Goal: Task Accomplishment & Management: Manage account settings

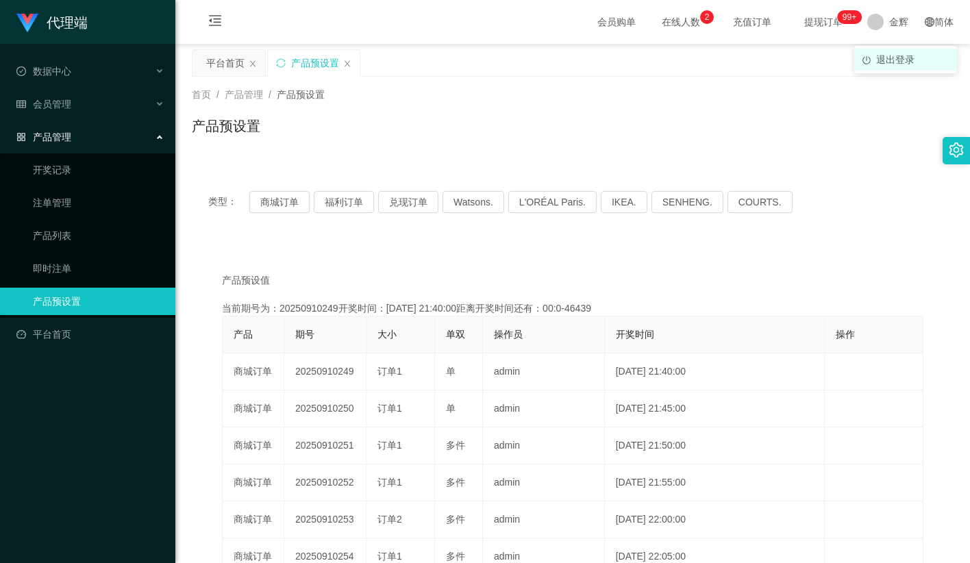
click at [896, 68] on li "退出登录" at bounding box center [905, 60] width 103 height 22
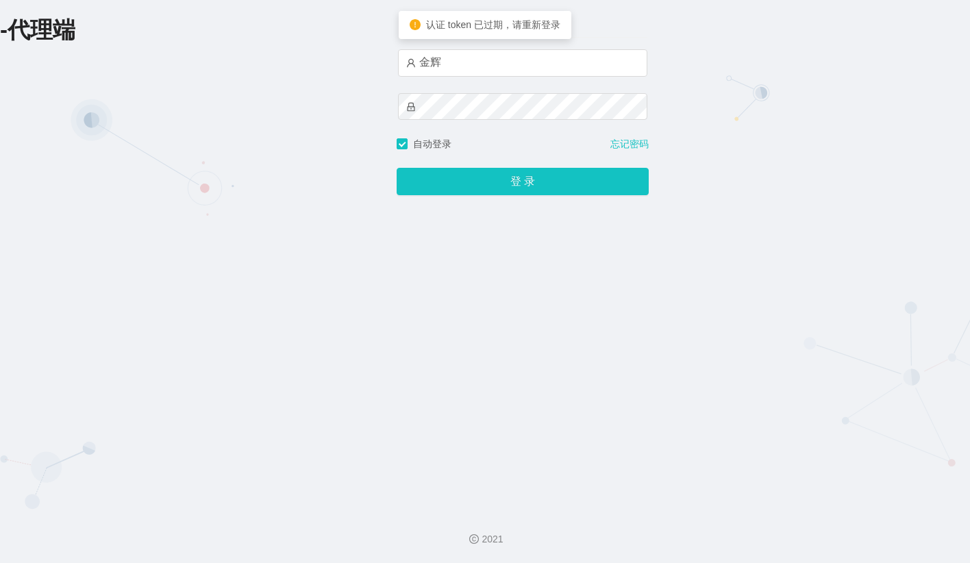
click at [512, 82] on div "金辉" at bounding box center [522, 93] width 249 height 88
drag, startPoint x: 512, startPoint y: 68, endPoint x: 508, endPoint y: 77, distance: 9.8
click at [512, 68] on input "金辉" at bounding box center [522, 62] width 249 height 27
type input "admin"
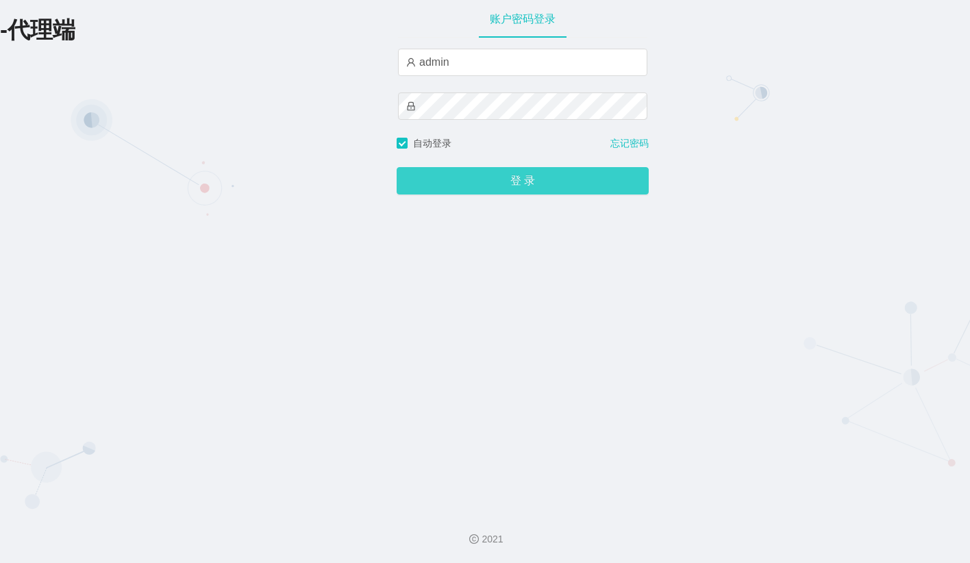
click at [499, 186] on button "登 录" at bounding box center [522, 180] width 252 height 27
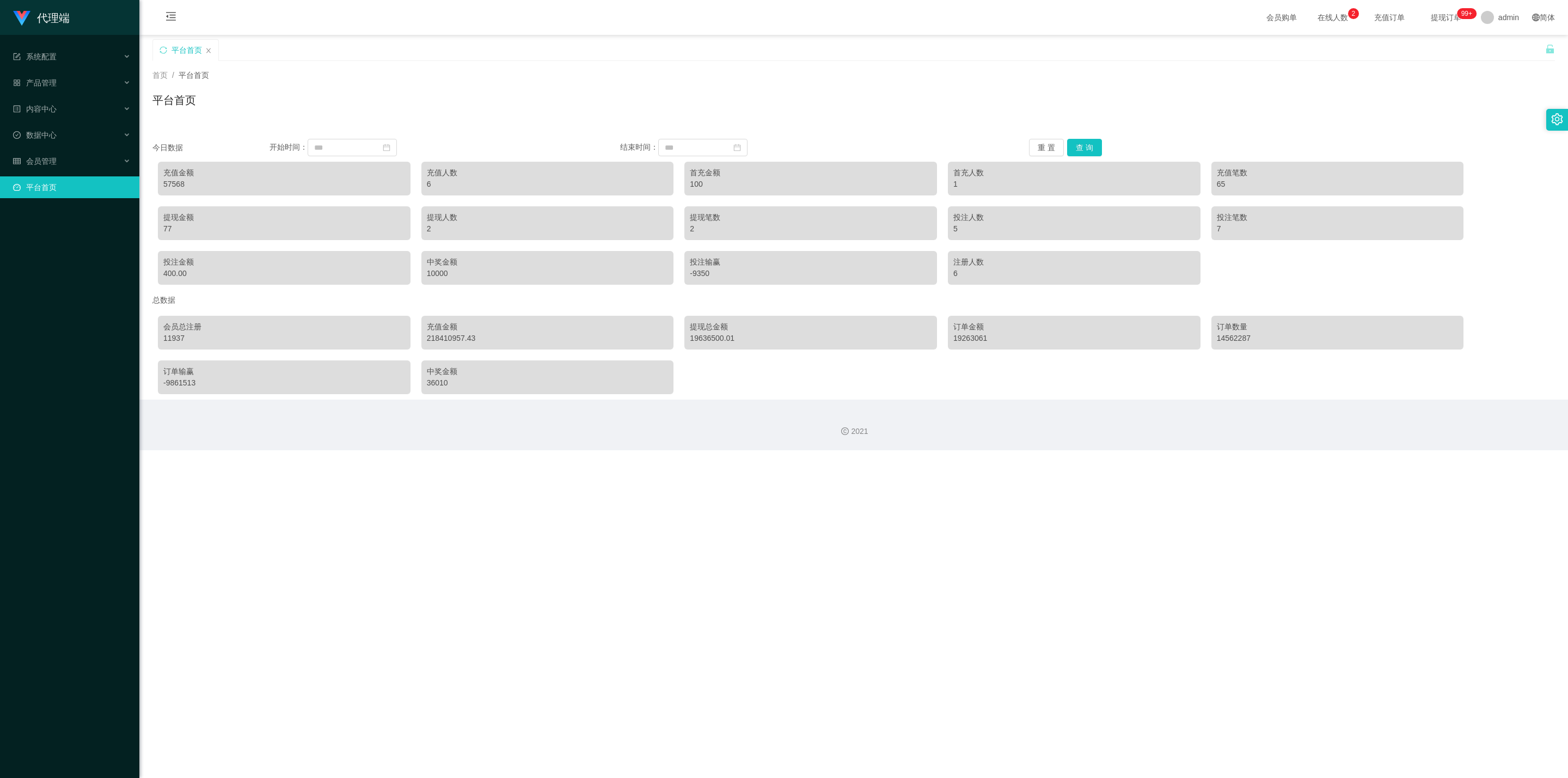
click at [770, 94] on div "平台首页" at bounding box center [854, 104] width 1403 height 25
click at [99, 158] on div "会员管理" at bounding box center [69, 161] width 139 height 21
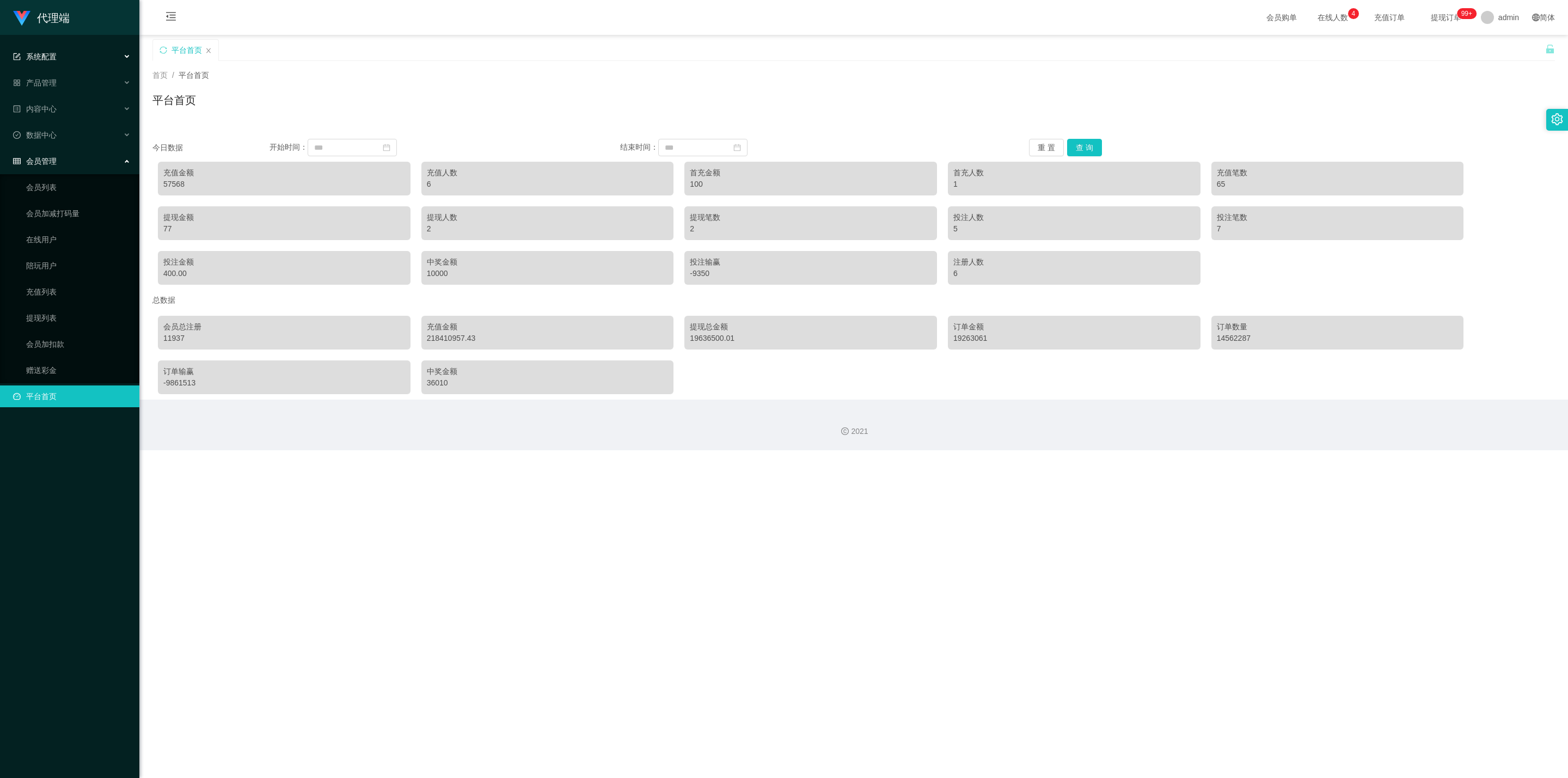
click at [51, 54] on span "系统配置" at bounding box center [34, 56] width 44 height 9
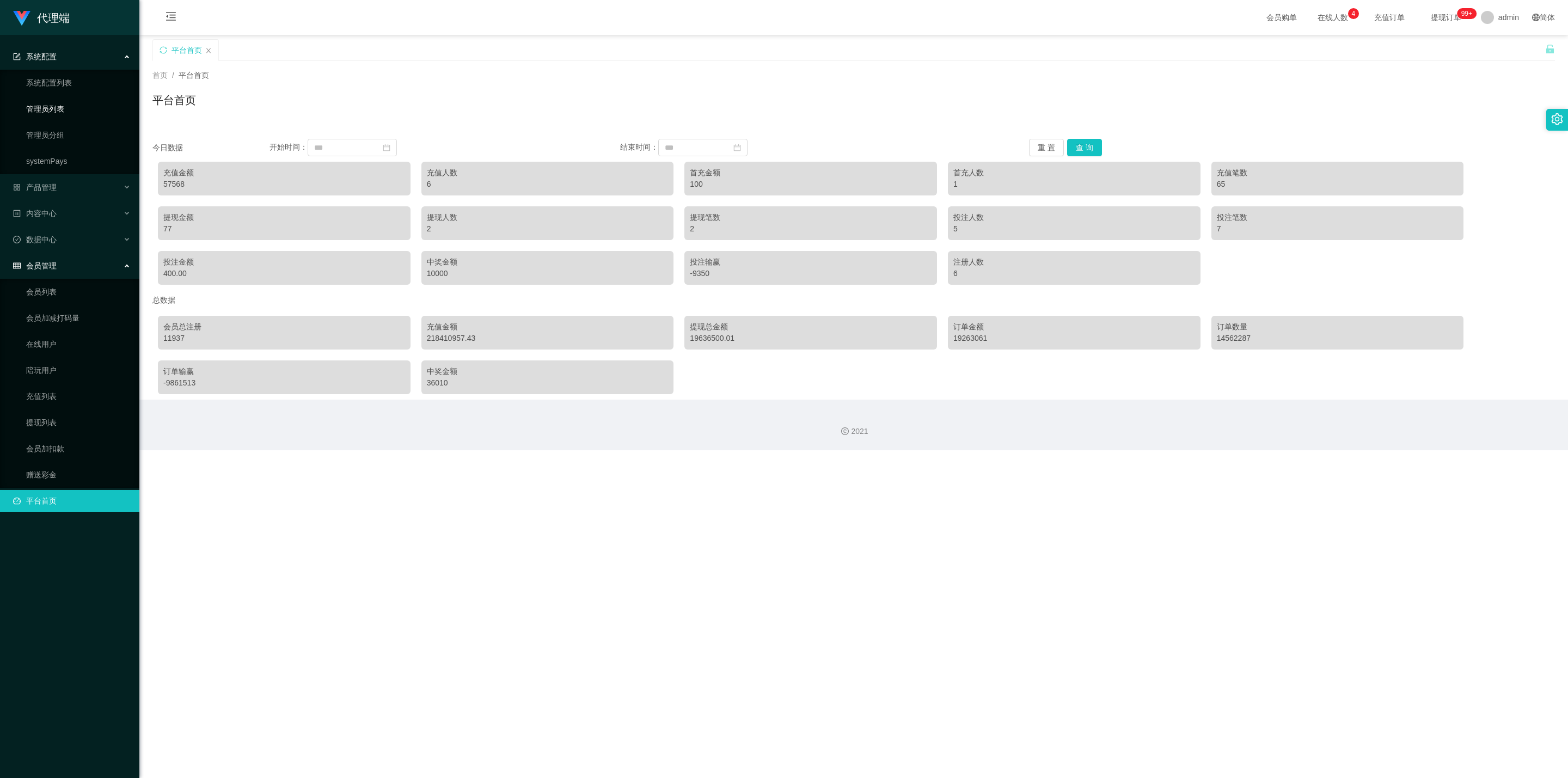
click at [72, 110] on link "管理员列表" at bounding box center [78, 108] width 104 height 21
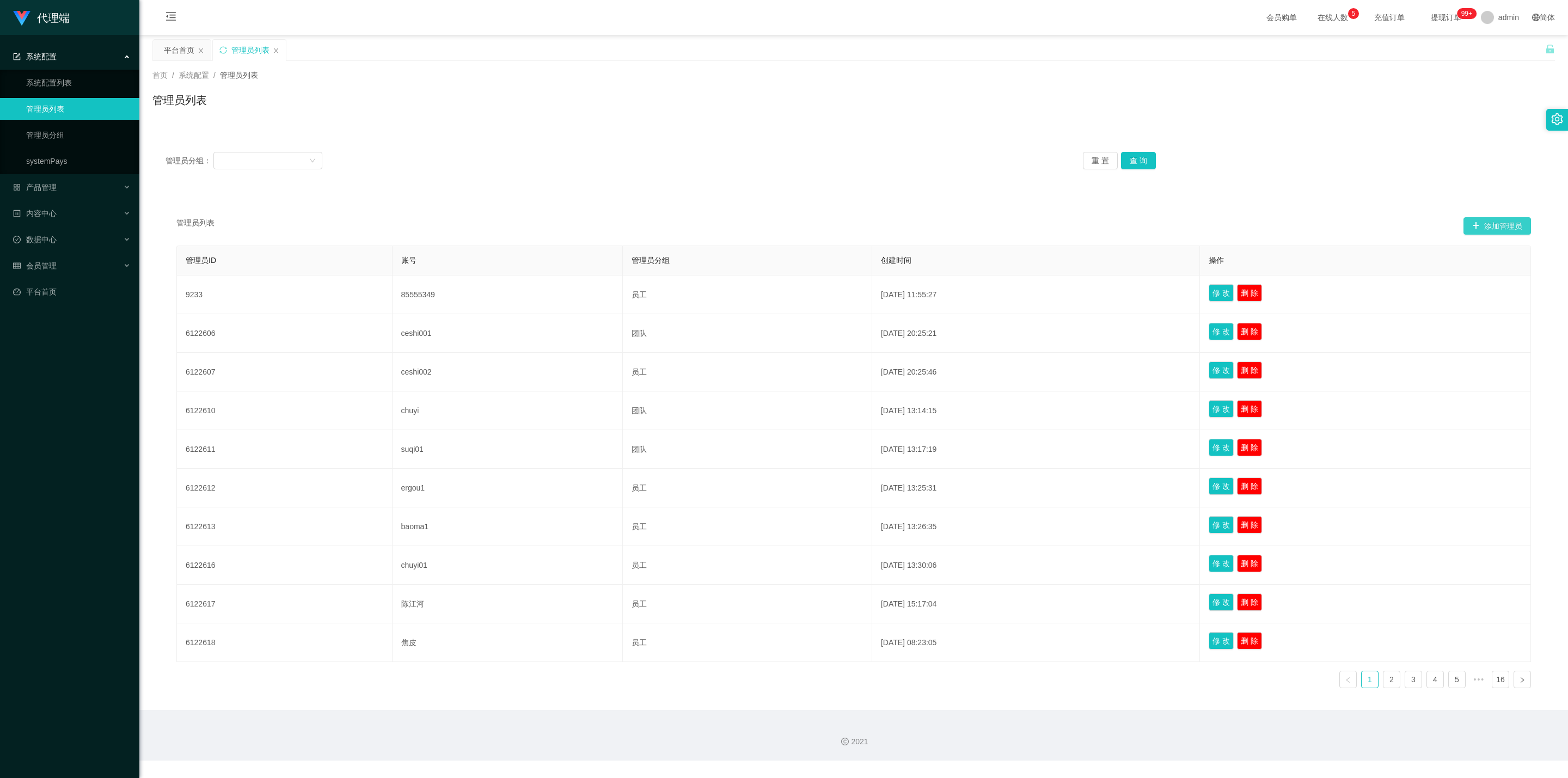
click at [770, 225] on button "添加管理员" at bounding box center [1496, 226] width 68 height 18
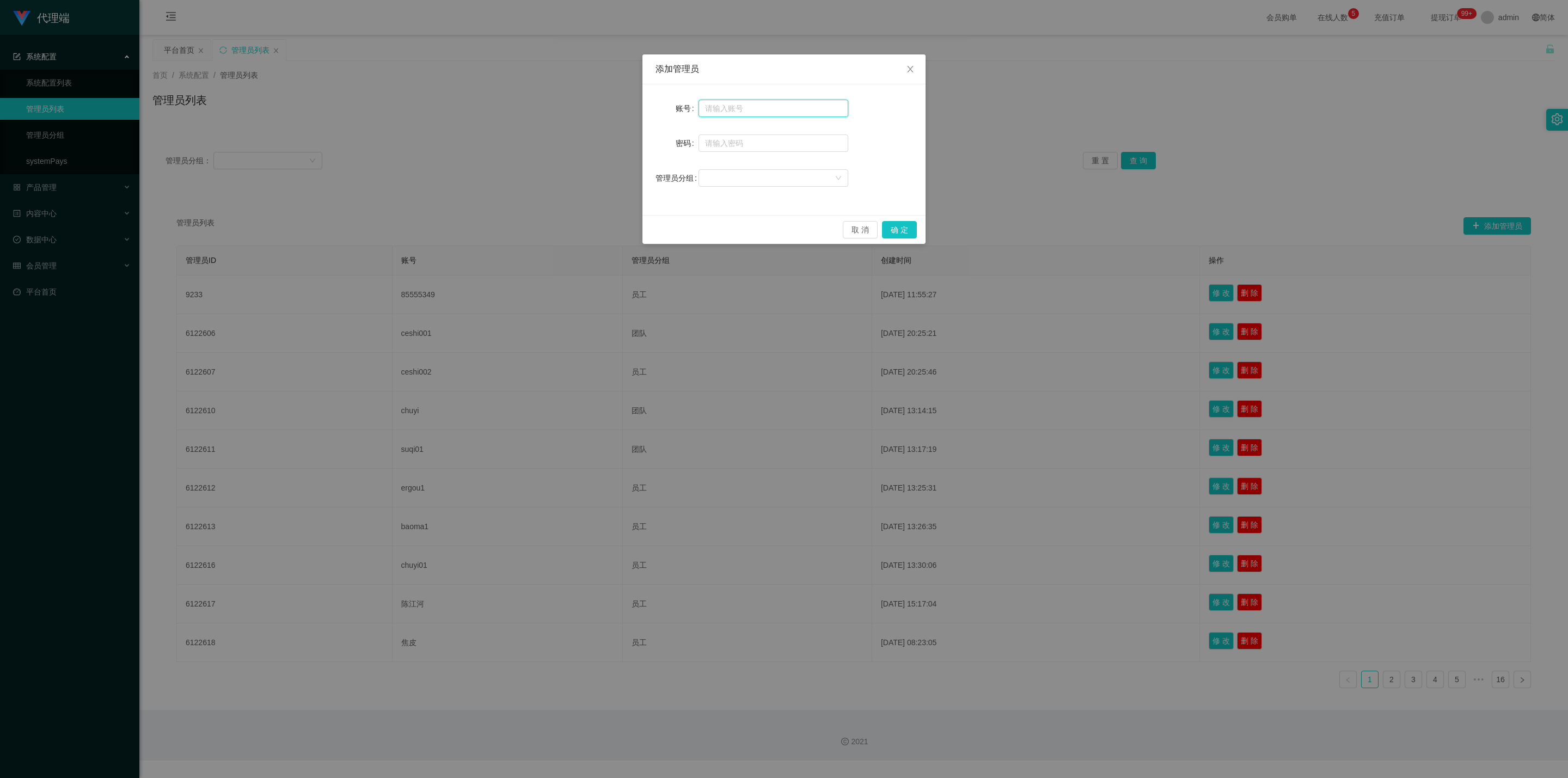
click at [770, 115] on input "text" at bounding box center [773, 108] width 149 height 18
type input "小龙"
click at [732, 141] on input "text" at bounding box center [773, 143] width 149 height 18
type input "aa123123"
click at [754, 175] on div at bounding box center [770, 178] width 130 height 17
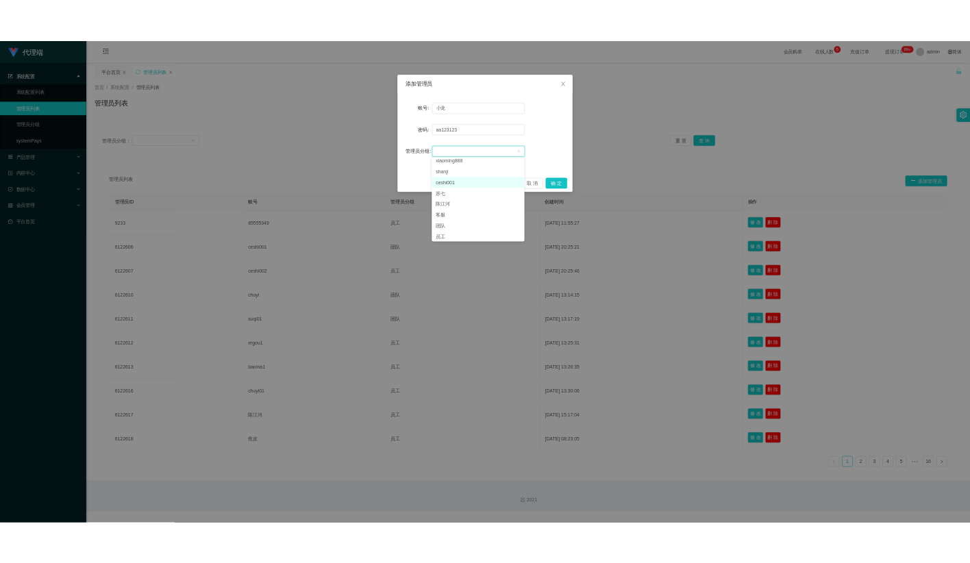
scroll to position [9, 0]
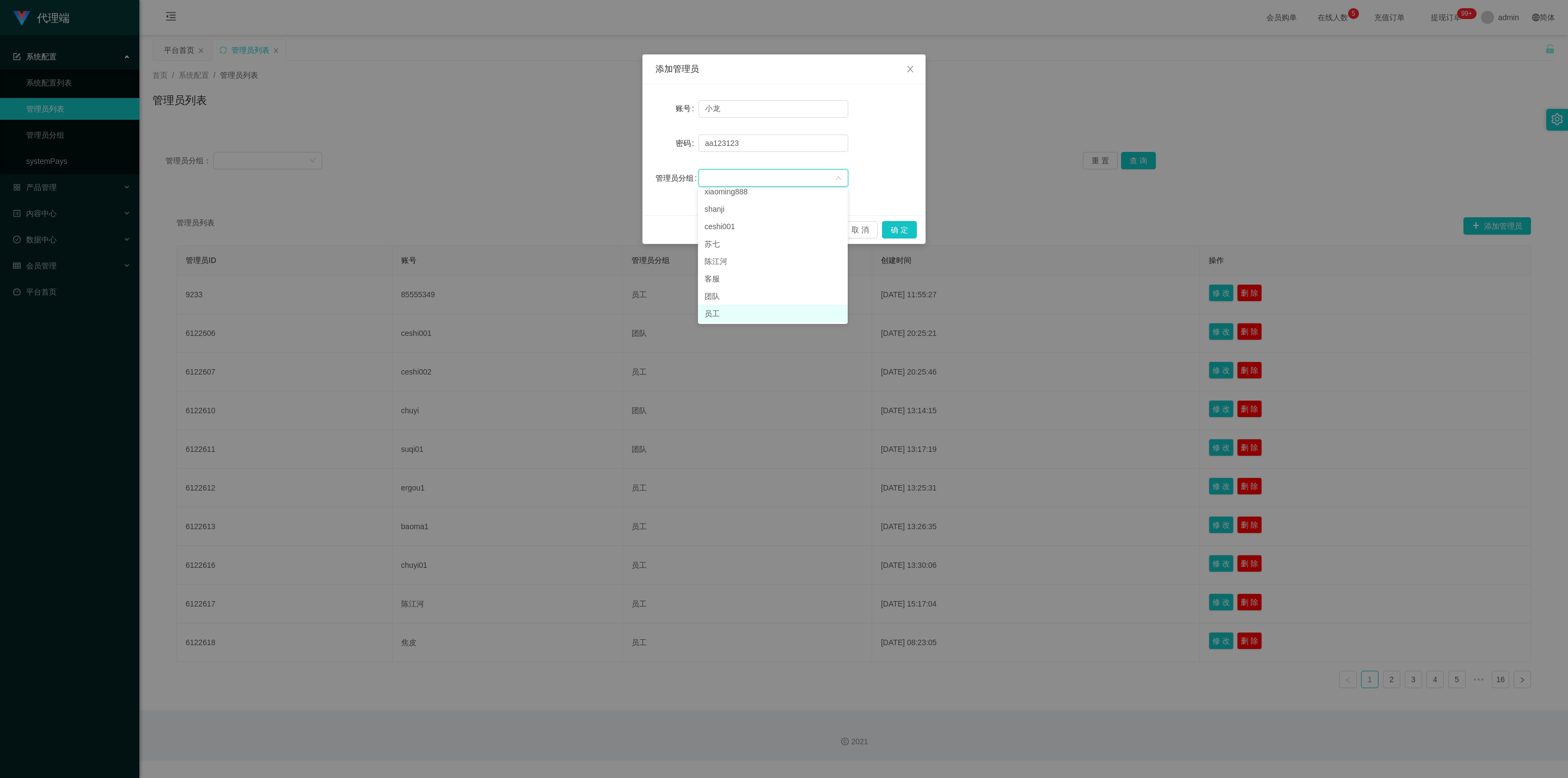
click at [724, 313] on li "员工" at bounding box center [773, 313] width 149 height 18
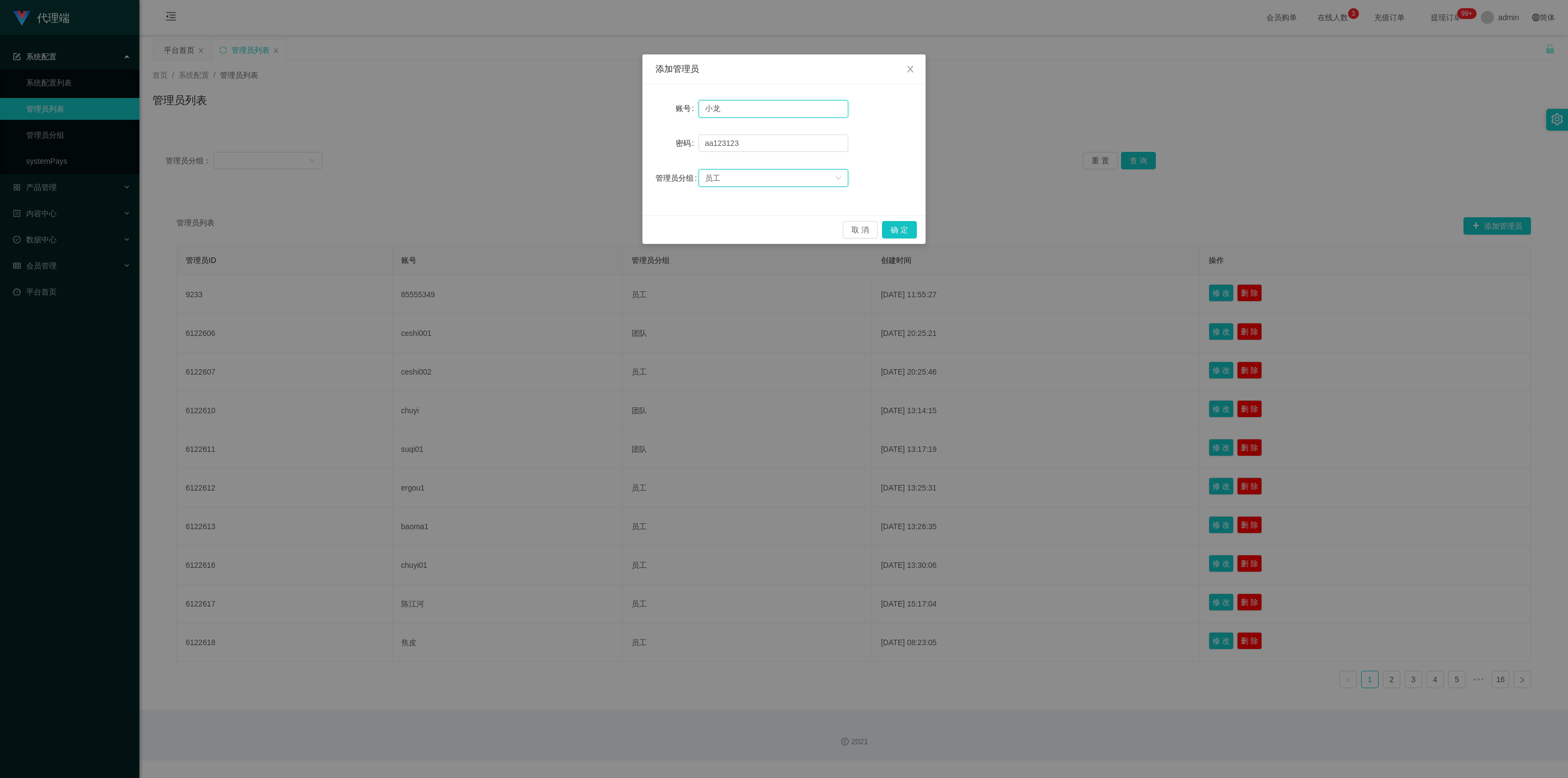
click at [751, 107] on input "小龙" at bounding box center [773, 109] width 149 height 18
click at [770, 231] on button "确 定" at bounding box center [899, 230] width 35 height 18
click at [770, 69] on icon "图标: close" at bounding box center [910, 68] width 9 height 9
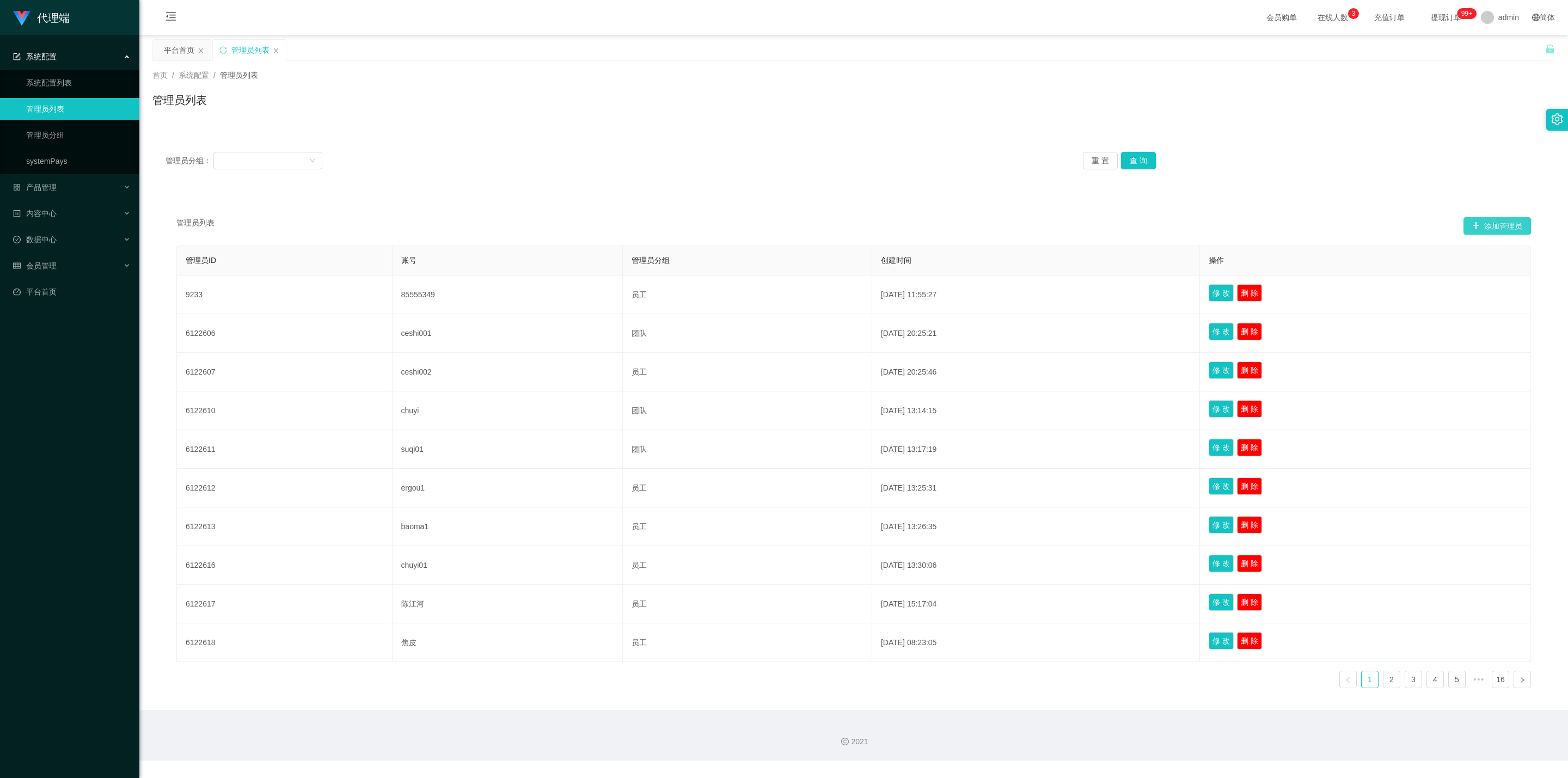
click at [770, 228] on button "添加管理员" at bounding box center [1496, 226] width 68 height 18
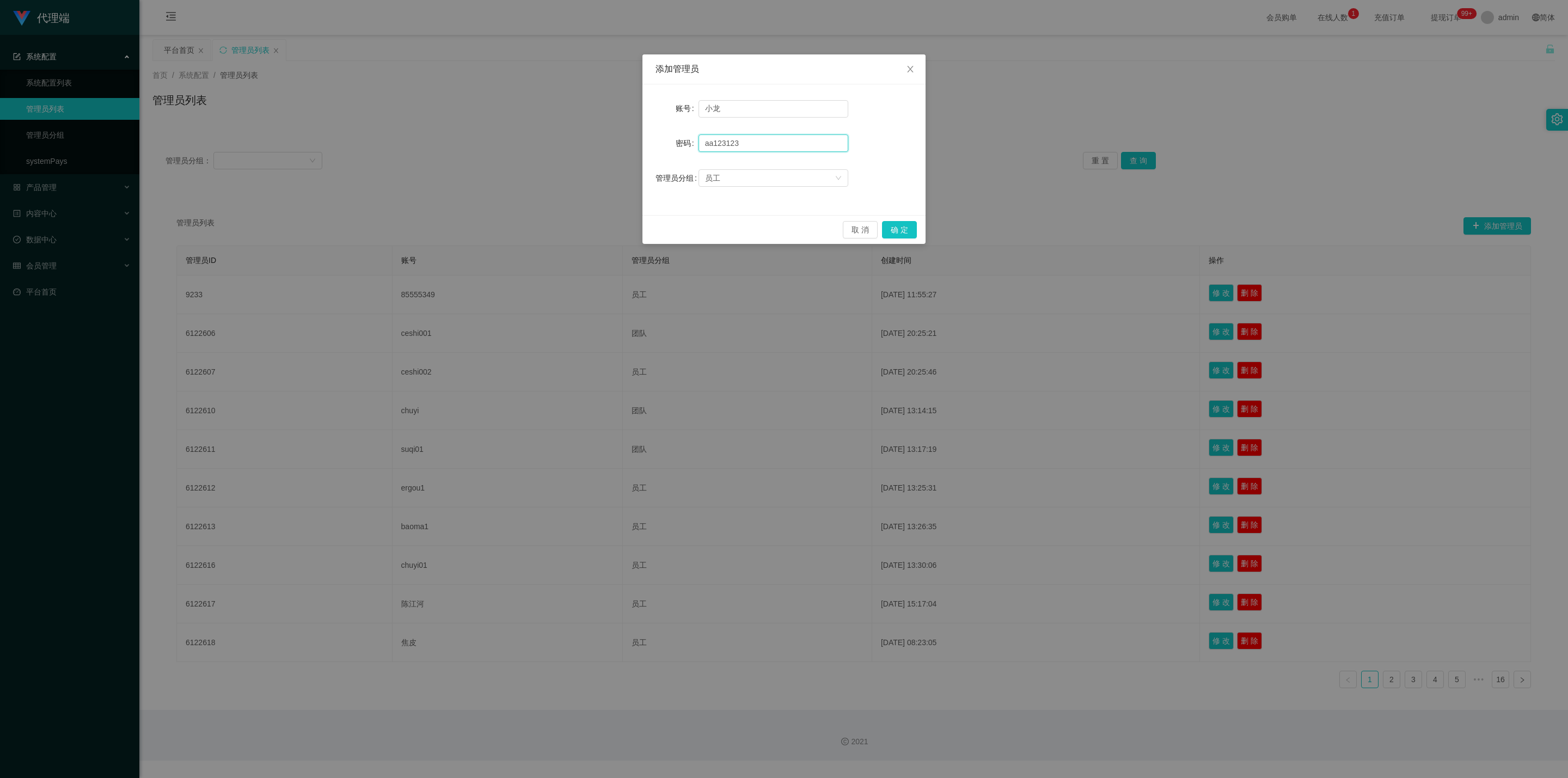
drag, startPoint x: 759, startPoint y: 146, endPoint x: 679, endPoint y: 141, distance: 80.2
click at [681, 141] on div "密码 [SECURITY_DATA]" at bounding box center [783, 142] width 257 height 21
click at [770, 229] on button "确 定" at bounding box center [899, 230] width 35 height 18
click at [770, 69] on icon "图标: close" at bounding box center [910, 68] width 9 height 9
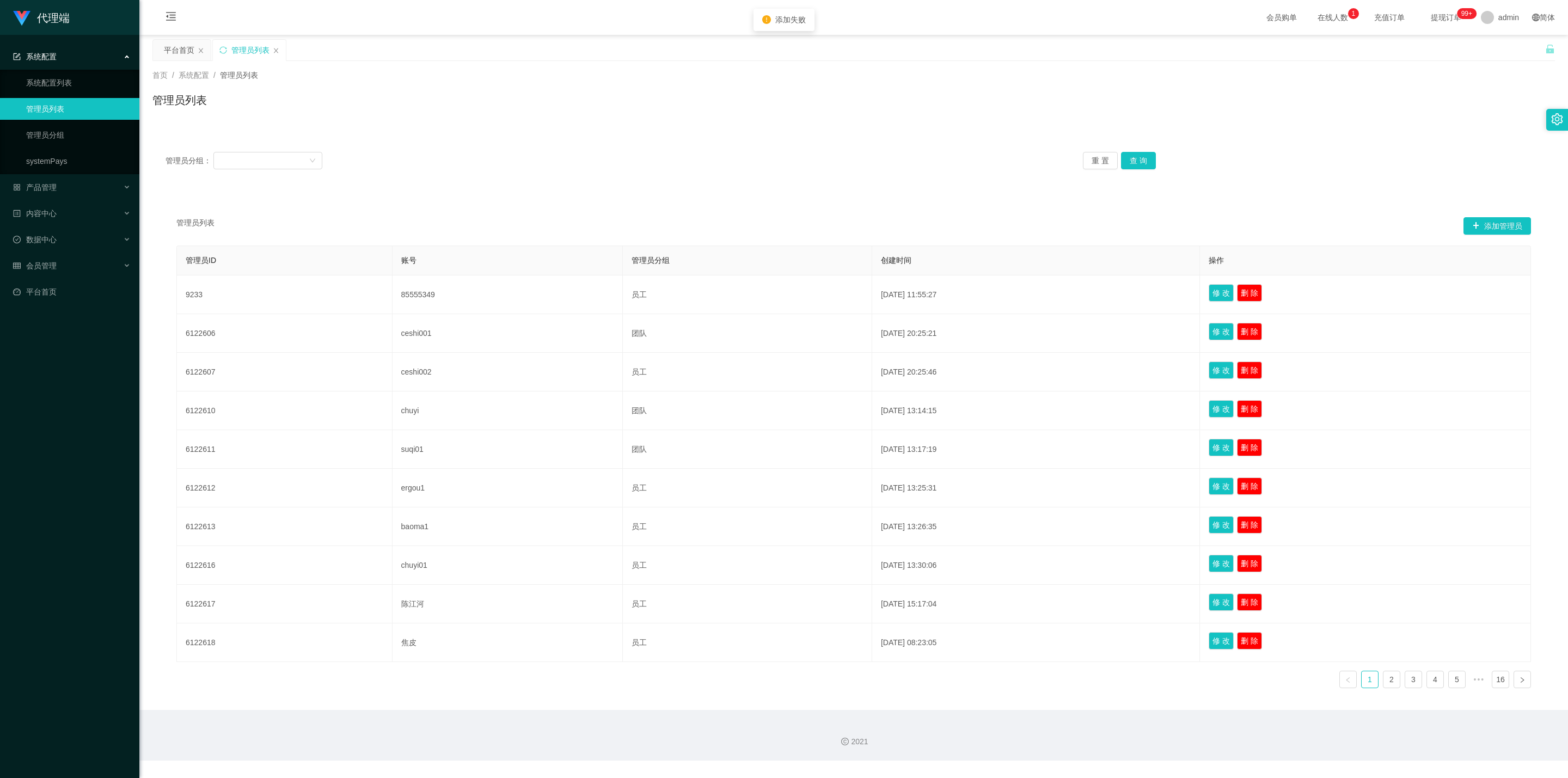
click at [770, 181] on div "管理员分组： 重 置 查 询" at bounding box center [854, 161] width 1403 height 44
click at [770, 447] on link "2" at bounding box center [1391, 679] width 17 height 17
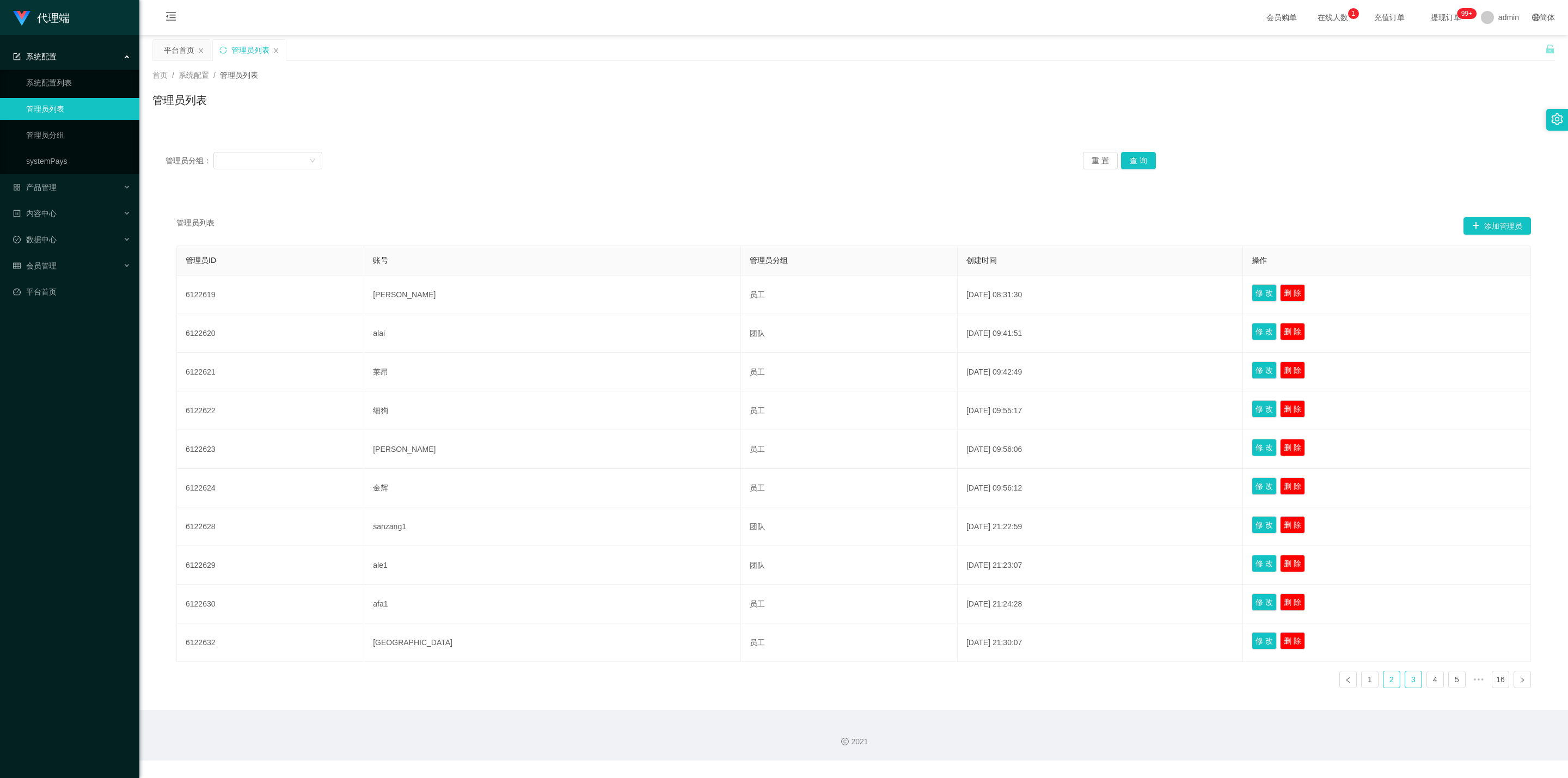
click at [770, 447] on link "3" at bounding box center [1413, 679] width 17 height 17
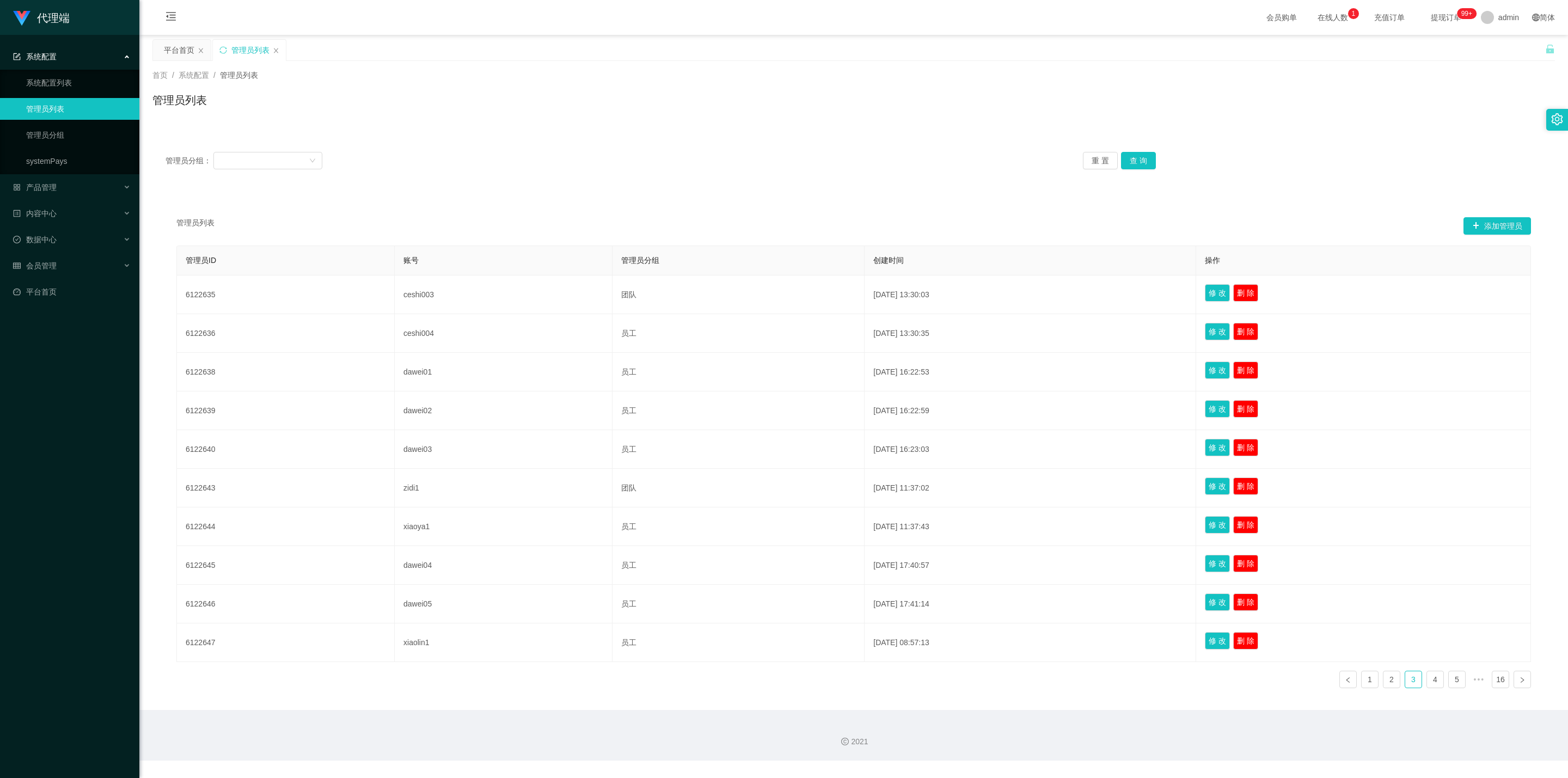
click at [770, 26] on span "提现订单 99+" at bounding box center [1446, 18] width 56 height 35
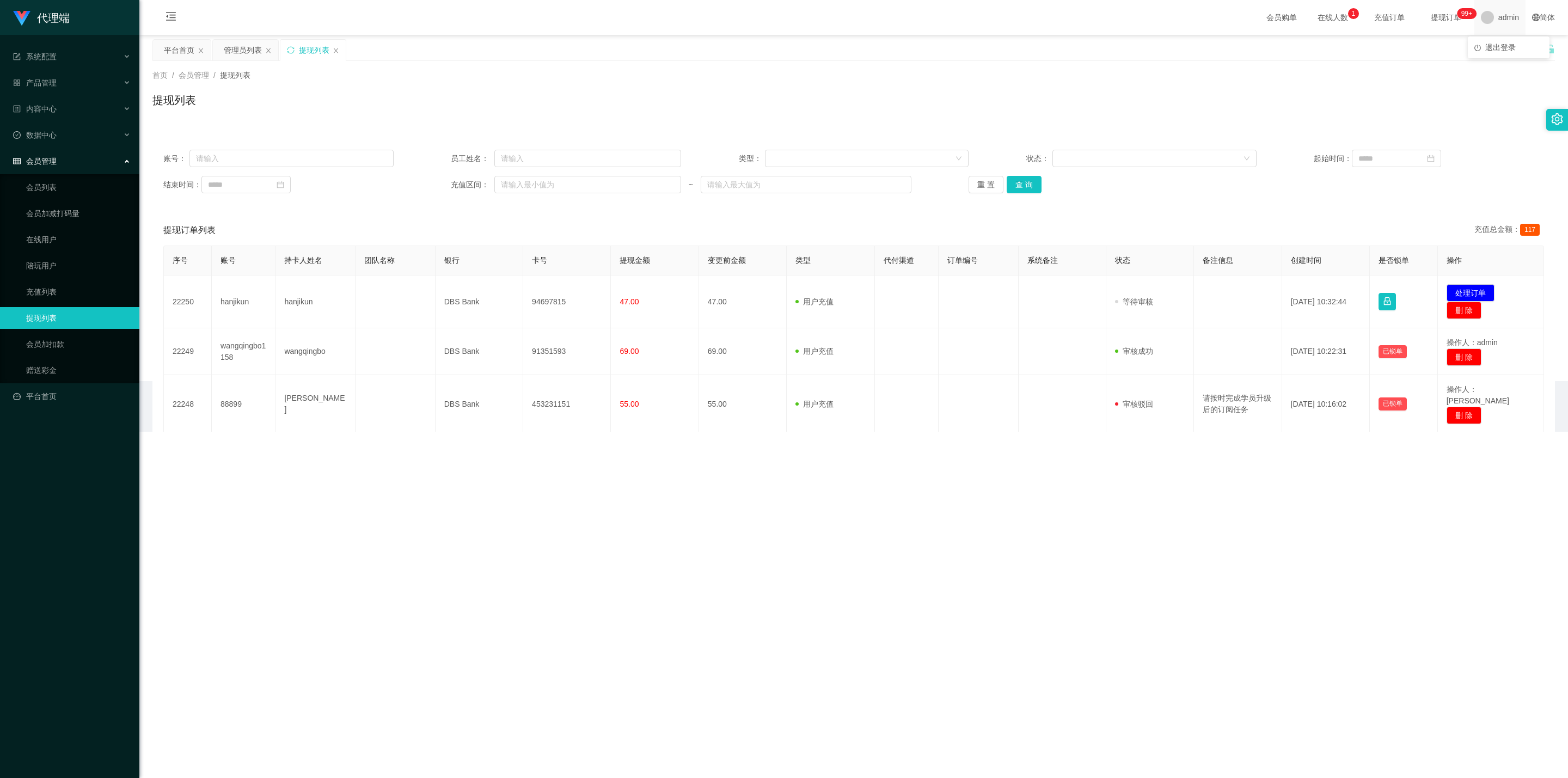
click at [770, 21] on span "admin" at bounding box center [1508, 18] width 21 height 35
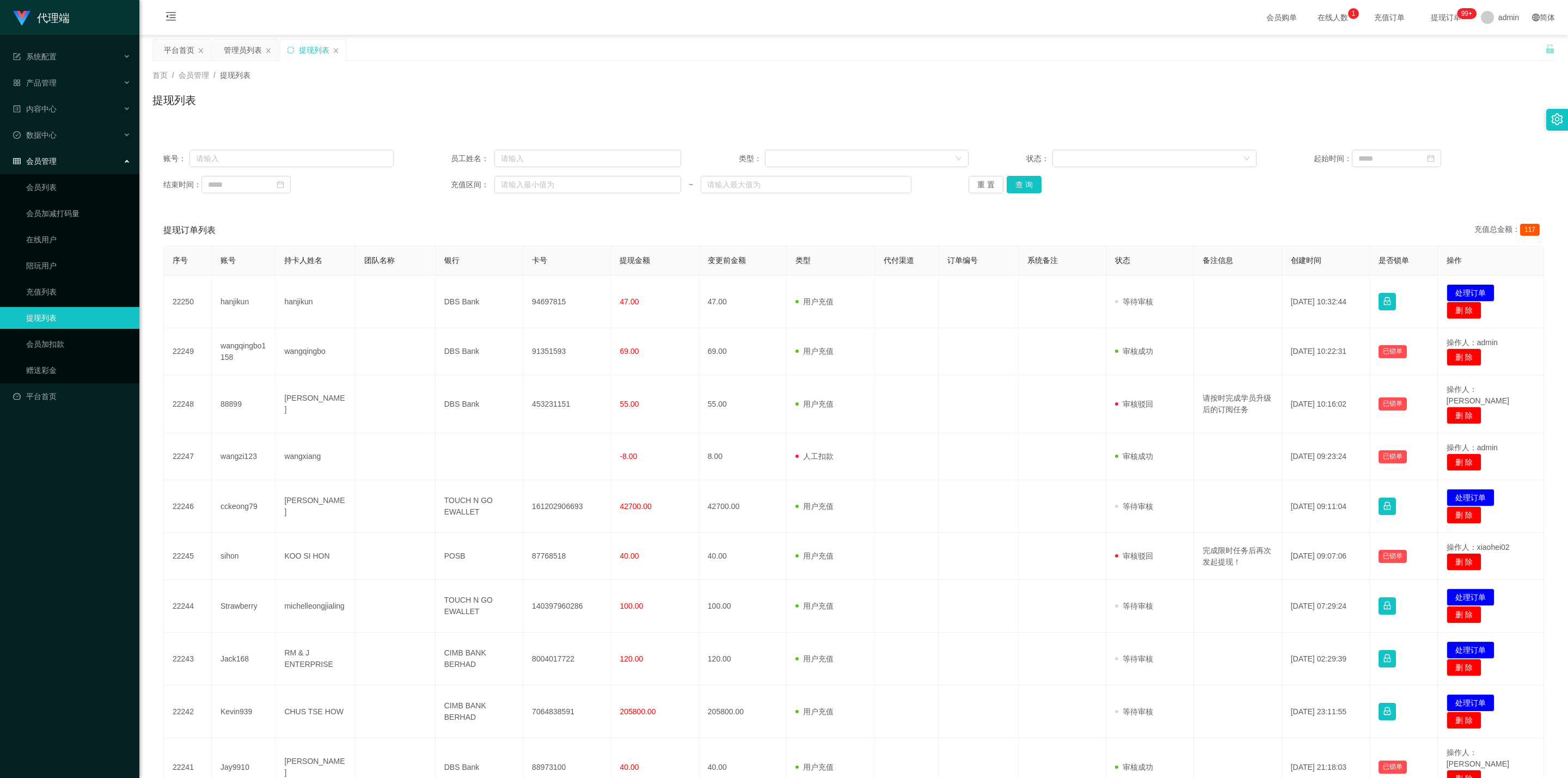
click at [770, 57] on div "平台首页 管理员列表 提现列表" at bounding box center [848, 57] width 1392 height 37
click at [770, 46] on span "退出登录" at bounding box center [1502, 47] width 30 height 9
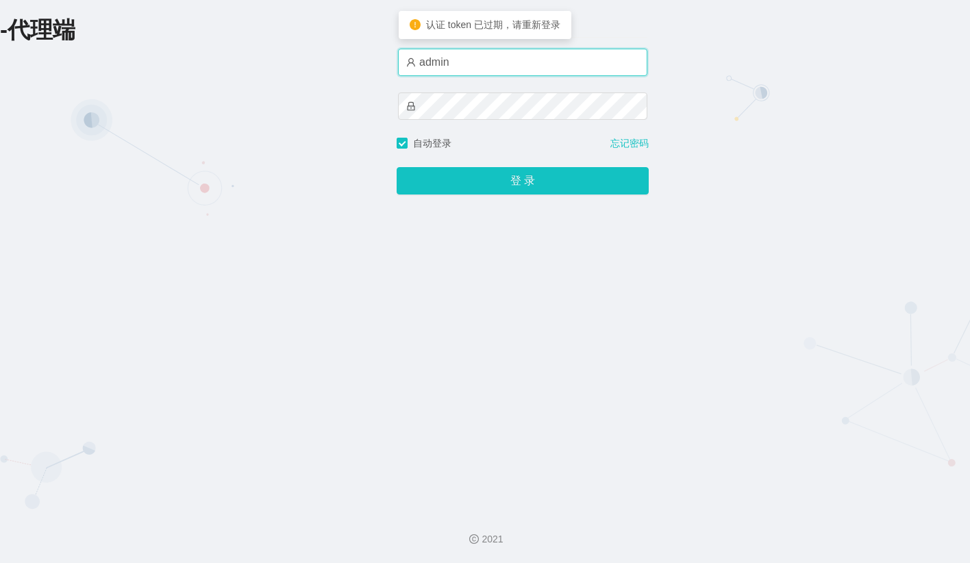
click at [506, 72] on input "admin" at bounding box center [522, 62] width 249 height 27
type input "金辉"
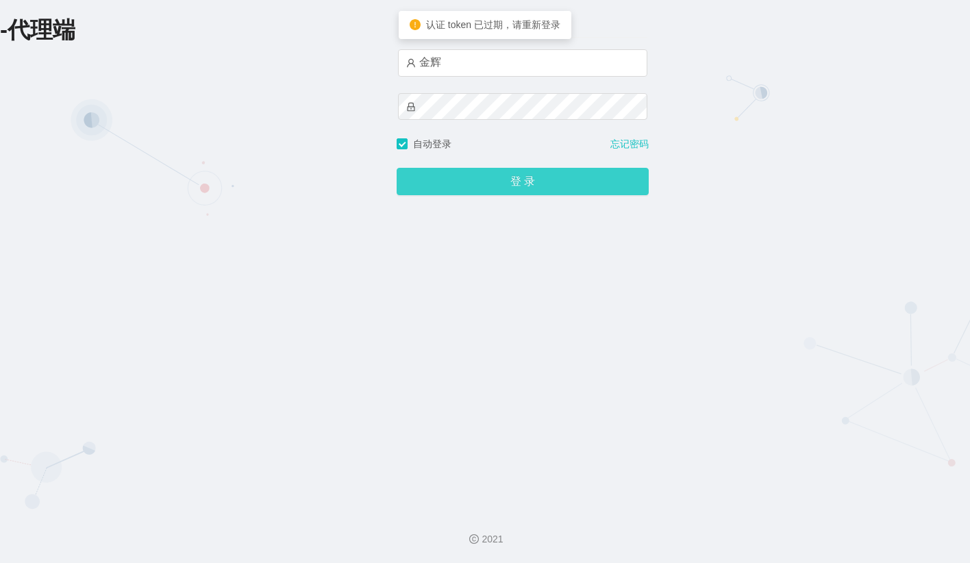
click at [485, 189] on button "登 录" at bounding box center [522, 181] width 252 height 27
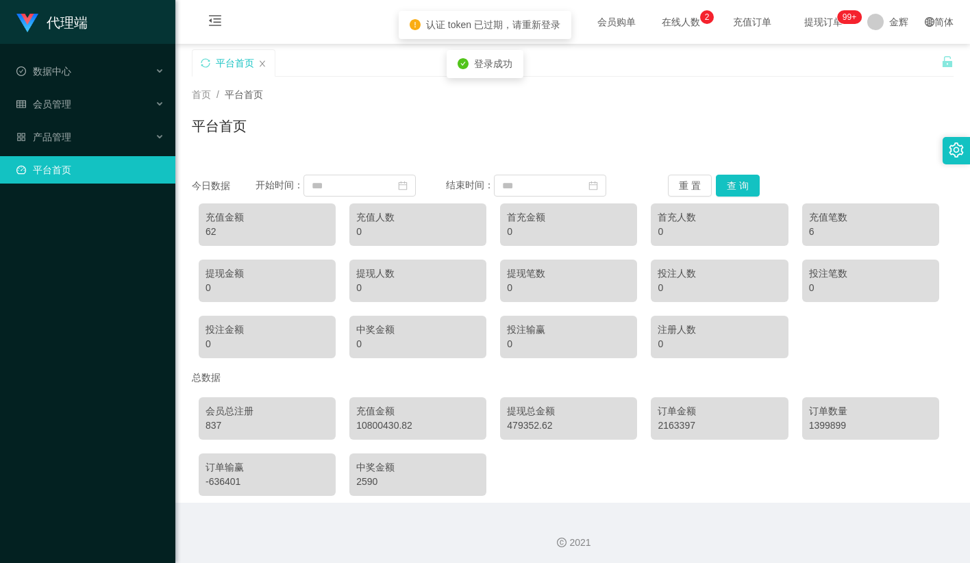
click at [661, 123] on div "平台首页" at bounding box center [572, 131] width 761 height 31
click at [107, 136] on div "产品管理" at bounding box center [87, 136] width 175 height 27
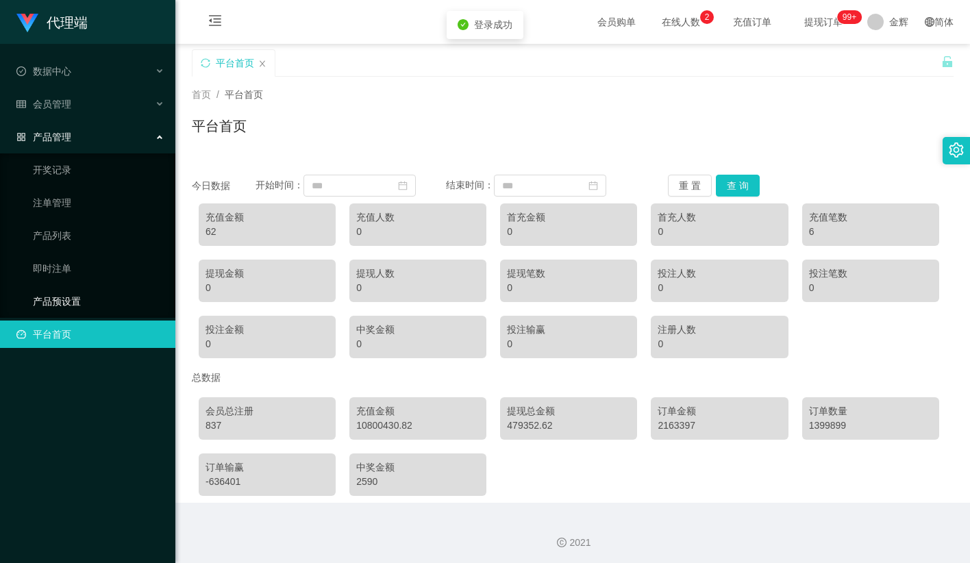
click at [64, 304] on link "产品预设置" at bounding box center [98, 301] width 131 height 27
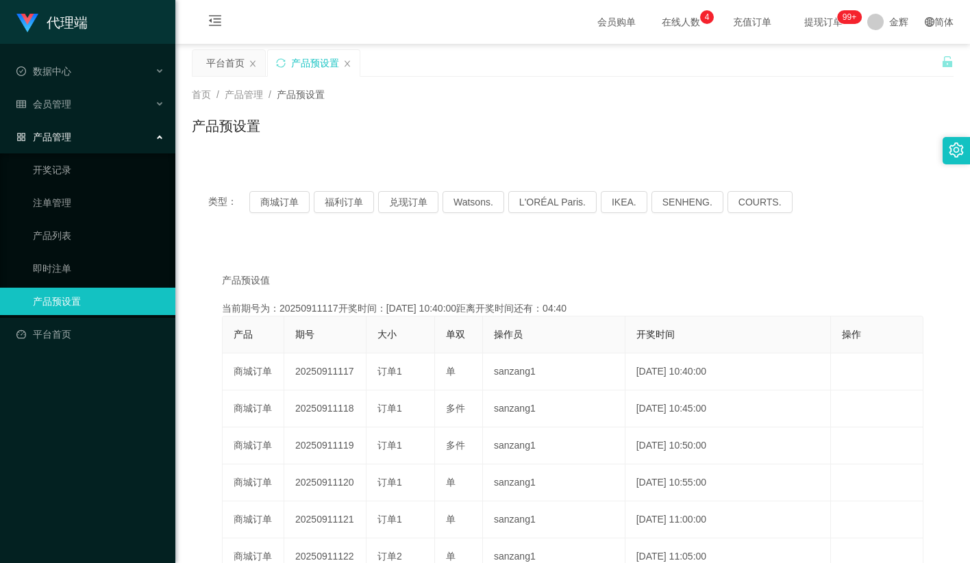
click at [578, 94] on div "首页 / 产品管理 / 产品预设置 /" at bounding box center [572, 95] width 761 height 14
click at [349, 198] on button "福利订单" at bounding box center [344, 202] width 60 height 22
click at [890, 21] on span "金辉" at bounding box center [898, 22] width 19 height 44
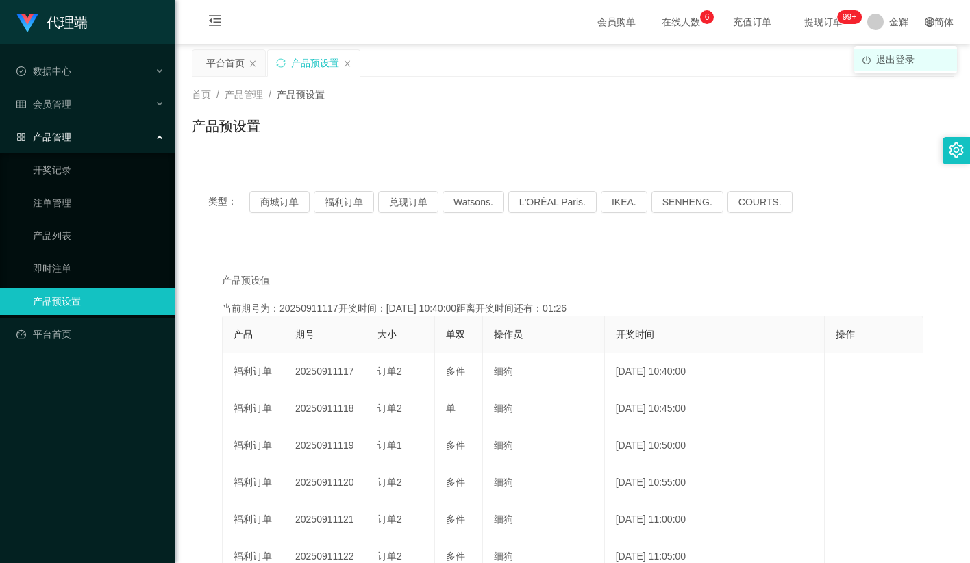
click at [902, 58] on span "退出登录" at bounding box center [895, 59] width 38 height 11
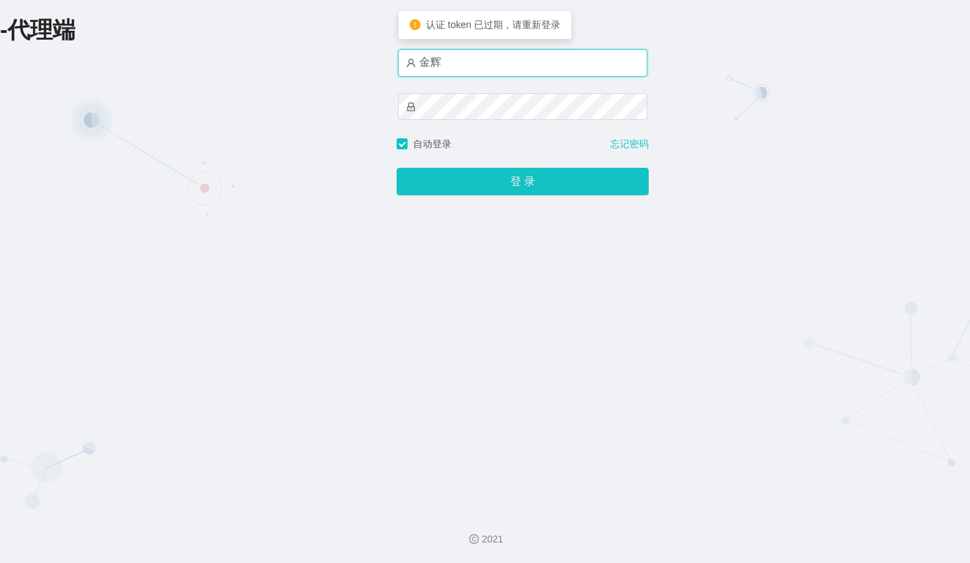
drag, startPoint x: 500, startPoint y: 62, endPoint x: 346, endPoint y: 60, distance: 154.1
click at [348, 60] on div "-代理端 账户密码登录 [PERSON_NAME] 自动登录 忘记密码 登 录" at bounding box center [485, 249] width 970 height 499
type input "熊"
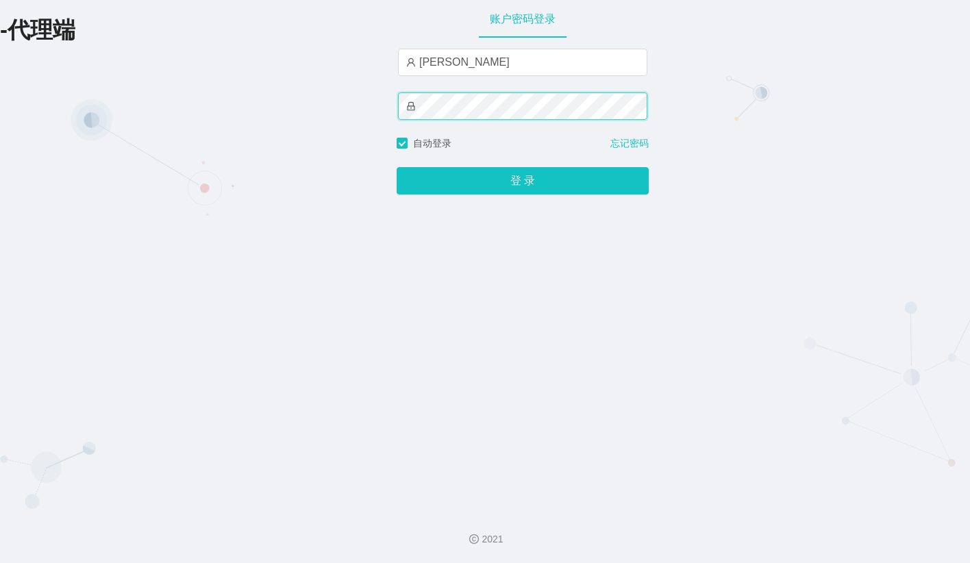
click at [339, 105] on div "-代理端 账户密码登录 小雄 自动登录 忘记密码 登 录" at bounding box center [485, 249] width 970 height 499
click at [396, 167] on button "登 录" at bounding box center [522, 180] width 252 height 27
click at [337, 103] on div "-代理端 账户密码登录 小雄 自动登录 忘记密码 登 录" at bounding box center [485, 249] width 970 height 499
click at [396, 167] on button "登 录" at bounding box center [522, 180] width 252 height 27
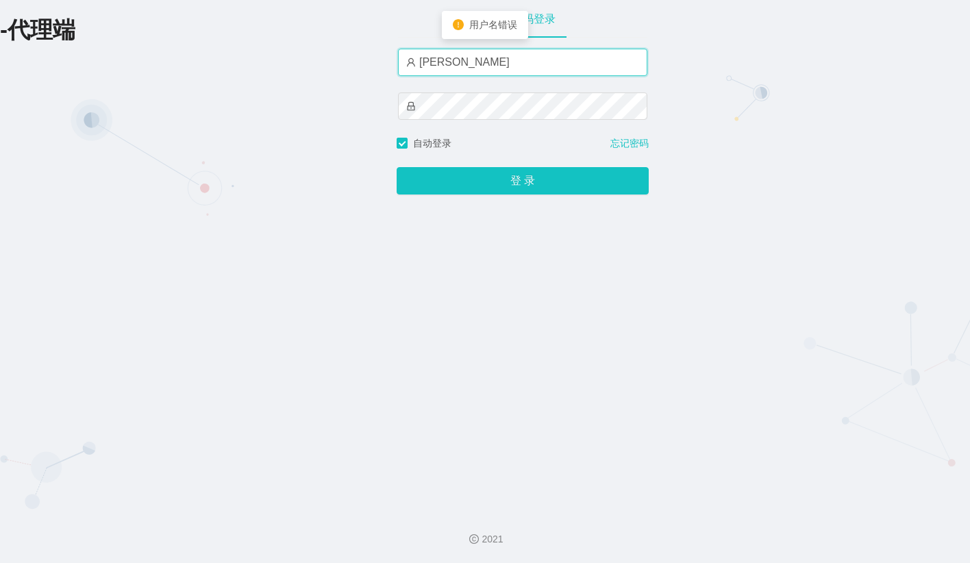
drag, startPoint x: 444, startPoint y: 64, endPoint x: 364, endPoint y: 60, distance: 80.2
click at [376, 60] on div "-代理端 账户密码登录 小雄 自动登录 忘记密码 登 录" at bounding box center [485, 249] width 970 height 499
type input "xiaoxiong"
click at [396, 167] on button "登 录" at bounding box center [522, 180] width 252 height 27
drag, startPoint x: 475, startPoint y: 62, endPoint x: 58, endPoint y: 27, distance: 419.1
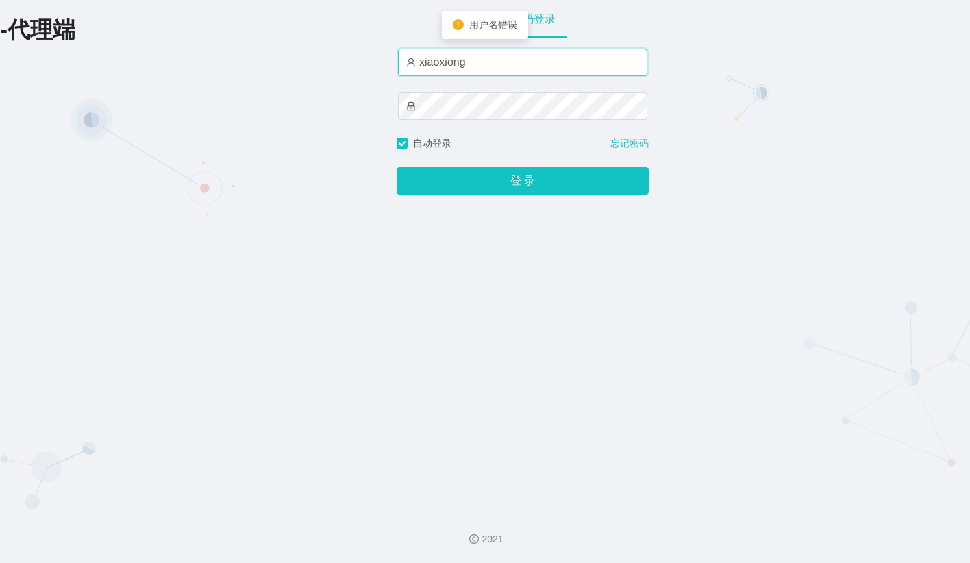
click at [354, 58] on div "-代理端 账户密码登录 xiaoxiong 自动登录 忘记密码 登 录" at bounding box center [485, 249] width 970 height 499
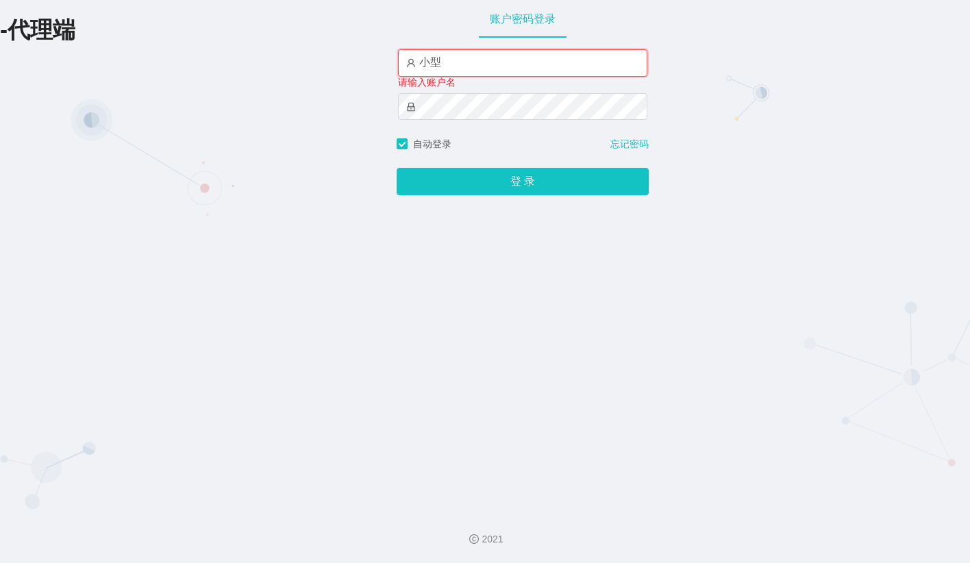
type input "小"
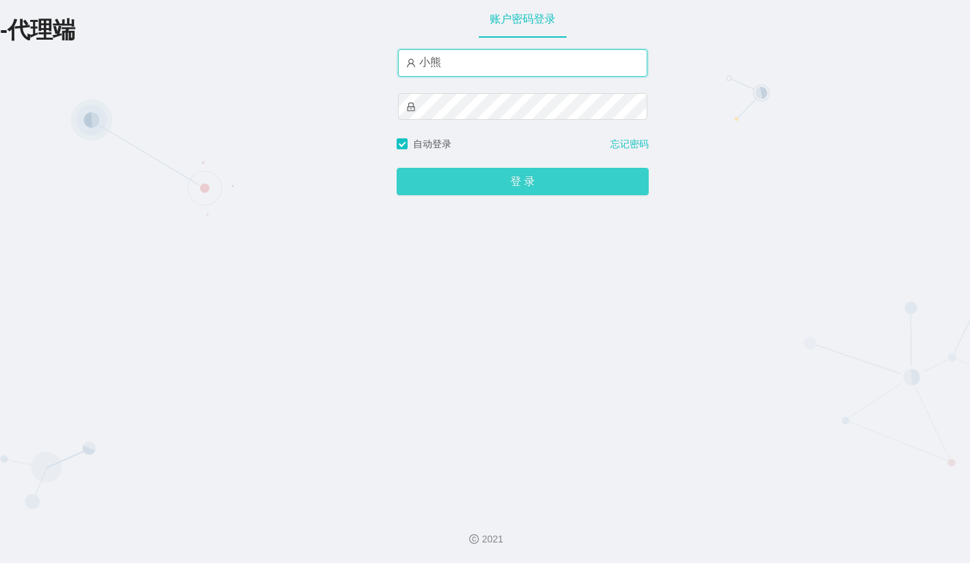
type input "小熊"
click at [499, 177] on button "登 录" at bounding box center [522, 181] width 252 height 27
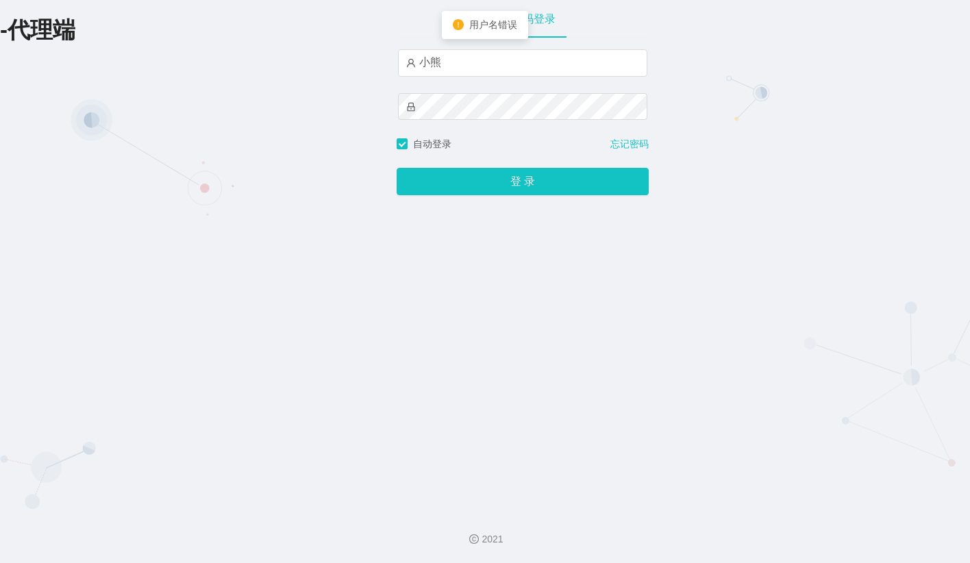
click at [255, 151] on div "-代理端 账户密码登录 小熊 自动登录 忘记密码 登 录" at bounding box center [485, 249] width 970 height 499
click at [503, 64] on input "小熊" at bounding box center [522, 62] width 249 height 27
click at [496, 60] on input "小熊" at bounding box center [522, 62] width 249 height 27
drag, startPoint x: 477, startPoint y: 64, endPoint x: 329, endPoint y: 66, distance: 147.2
click at [355, 66] on div "-代理端 账户密码登录 小熊 自动登录 忘记密码 登 录" at bounding box center [485, 249] width 970 height 499
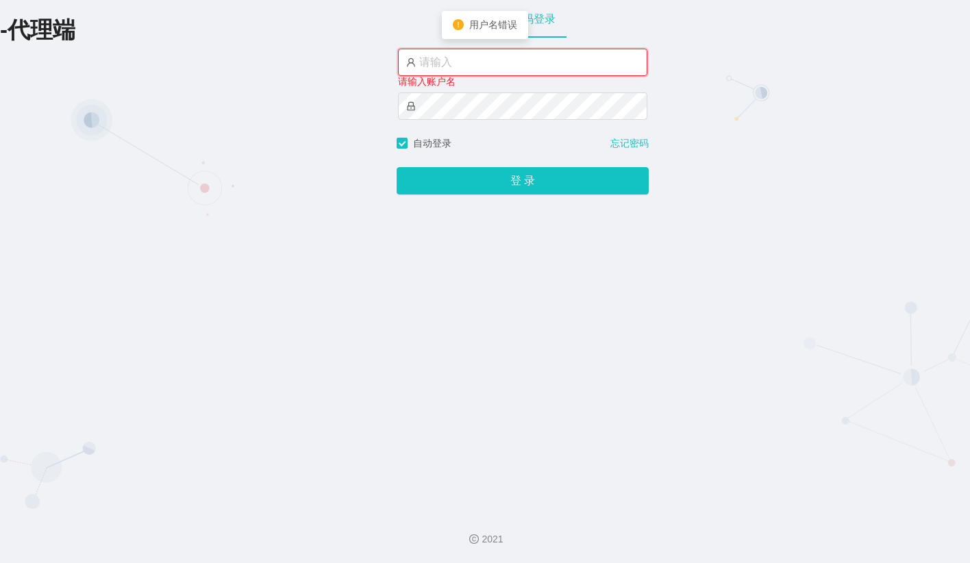
click at [474, 52] on input "text" at bounding box center [522, 62] width 249 height 27
type input "admin"
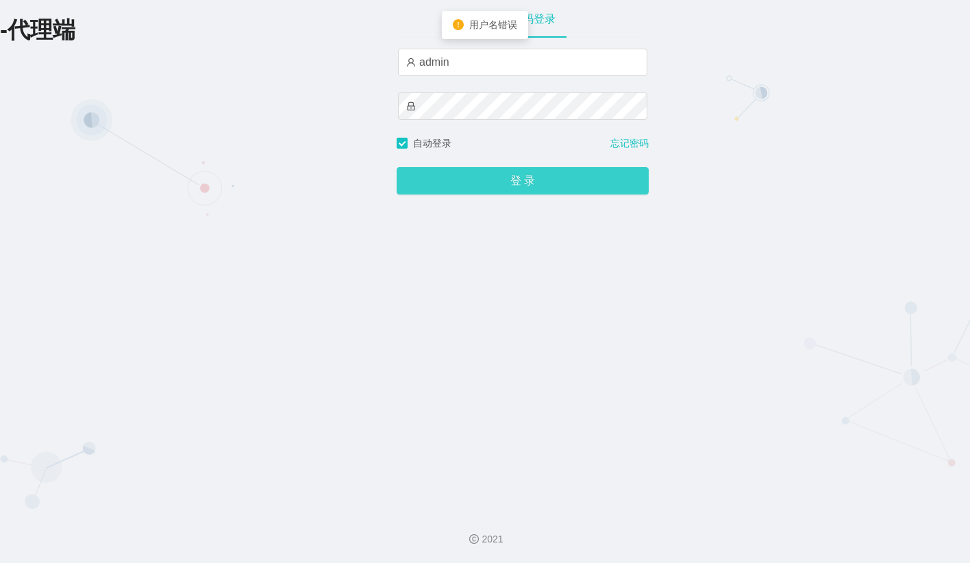
click at [487, 186] on button "登 录" at bounding box center [522, 180] width 252 height 27
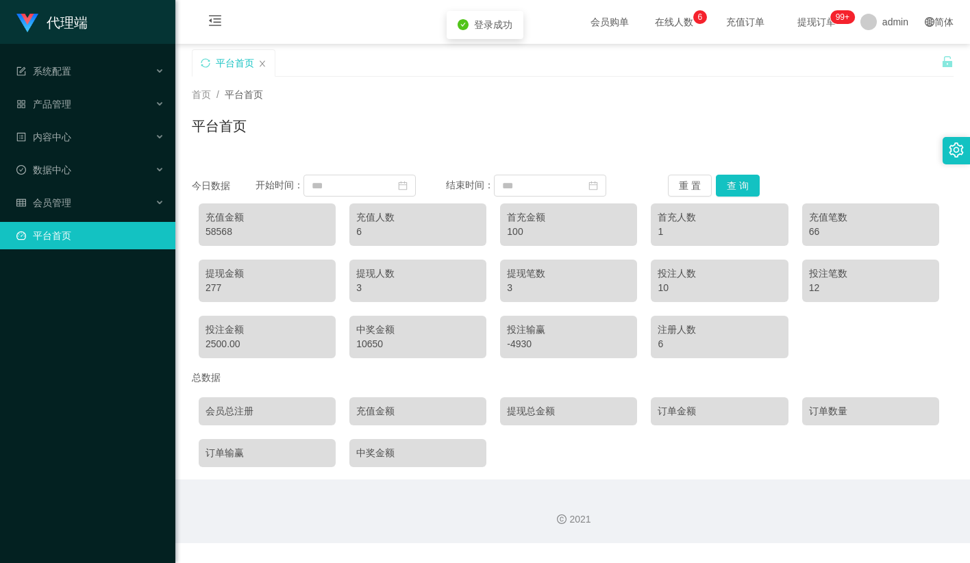
click at [835, 66] on div "平台首页" at bounding box center [566, 72] width 749 height 47
click at [107, 68] on div "系统配置" at bounding box center [87, 71] width 175 height 27
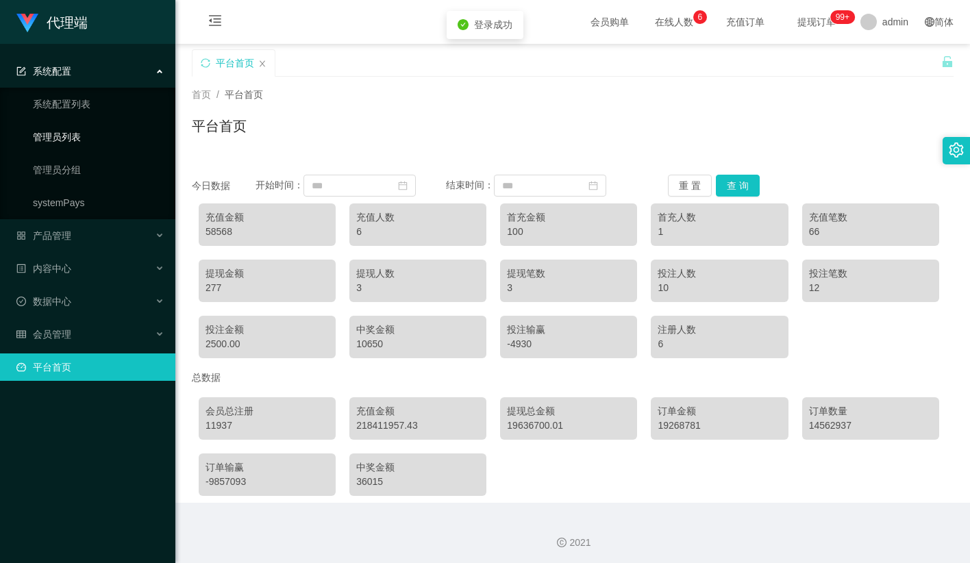
click at [71, 142] on link "管理员列表" at bounding box center [98, 136] width 131 height 27
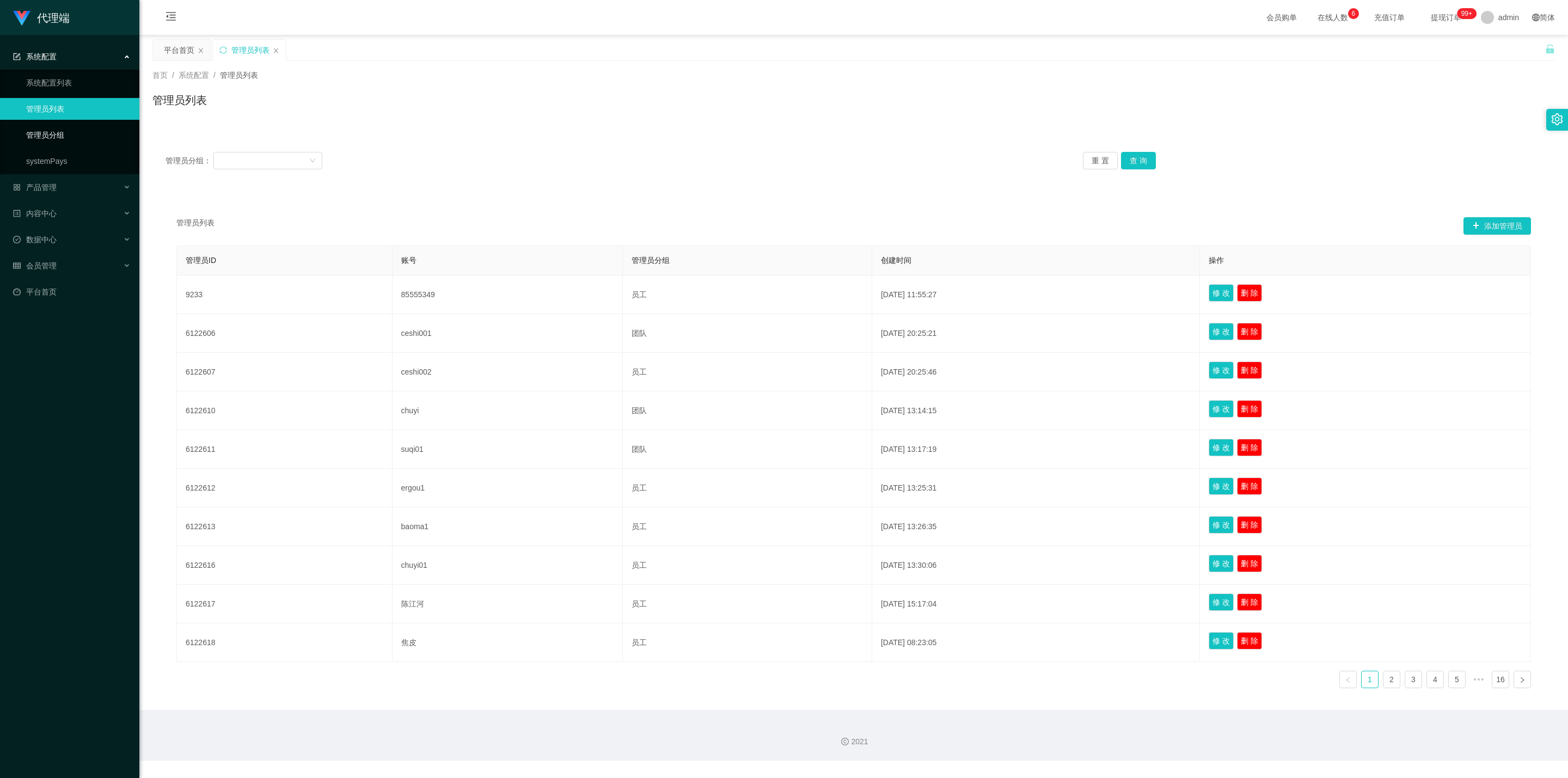
click at [60, 135] on link "管理员分组" at bounding box center [78, 134] width 104 height 21
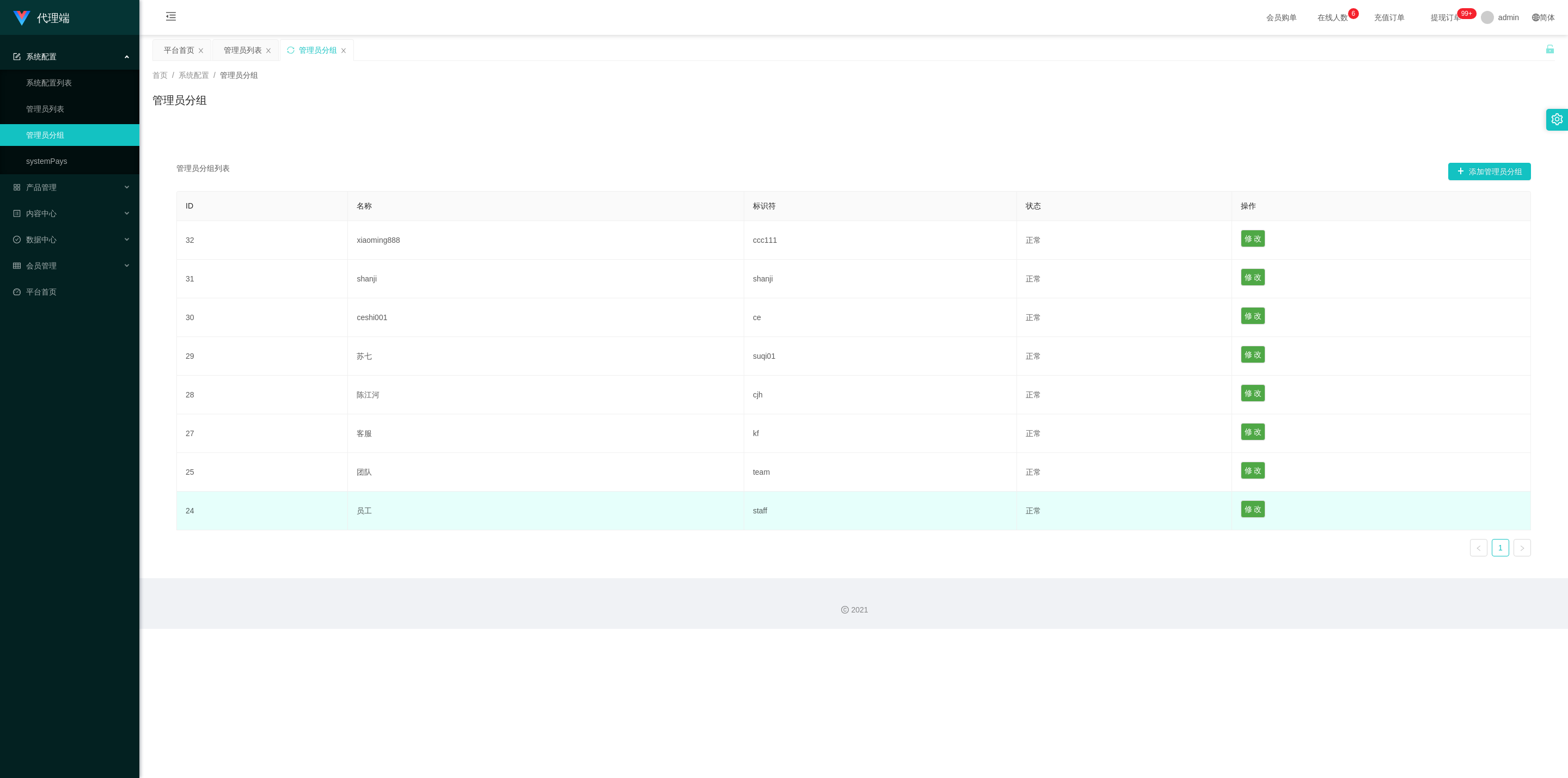
click at [770, 447] on td "正常" at bounding box center [1124, 511] width 215 height 39
click at [770, 447] on button "修 改" at bounding box center [1252, 509] width 25 height 18
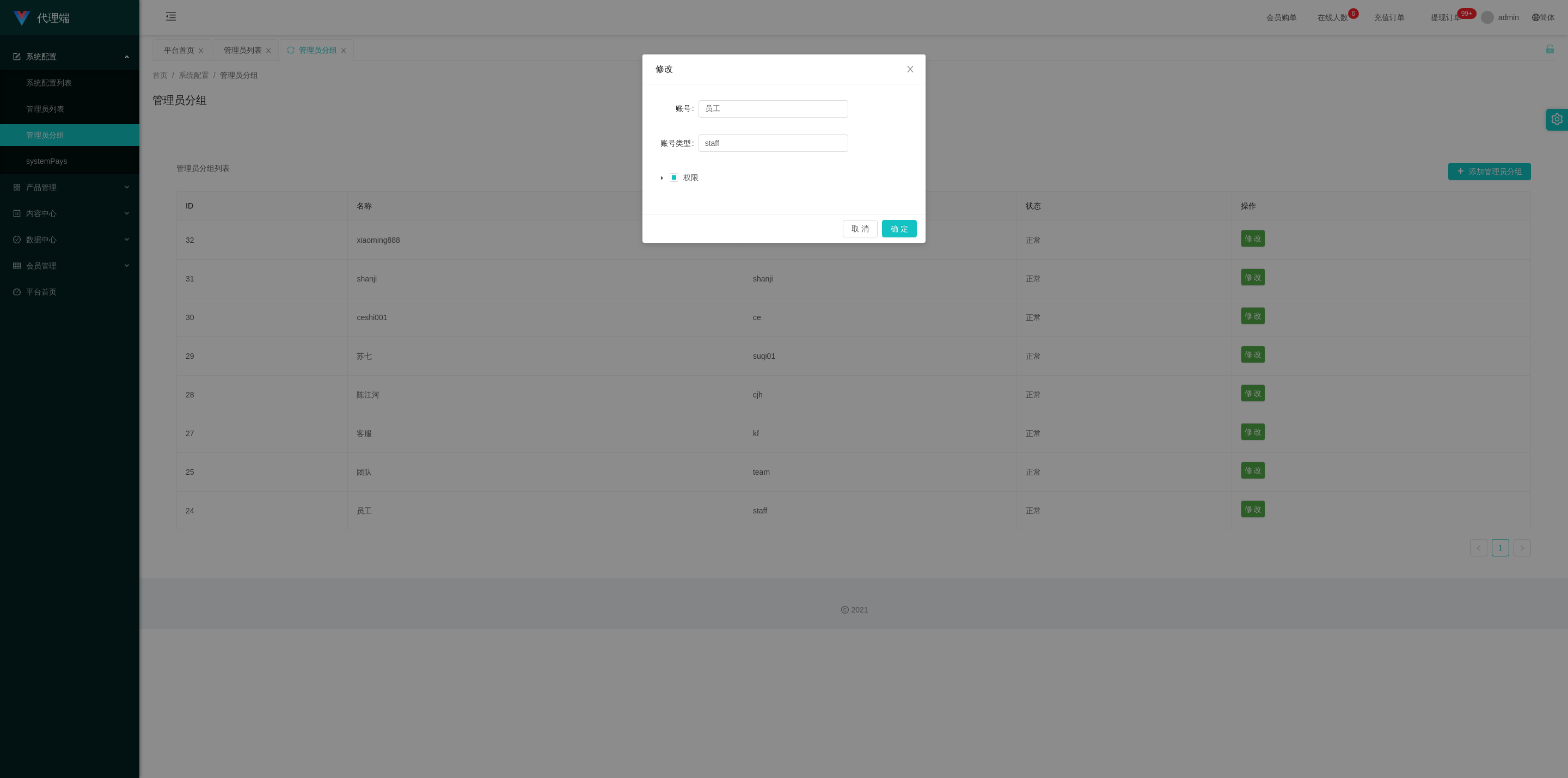
click at [666, 177] on span at bounding box center [662, 177] width 13 height 13
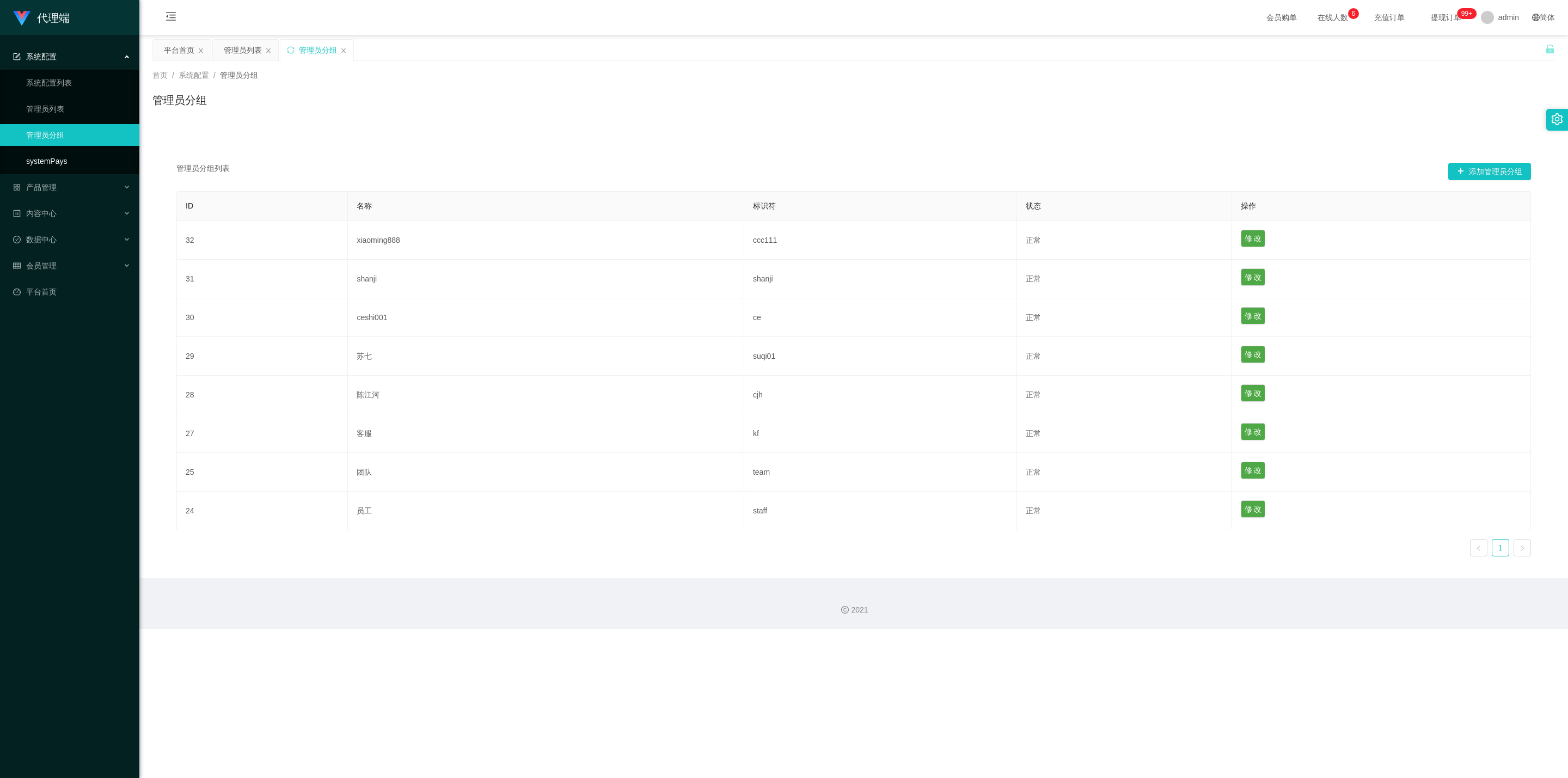
click at [63, 153] on link "systemPays" at bounding box center [78, 161] width 104 height 21
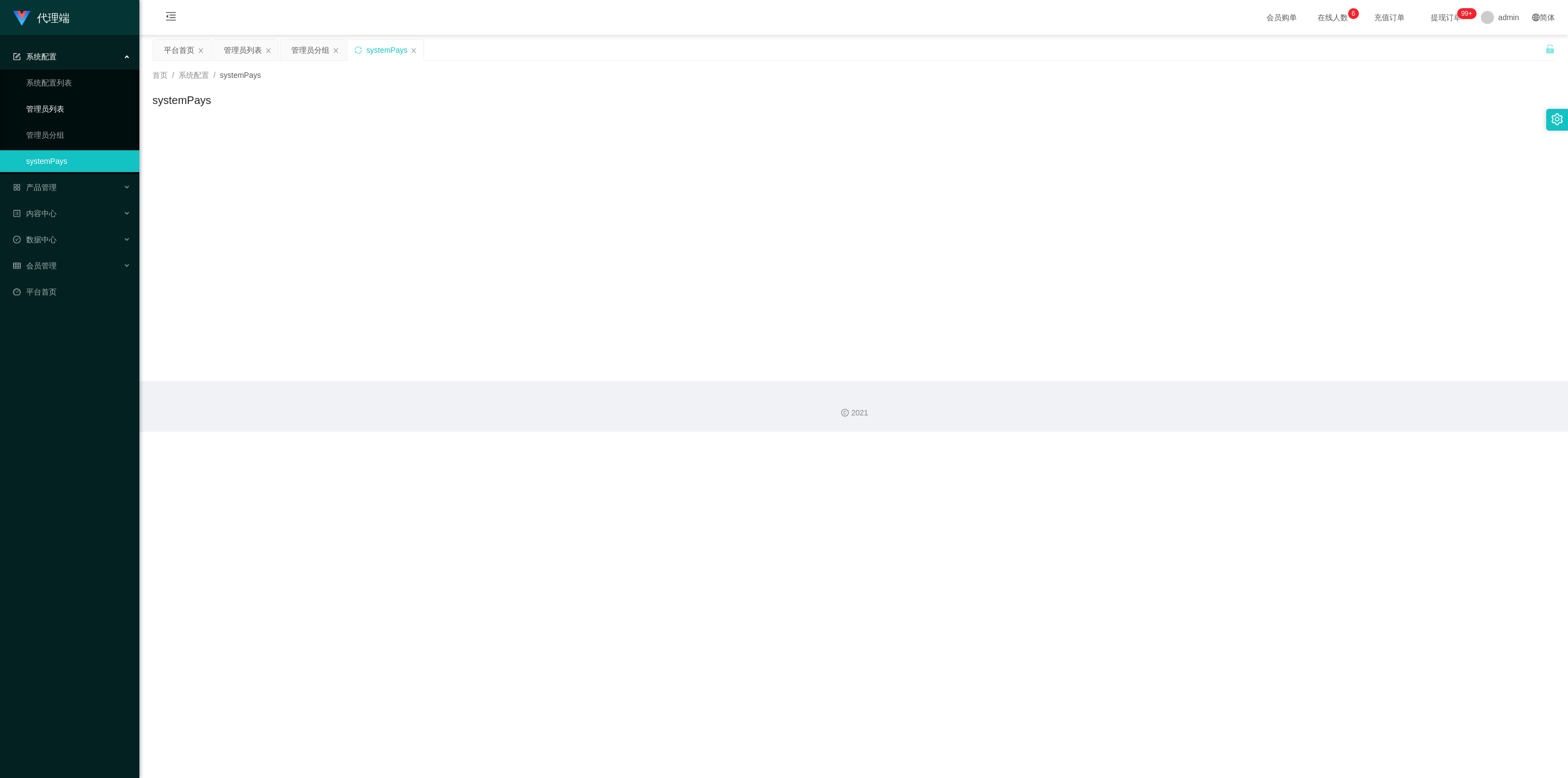
click at [77, 110] on link "管理员列表" at bounding box center [78, 108] width 104 height 21
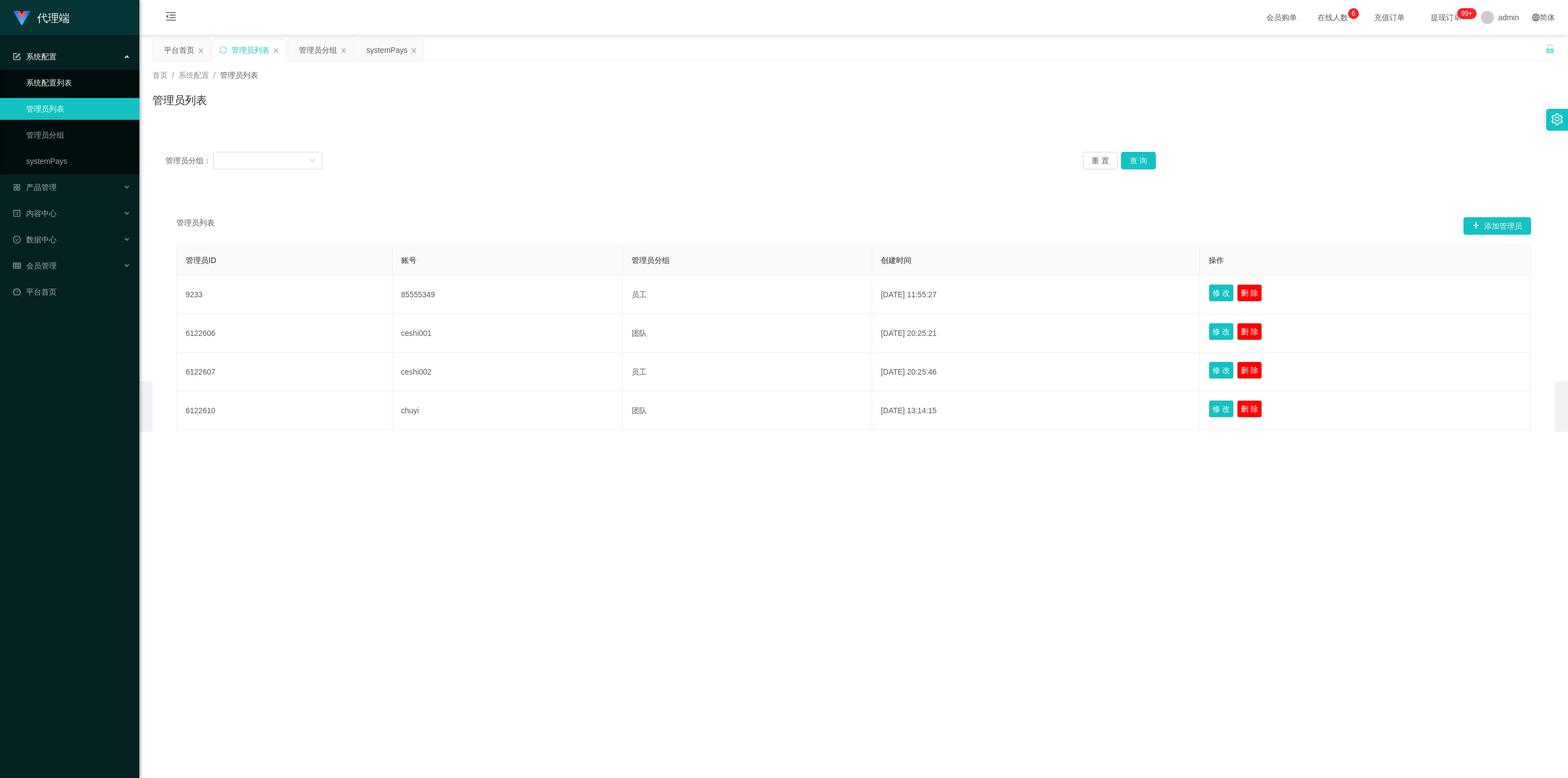
click at [77, 77] on link "系统配置列表" at bounding box center [78, 82] width 104 height 21
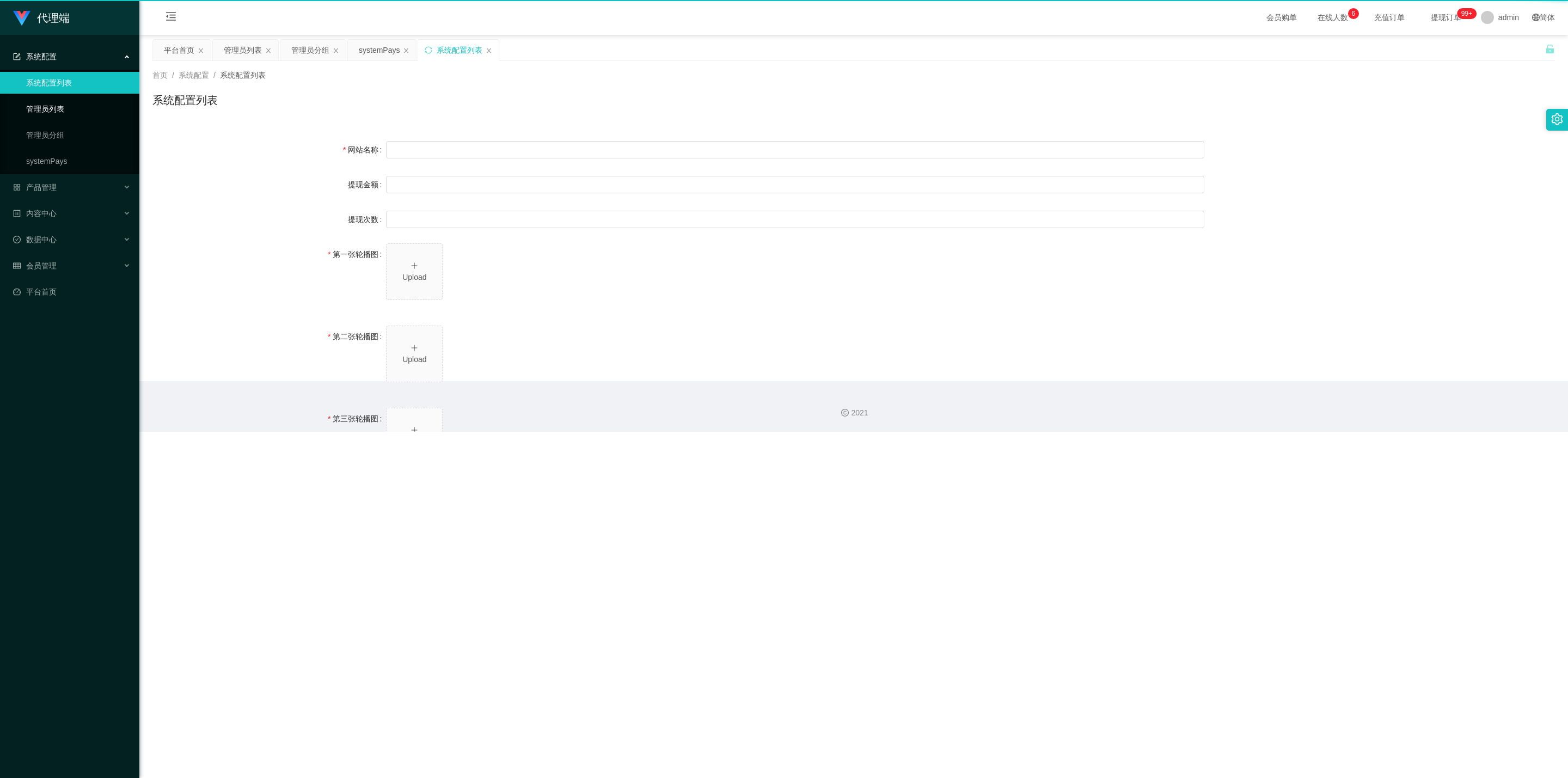
type input "40"
type input "1000000"
type input "[URL][DOMAIN_NAME]"
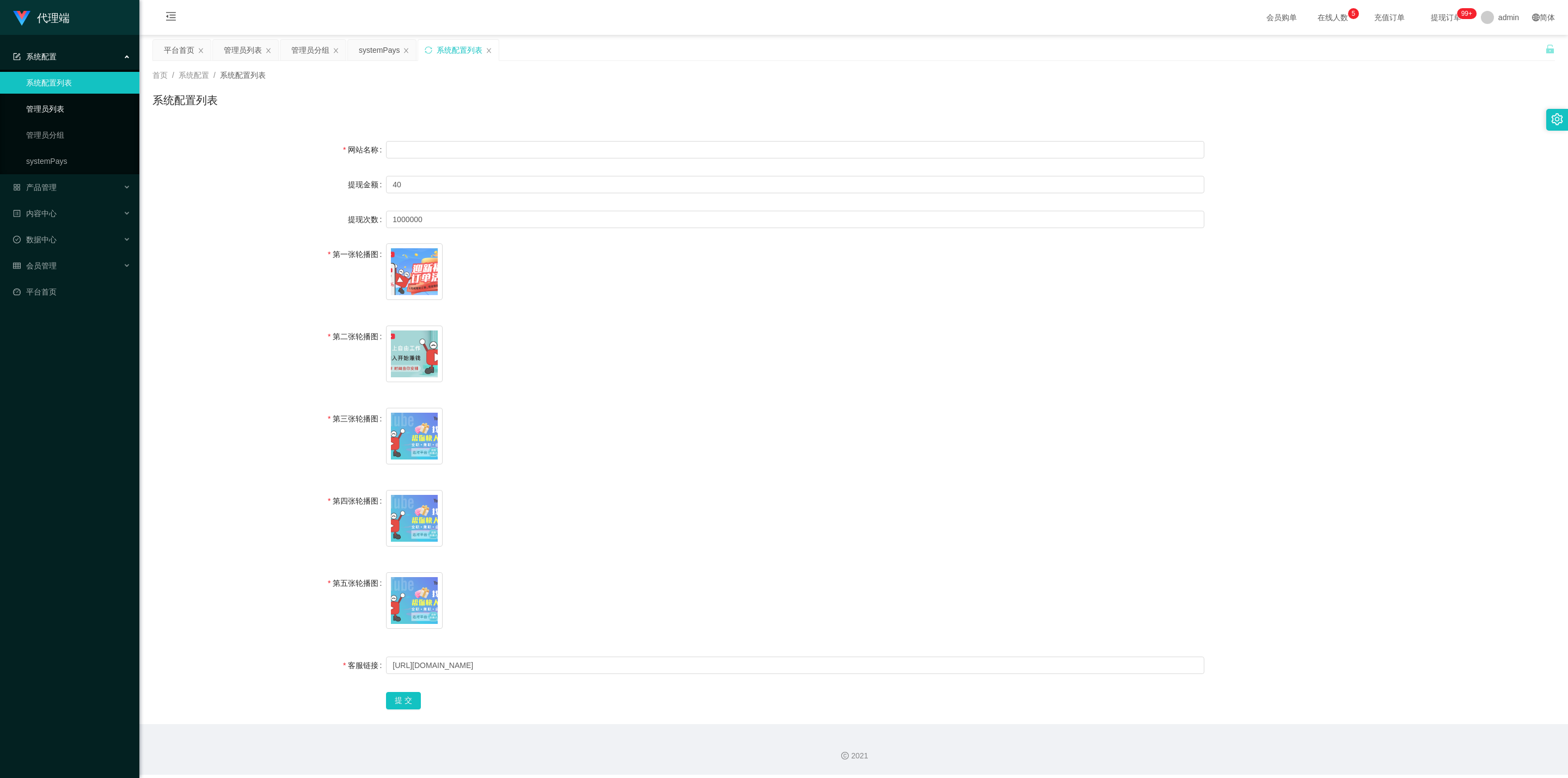
click at [60, 104] on link "管理员列表" at bounding box center [78, 108] width 104 height 21
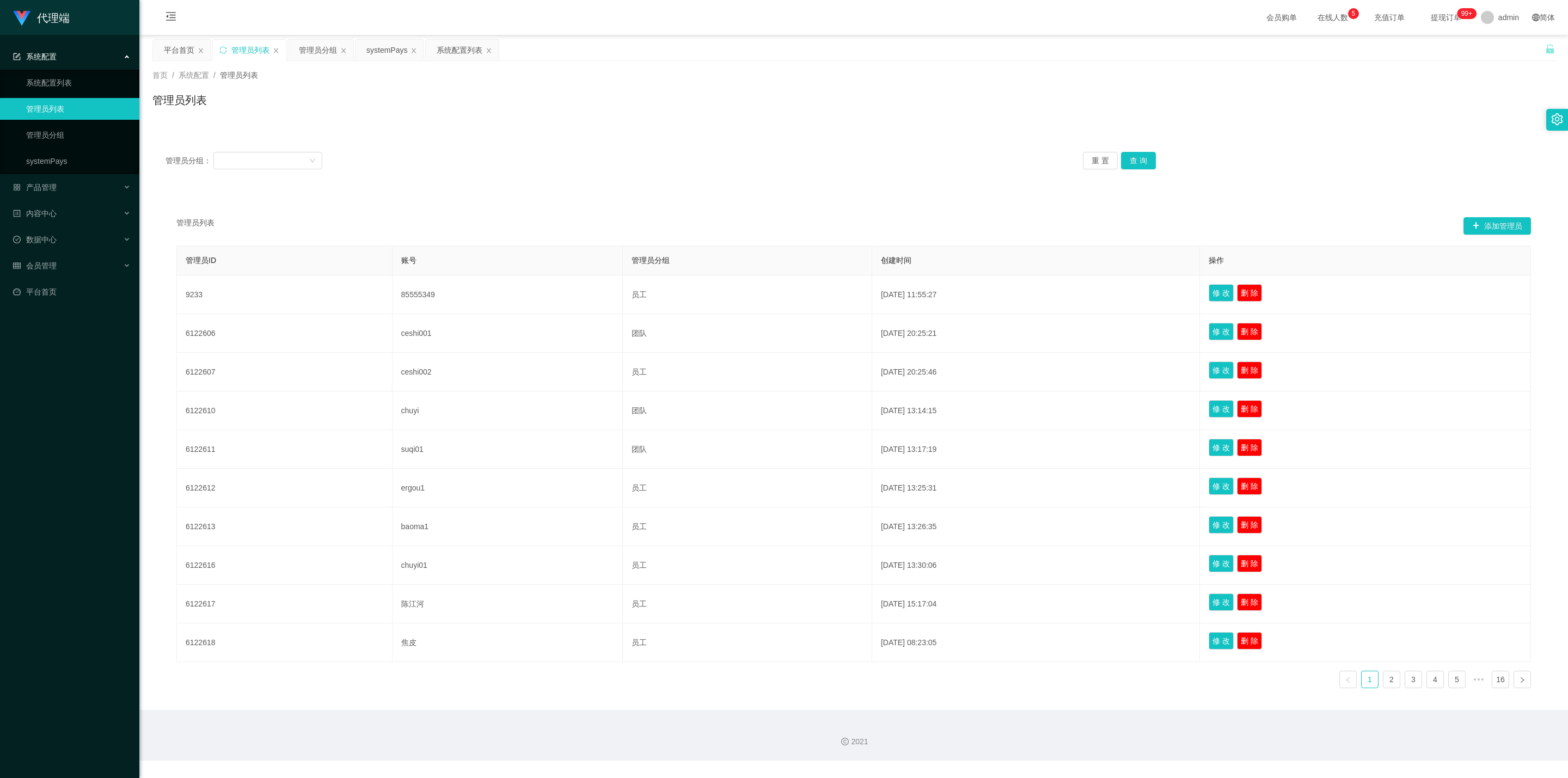
click at [770, 220] on div "管理员列表 添加管理员" at bounding box center [853, 226] width 1354 height 18
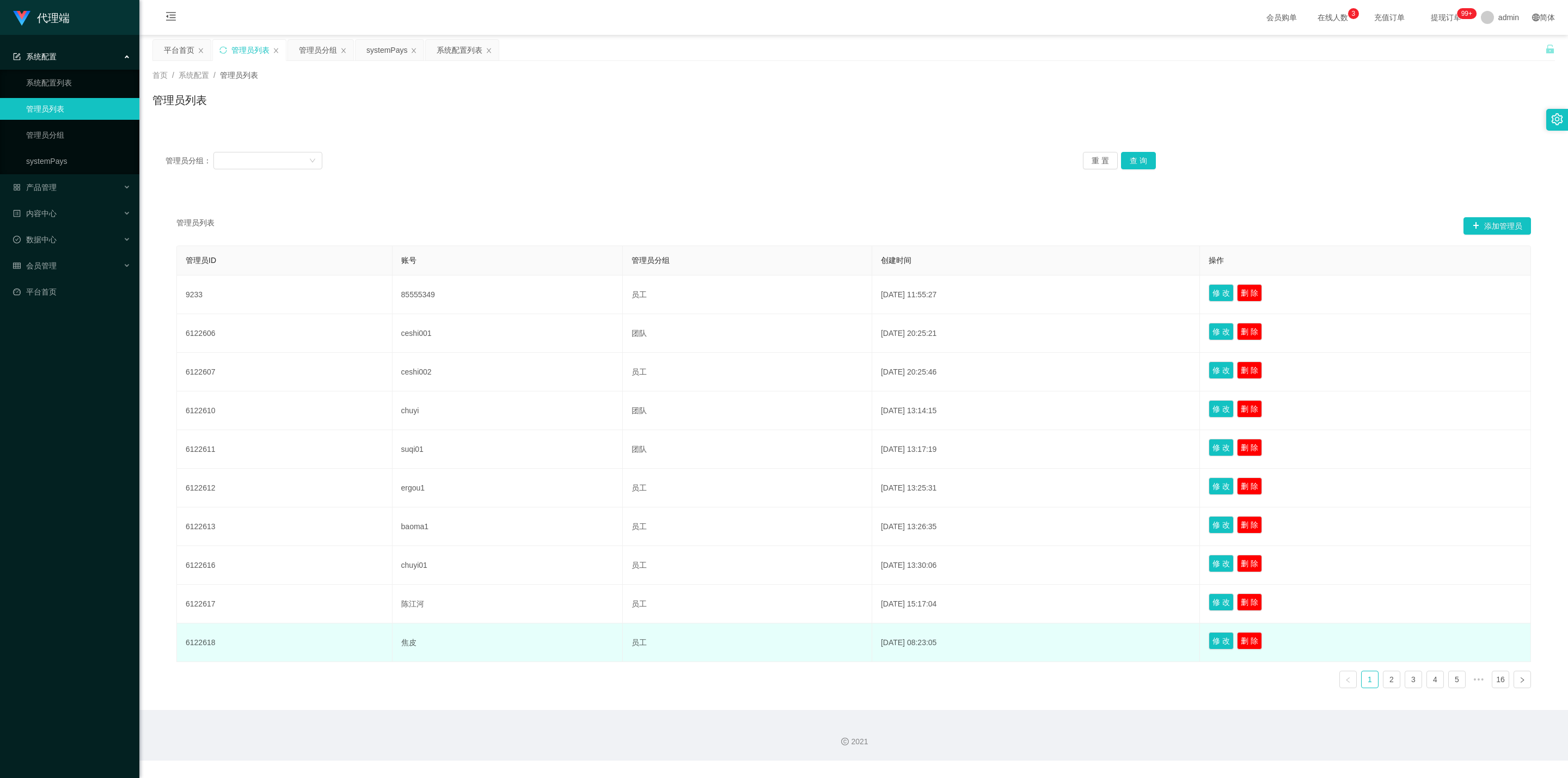
click at [403, 447] on td "焦皮" at bounding box center [508, 643] width 231 height 39
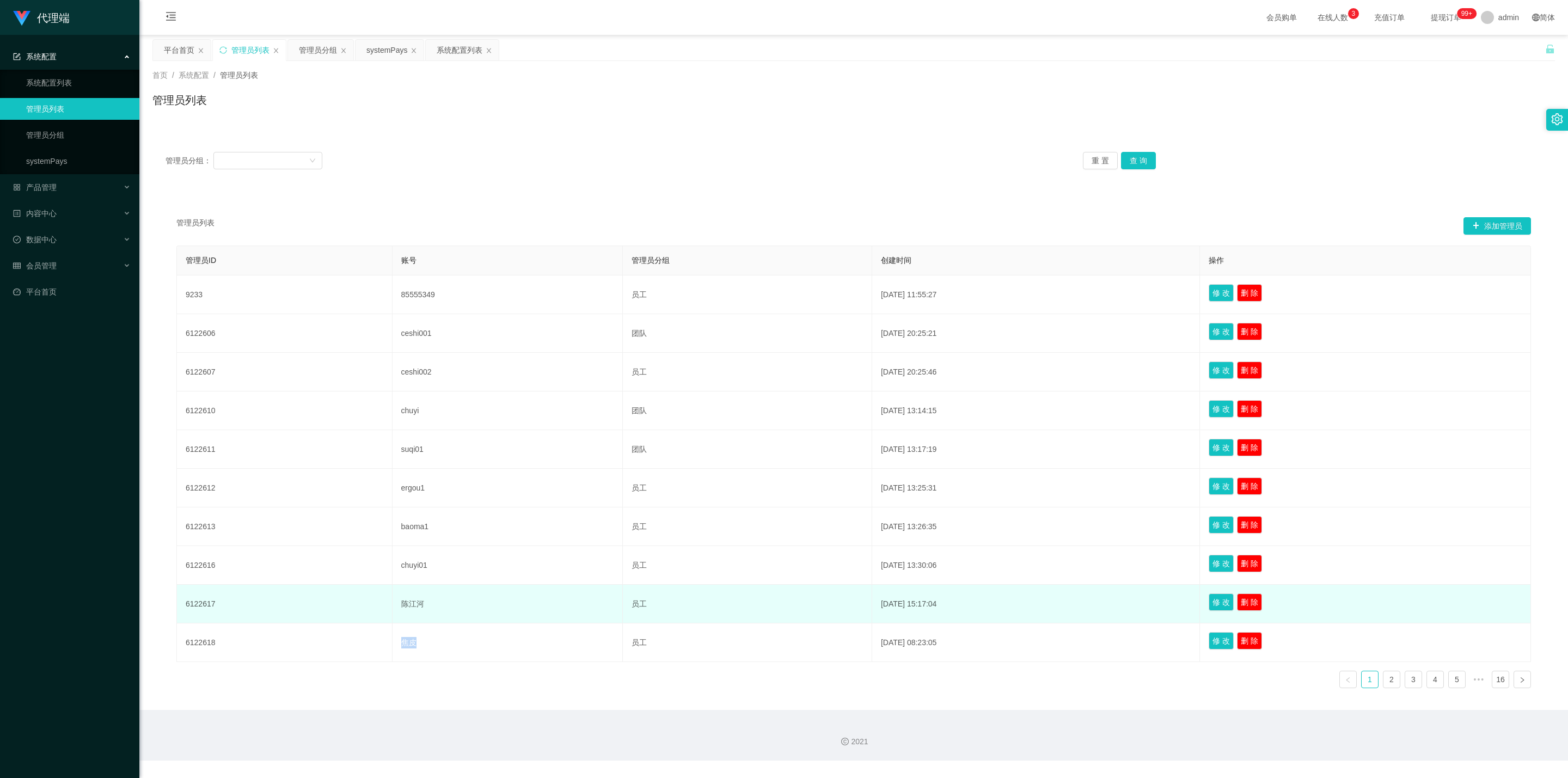
copy td "焦皮"
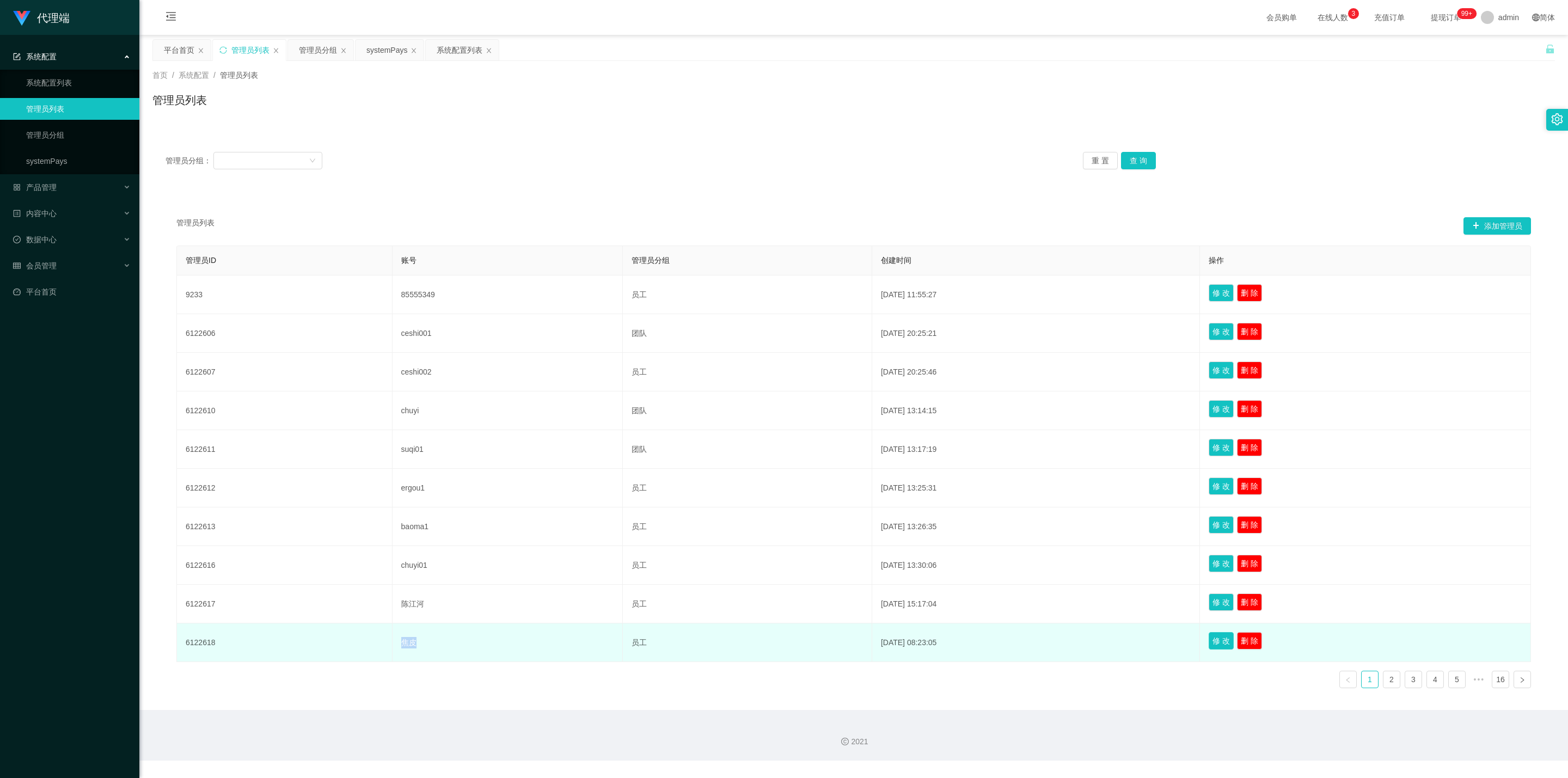
click at [770, 447] on button "修 改" at bounding box center [1221, 641] width 25 height 18
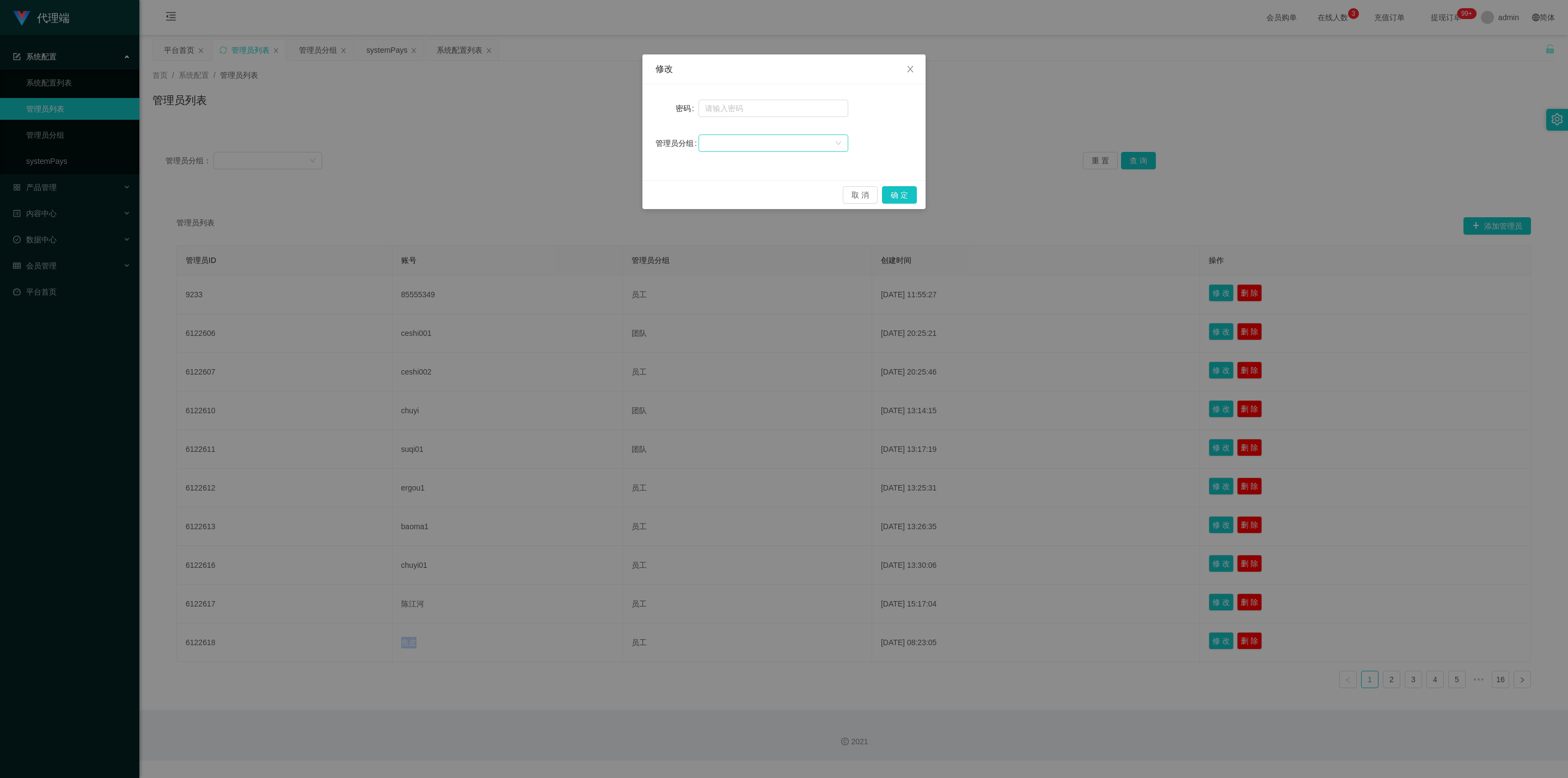
click at [735, 148] on div at bounding box center [770, 143] width 130 height 17
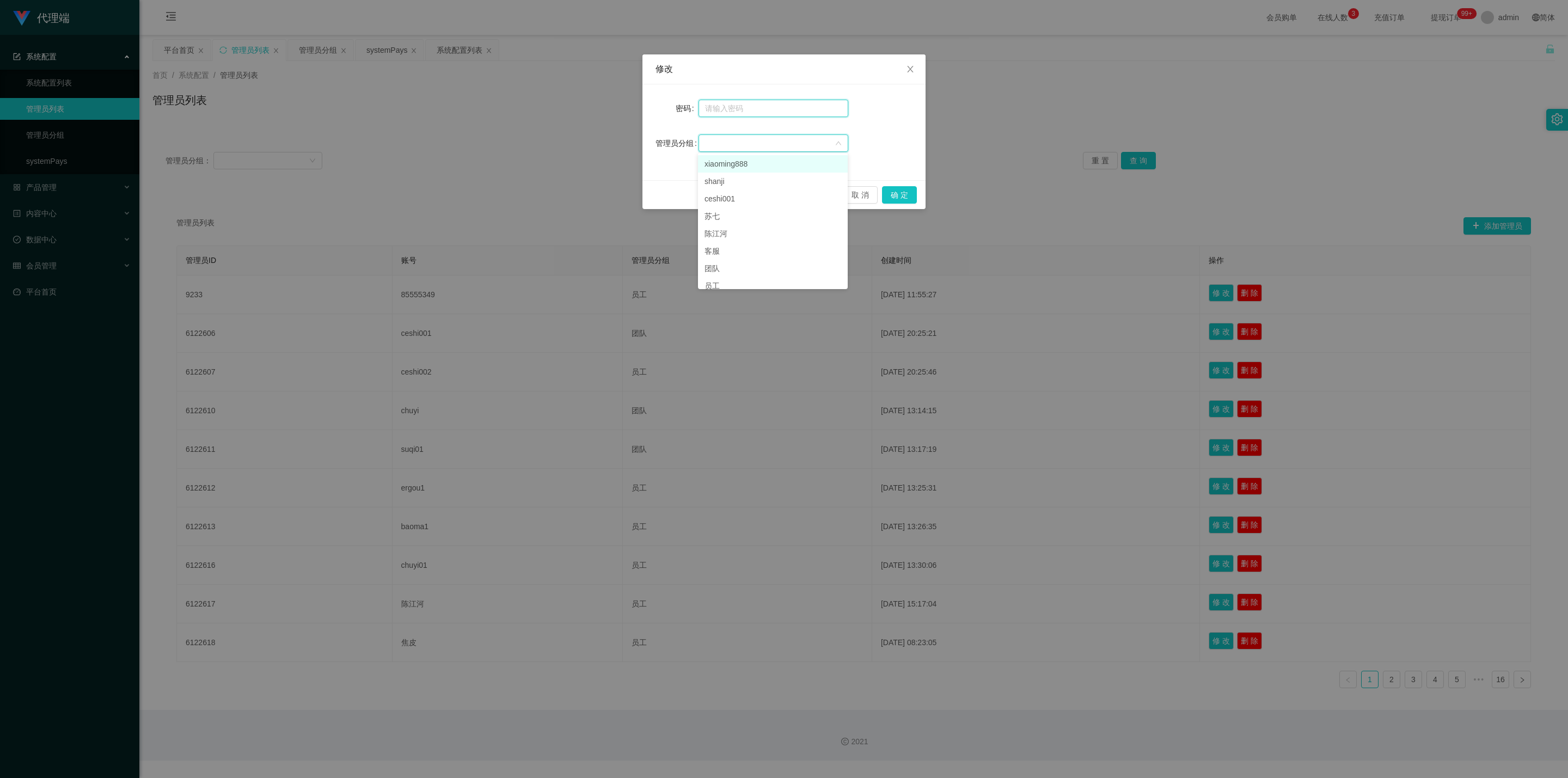
click at [732, 113] on input "text" at bounding box center [773, 108] width 149 height 18
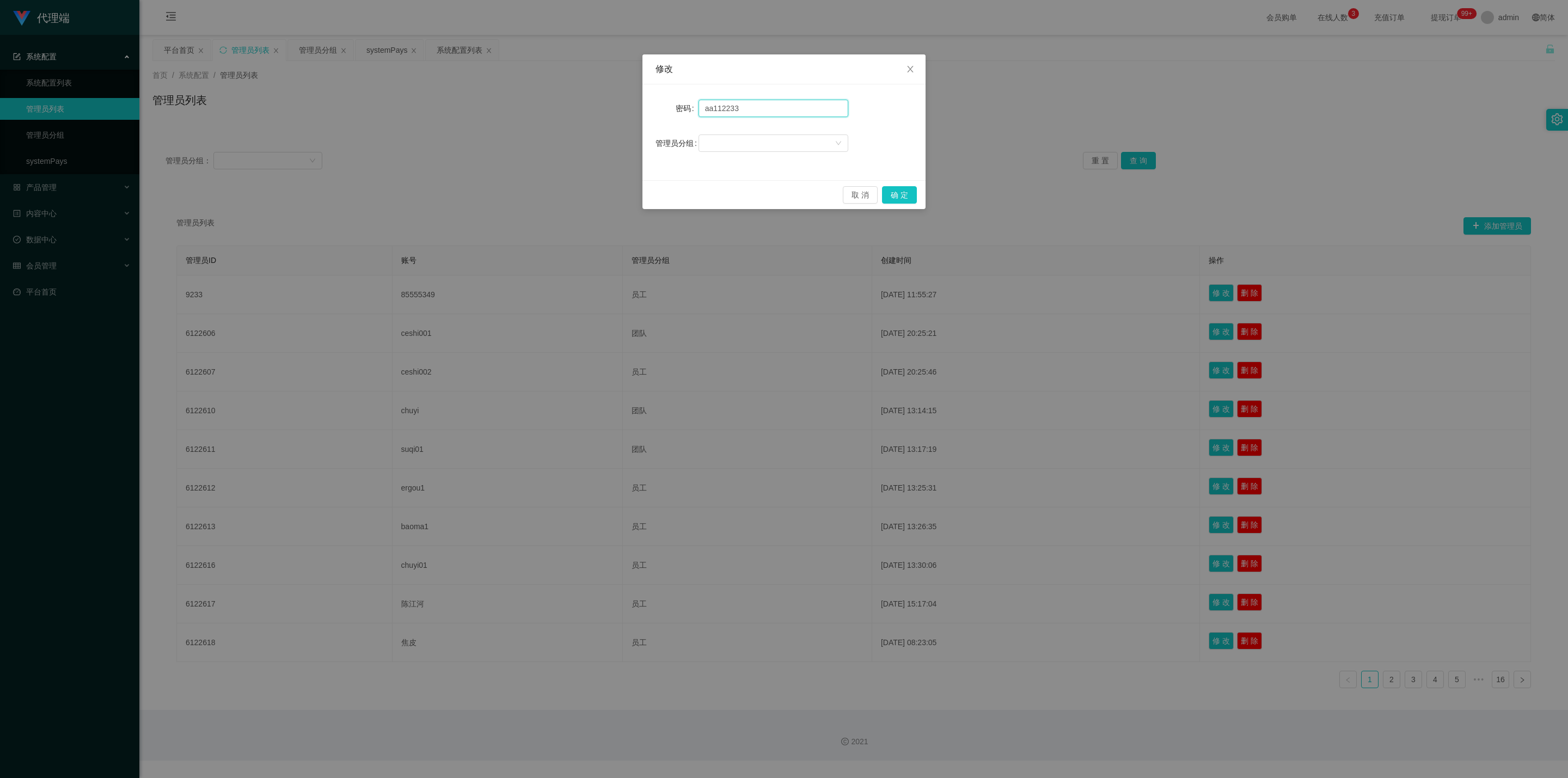
type input "aa112233"
click at [770, 198] on button "确 定" at bounding box center [899, 195] width 35 height 18
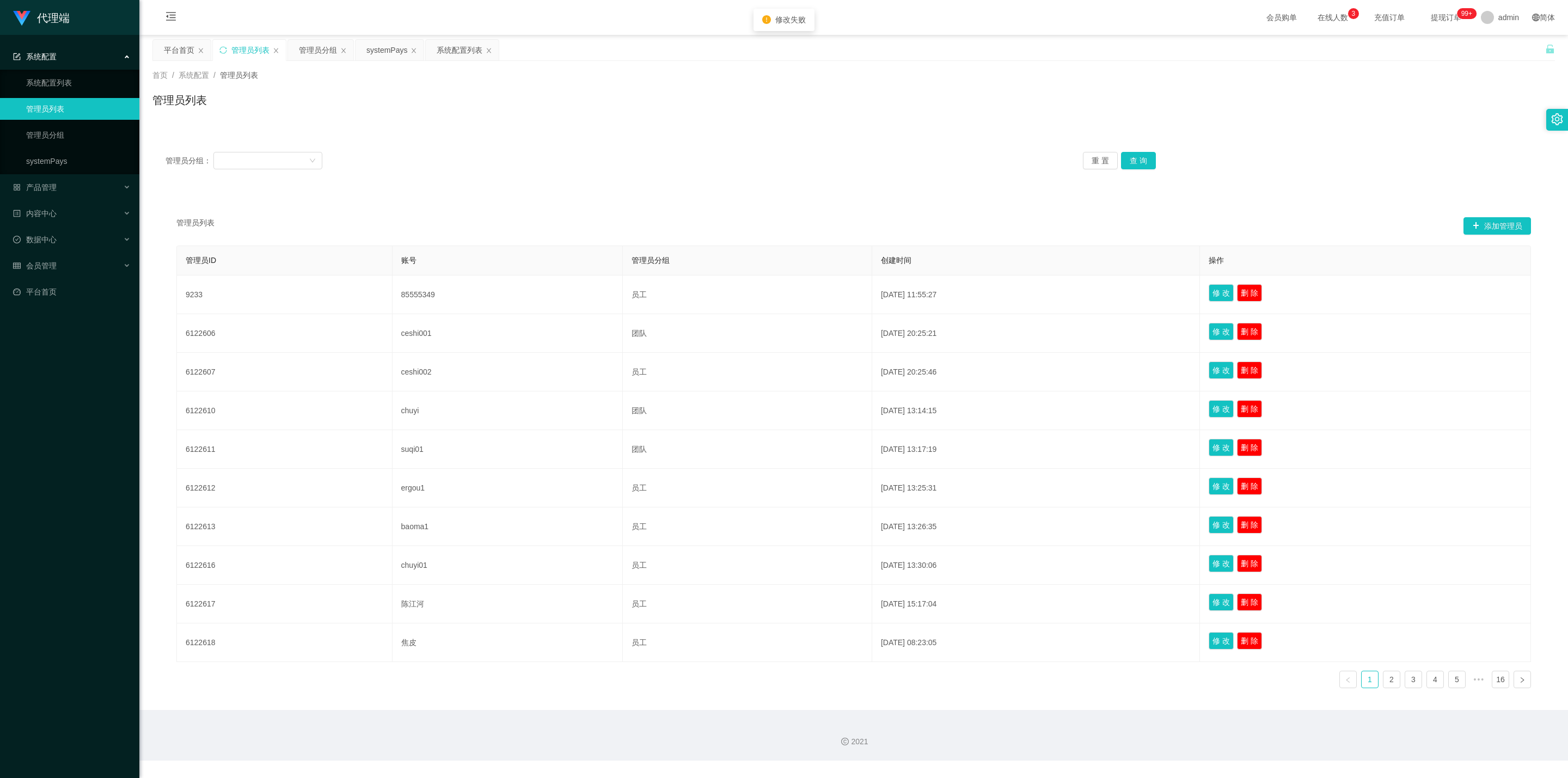
click at [770, 150] on div "管理员分组： 重 置 查 询" at bounding box center [854, 161] width 1403 height 44
click at [770, 49] on span "退出登录" at bounding box center [1502, 47] width 30 height 9
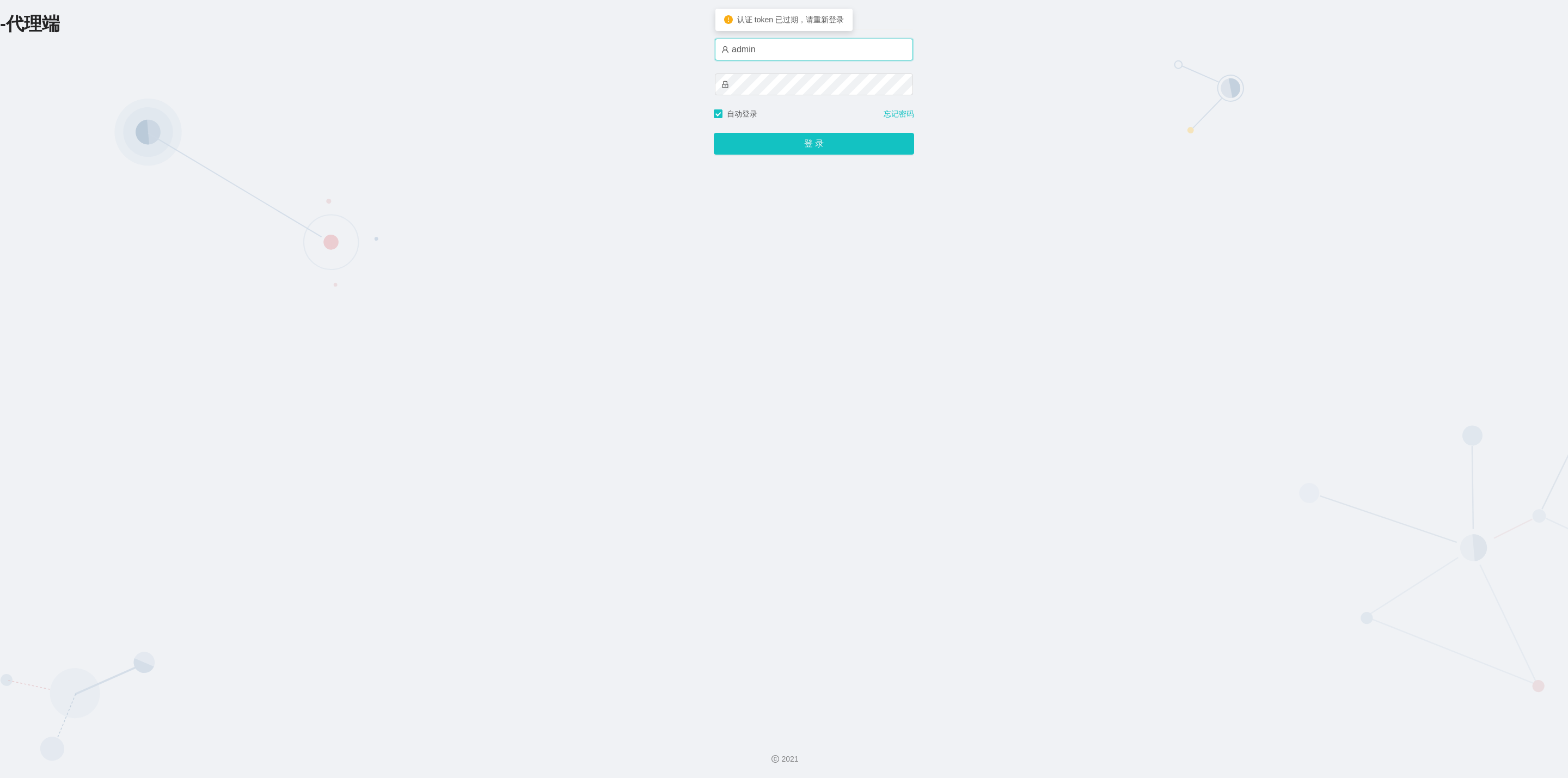
drag, startPoint x: 779, startPoint y: 53, endPoint x: 660, endPoint y: 57, distance: 119.1
click at [661, 54] on div "-代理端 账户密码登录 admin 自动登录 忘记密码 登 录" at bounding box center [784, 364] width 1568 height 728
paste input "焦皮"
type input "焦皮"
click at [676, 79] on div "-代理端 账户密码登录 焦皮 自动登录 忘记密码 登 录" at bounding box center [784, 364] width 1568 height 728
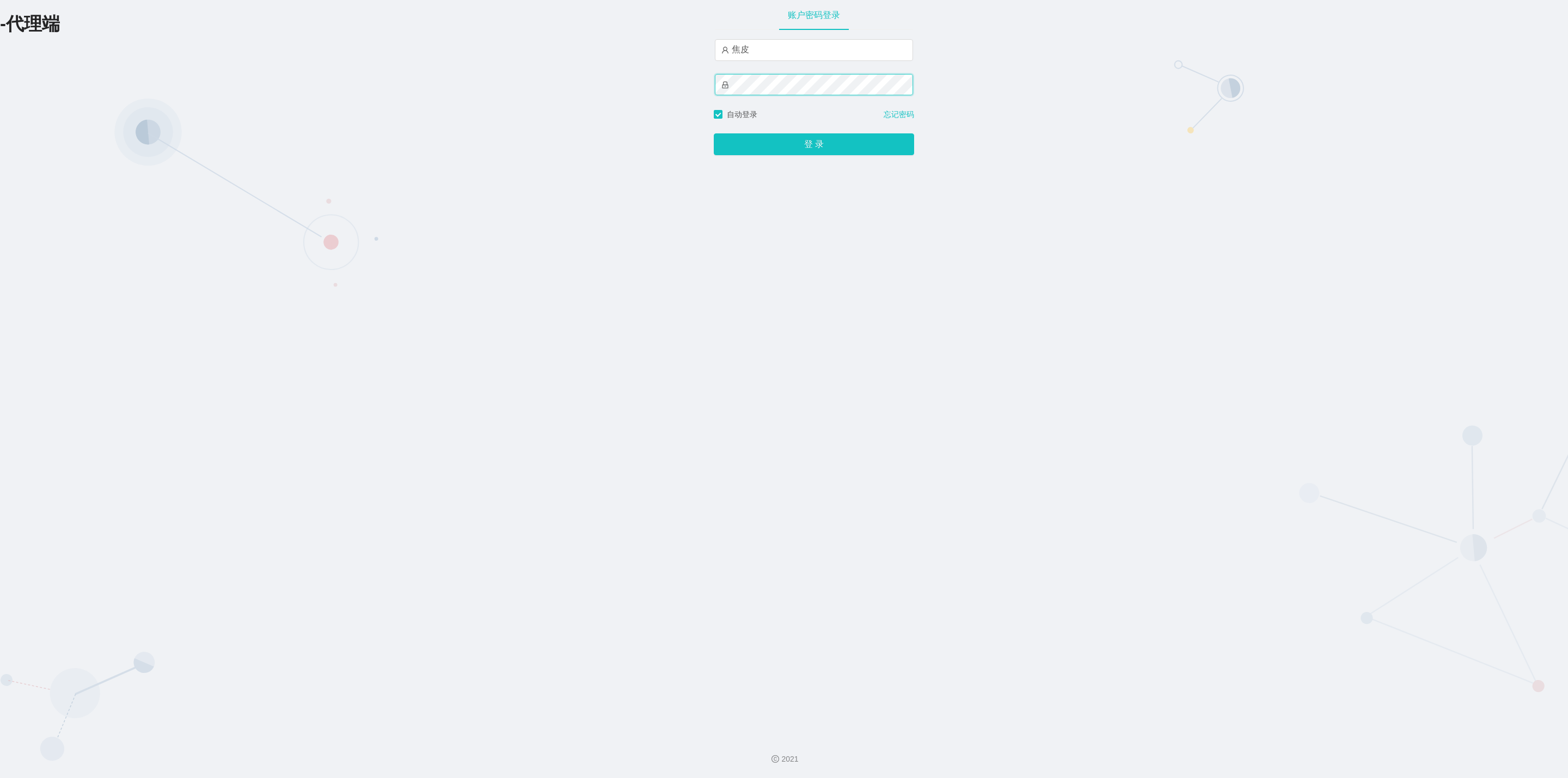
click at [714, 134] on button "登 录" at bounding box center [814, 144] width 200 height 21
click at [646, 88] on div "-代理端 账户密码登录 焦皮 自动登录 忘记密码 登 录" at bounding box center [784, 364] width 1568 height 728
click at [714, 134] on button "登 录" at bounding box center [814, 144] width 200 height 21
click at [770, 85] on span "认证 token 已过期，请重新登录" at bounding box center [790, 81] width 107 height 9
click at [770, 218] on div "账户密码登录 焦皮 自动登录 忘记密码 登 录" at bounding box center [814, 364] width 200 height 728
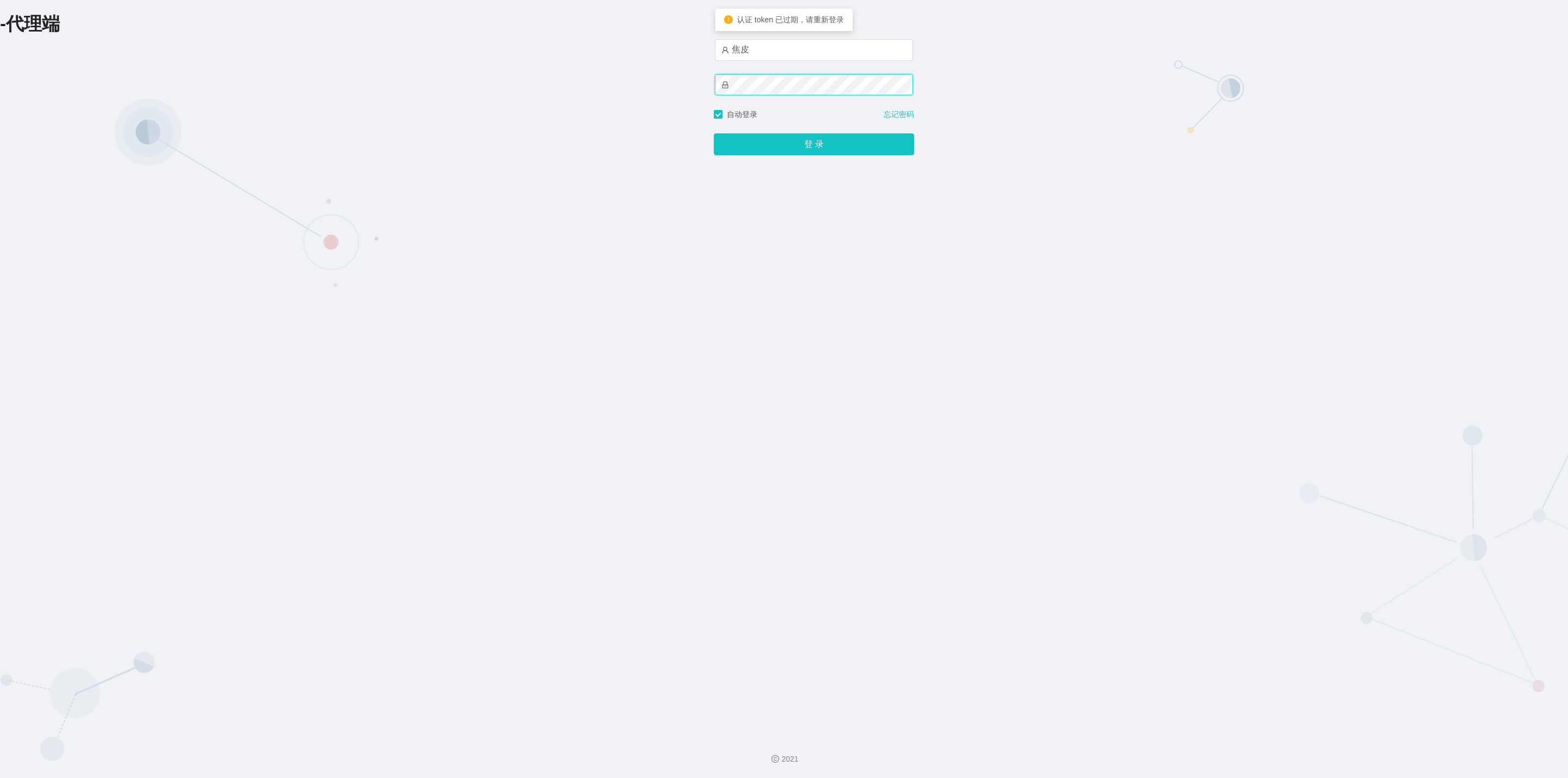
click at [576, 99] on div "-代理端 账户密码登录 焦皮 自动登录 忘记密码 登 录" at bounding box center [784, 364] width 1568 height 728
click at [770, 48] on input "焦皮" at bounding box center [813, 49] width 198 height 21
click at [770, 60] on input "焦皮" at bounding box center [813, 49] width 198 height 21
drag, startPoint x: 782, startPoint y: 53, endPoint x: 644, endPoint y: 56, distance: 138.0
click at [667, 56] on div "-代理端 账户密码登录 焦皮 自动登录 忘记密码 登 录" at bounding box center [784, 364] width 1568 height 728
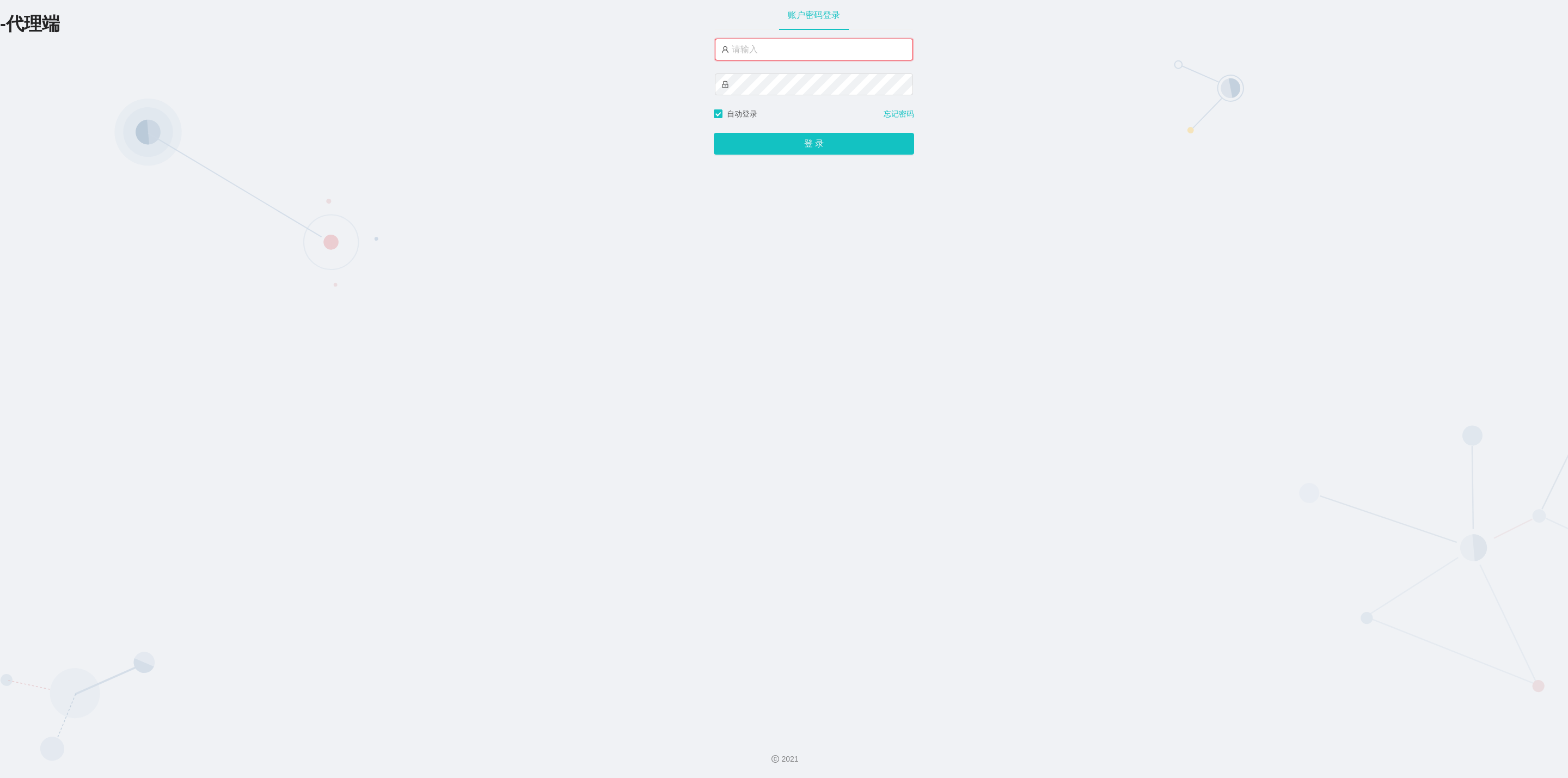
click at [745, 56] on input "text" at bounding box center [813, 49] width 198 height 21
click at [755, 53] on input "text" at bounding box center [813, 49] width 198 height 21
paste input "焦皮"
type input "焦皮"
click at [649, 71] on div "-代理端 账户密码登录 焦皮 自动登录 忘记密码 登 录" at bounding box center [784, 364] width 1568 height 728
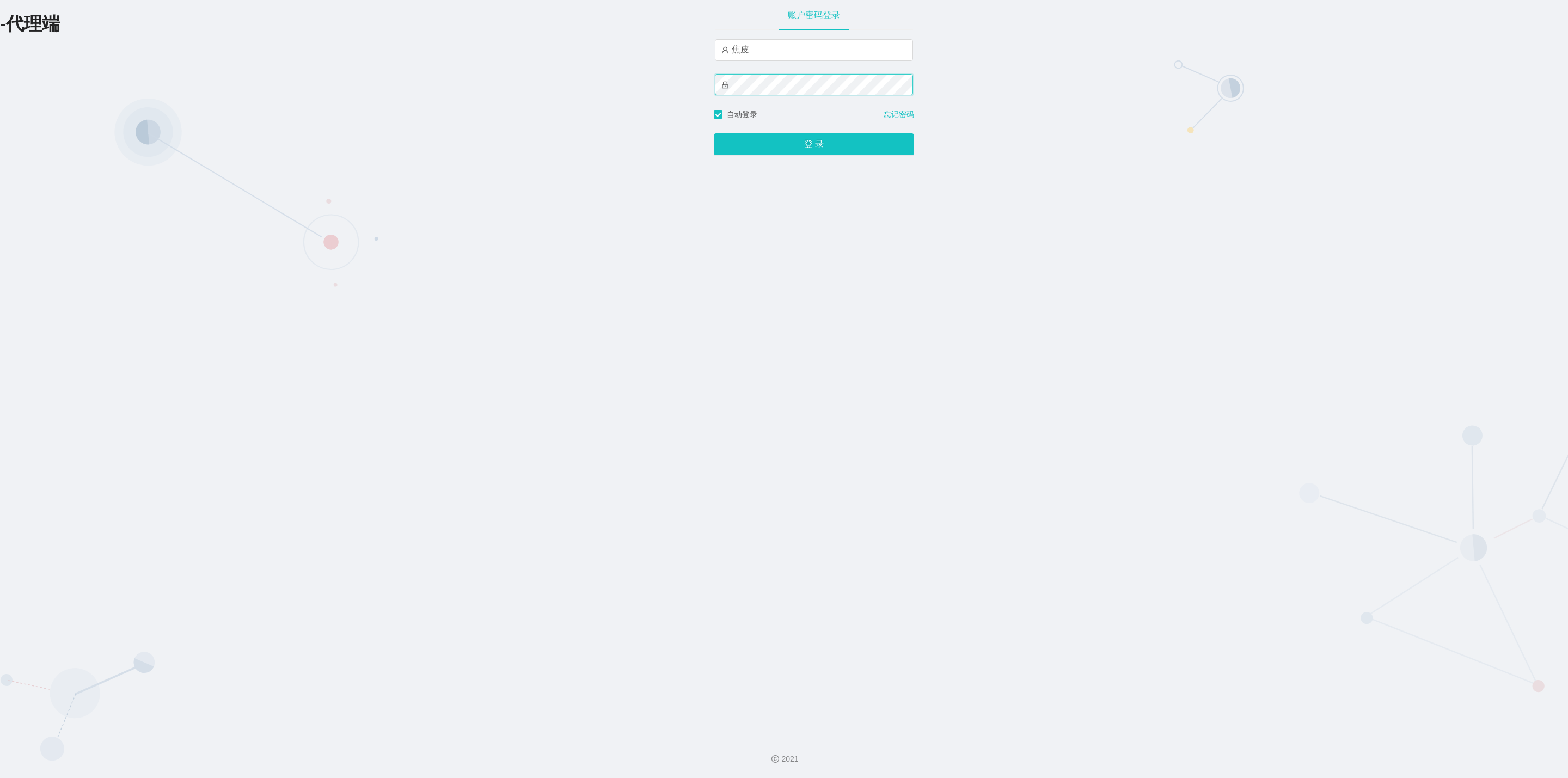
click at [714, 134] on button "登 录" at bounding box center [814, 144] width 200 height 21
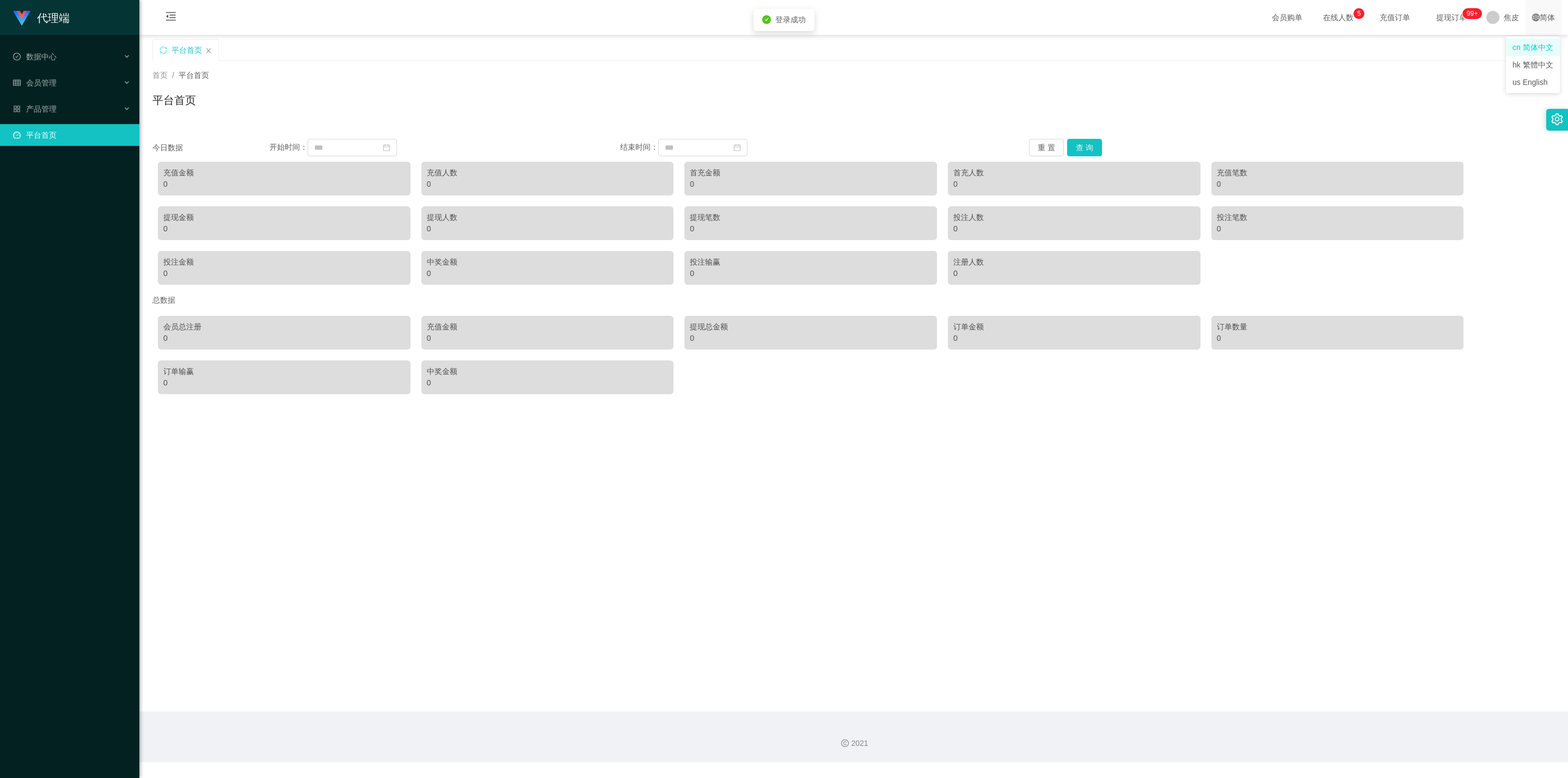
click at [770, 18] on icon "图标: global" at bounding box center [1536, 18] width 8 height 8
drag, startPoint x: 1503, startPoint y: 122, endPoint x: 1508, endPoint y: 93, distance: 29.4
click at [770, 120] on div "首页 / 平台首页 / 平台首页" at bounding box center [853, 93] width 1429 height 64
click at [770, 48] on span "退出登录" at bounding box center [1508, 47] width 30 height 9
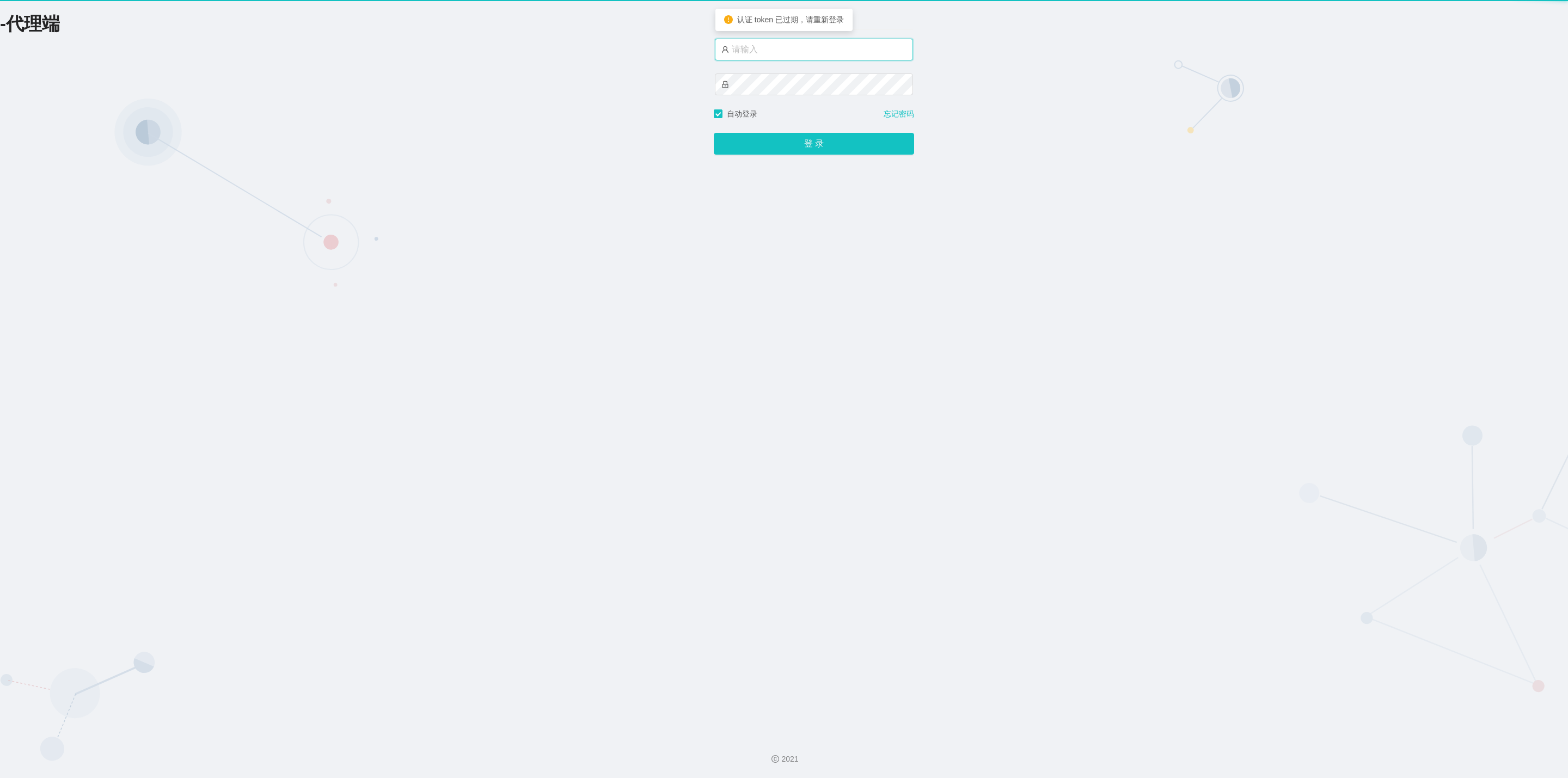
type input "admin"
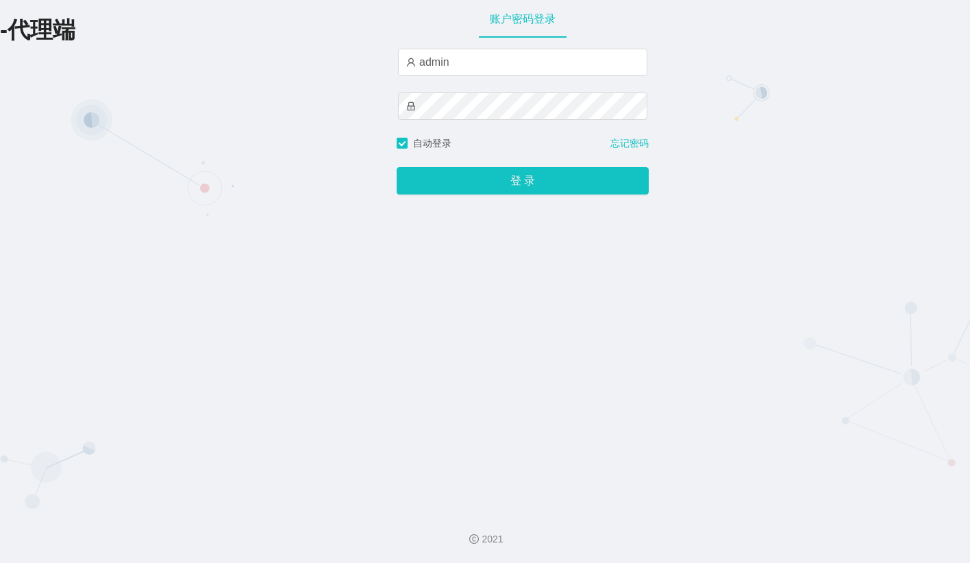
click at [435, 265] on div "账户密码登录 admin 自动登录 忘记密码 登 录" at bounding box center [522, 249] width 252 height 499
drag, startPoint x: 731, startPoint y: 110, endPoint x: 718, endPoint y: 110, distance: 13.7
click at [731, 110] on div "-代理端 账户密码登录 admin 自动登录 忘记密码 登 录" at bounding box center [485, 249] width 970 height 499
click at [490, 76] on input "admin" at bounding box center [522, 62] width 249 height 27
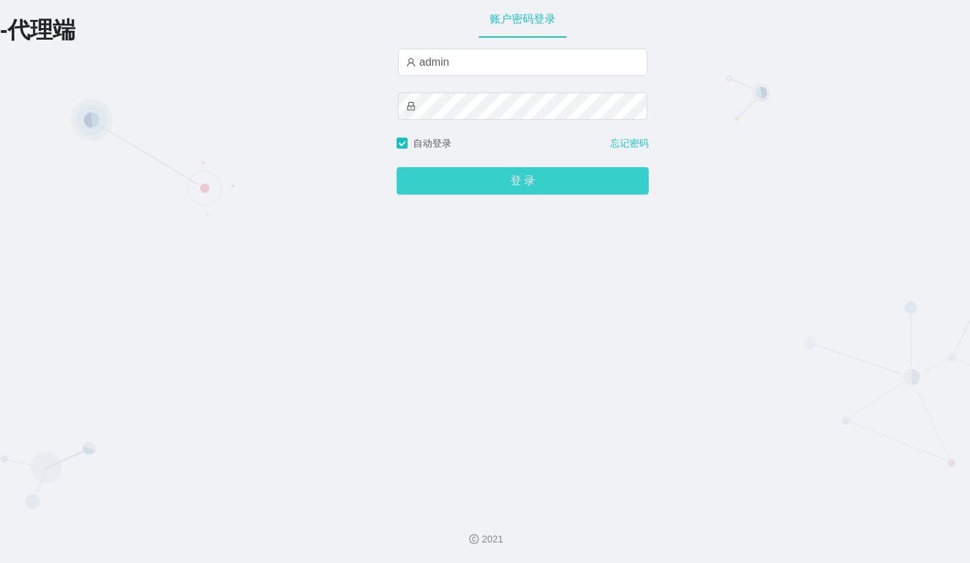
click at [456, 175] on button "登 录" at bounding box center [522, 180] width 252 height 27
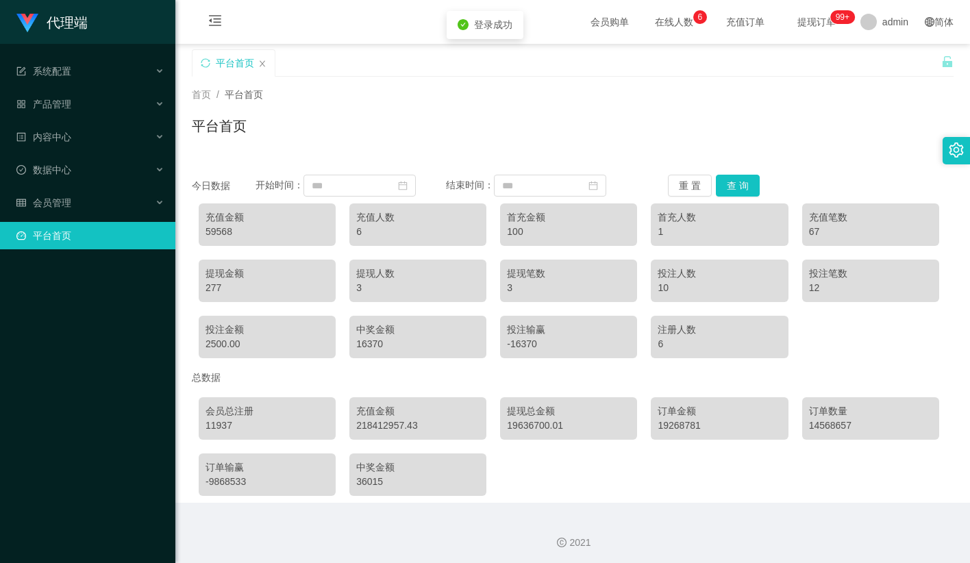
drag, startPoint x: 657, startPoint y: 103, endPoint x: 670, endPoint y: 103, distance: 13.0
click at [658, 103] on div "首页 / 平台首页 / 平台首页" at bounding box center [572, 118] width 761 height 60
click at [84, 73] on div "系统配置" at bounding box center [87, 71] width 175 height 27
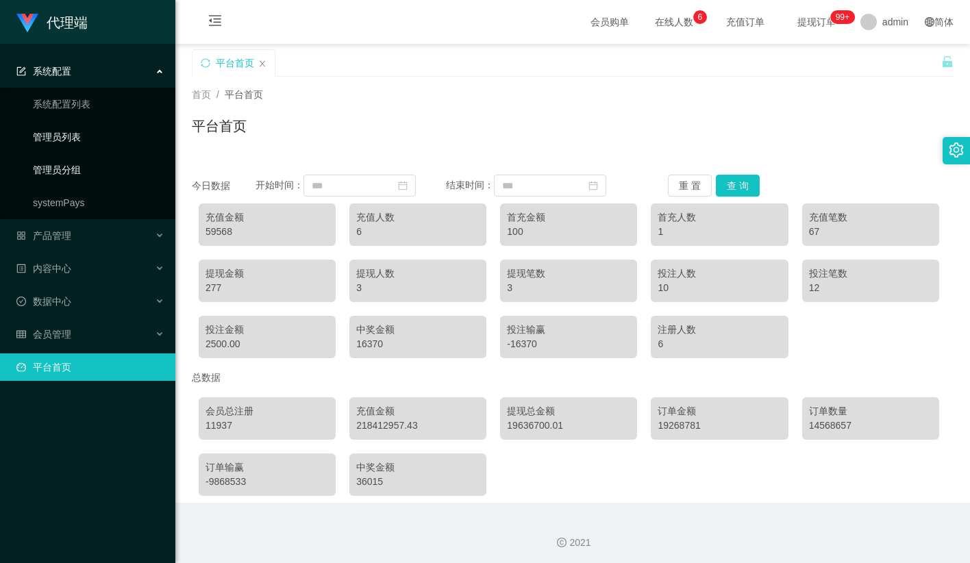
click at [73, 138] on link "管理员列表" at bounding box center [98, 136] width 131 height 27
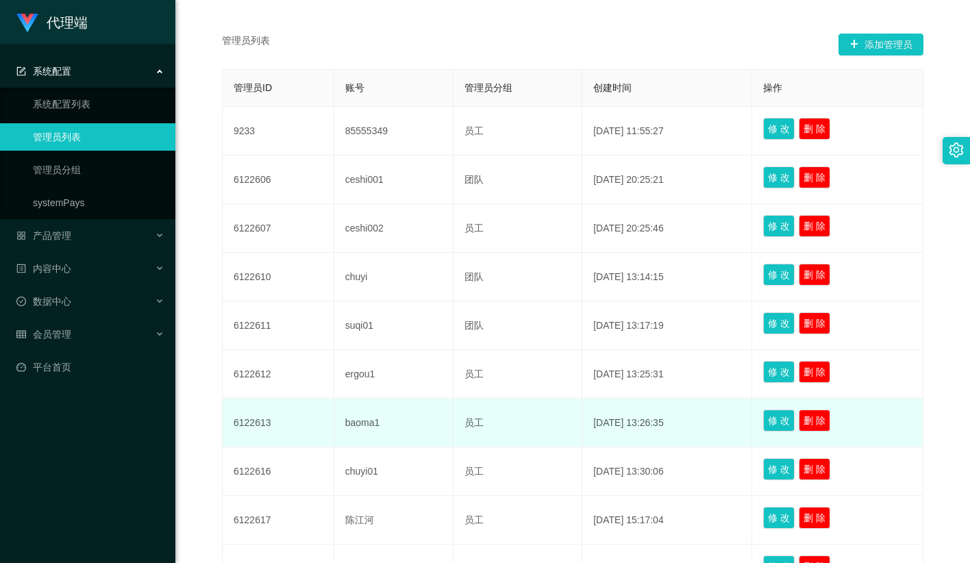
scroll to position [405, 0]
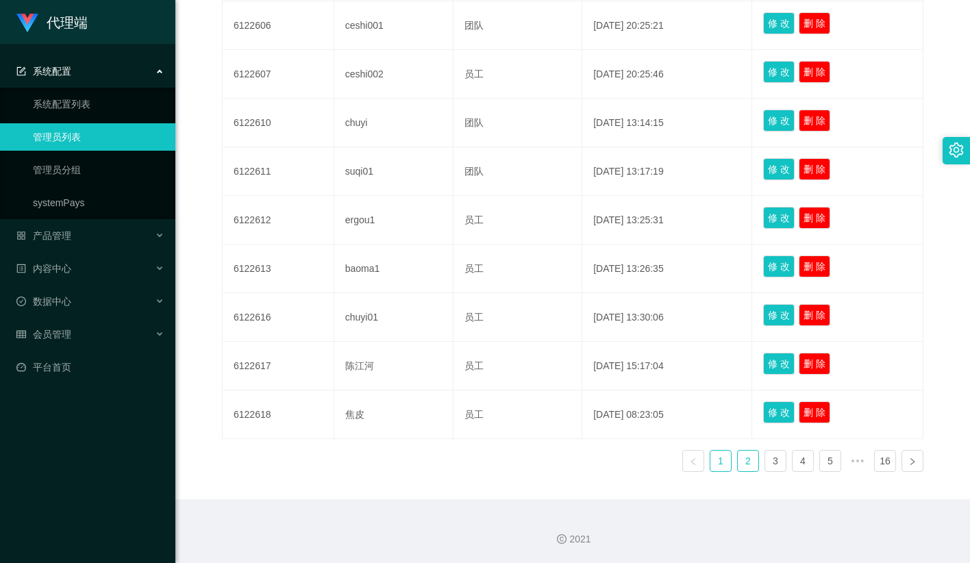
click at [740, 459] on link "2" at bounding box center [747, 461] width 21 height 21
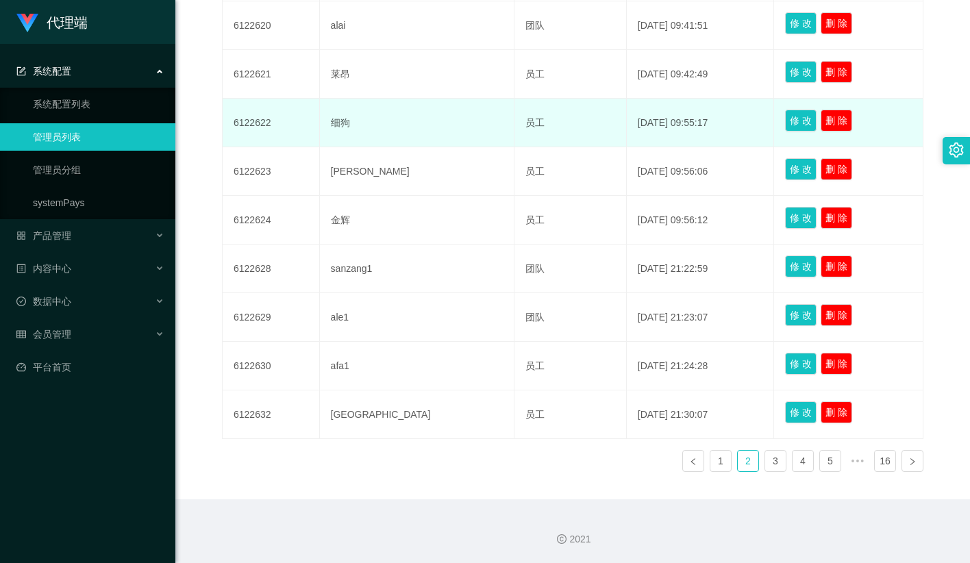
click at [351, 122] on td "细狗" at bounding box center [417, 123] width 194 height 49
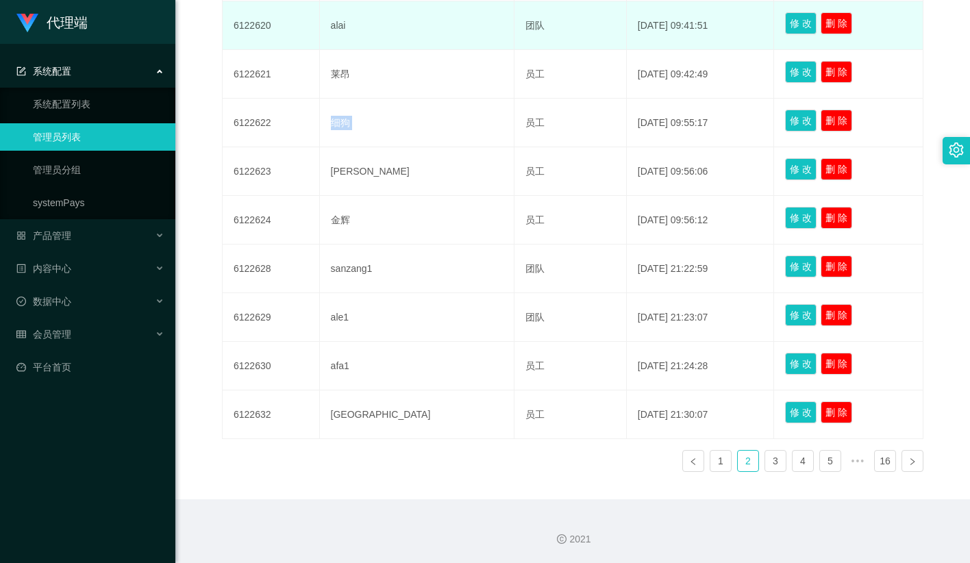
copy td "细狗"
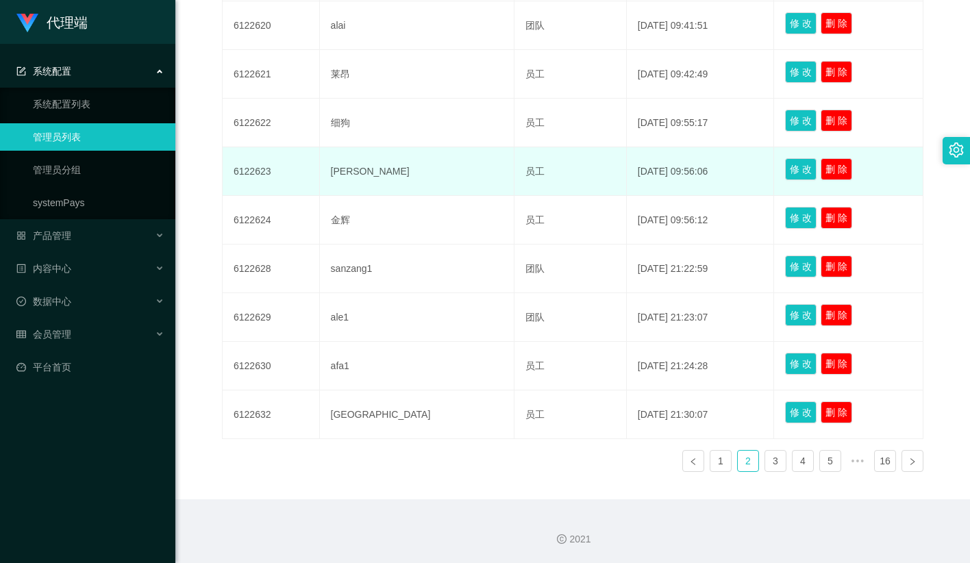
click at [351, 164] on td "[PERSON_NAME]" at bounding box center [417, 171] width 194 height 49
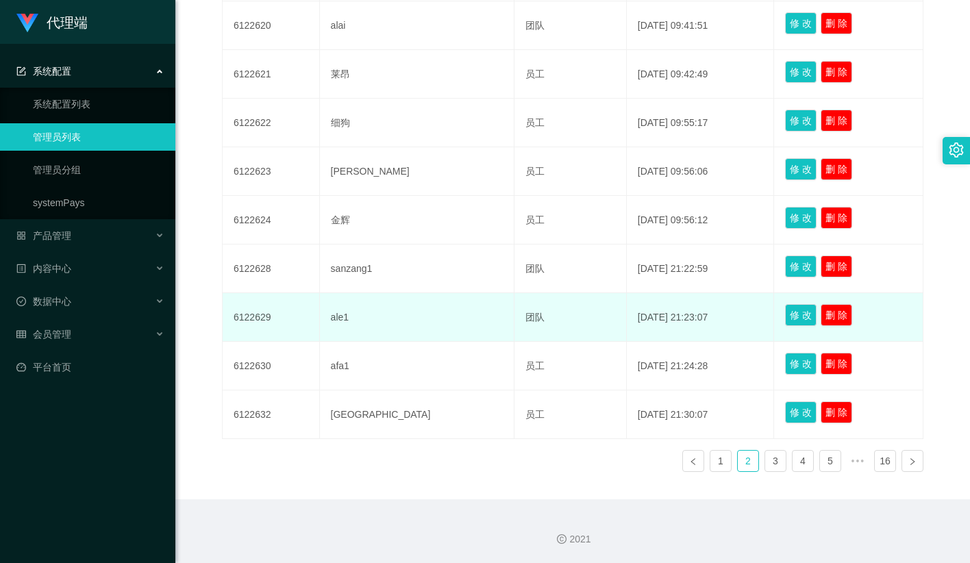
click at [351, 323] on td "ale1" at bounding box center [417, 317] width 194 height 49
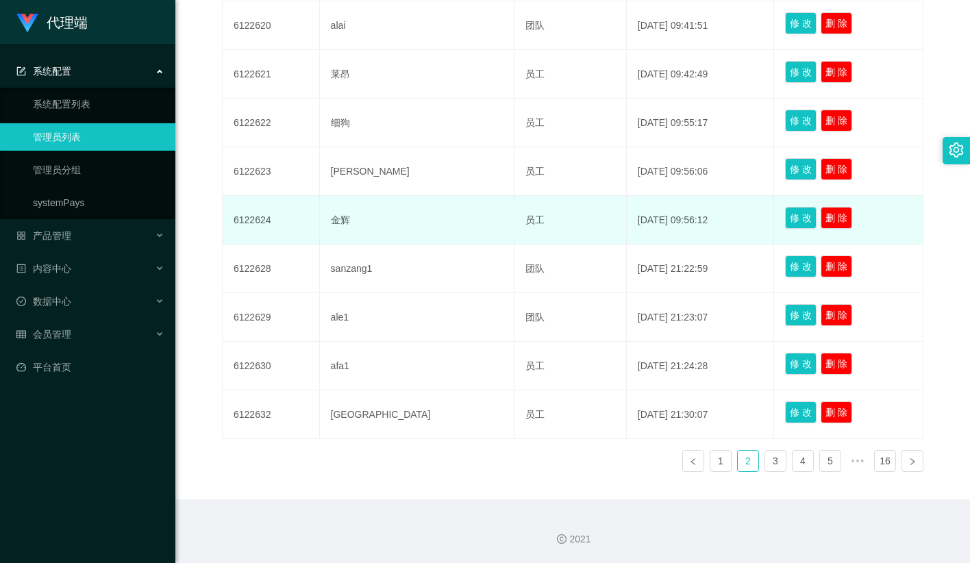
click at [358, 210] on td "金辉" at bounding box center [417, 220] width 194 height 49
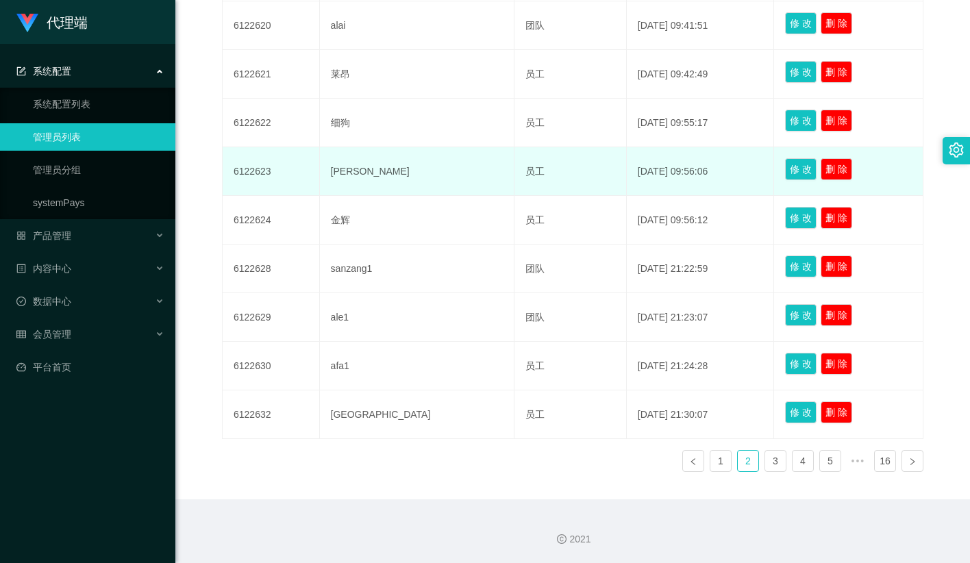
click at [362, 177] on td "[PERSON_NAME]" at bounding box center [417, 171] width 194 height 49
click at [351, 169] on td "[PERSON_NAME]" at bounding box center [417, 171] width 194 height 49
copy td "[PERSON_NAME]"
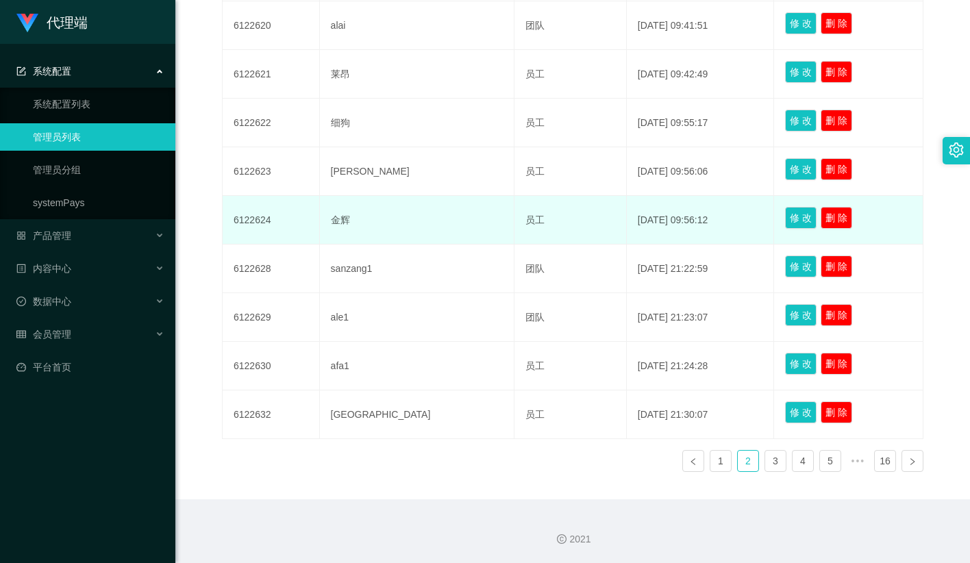
click at [626, 196] on td "[DATE] 09:56:12" at bounding box center [700, 220] width 148 height 49
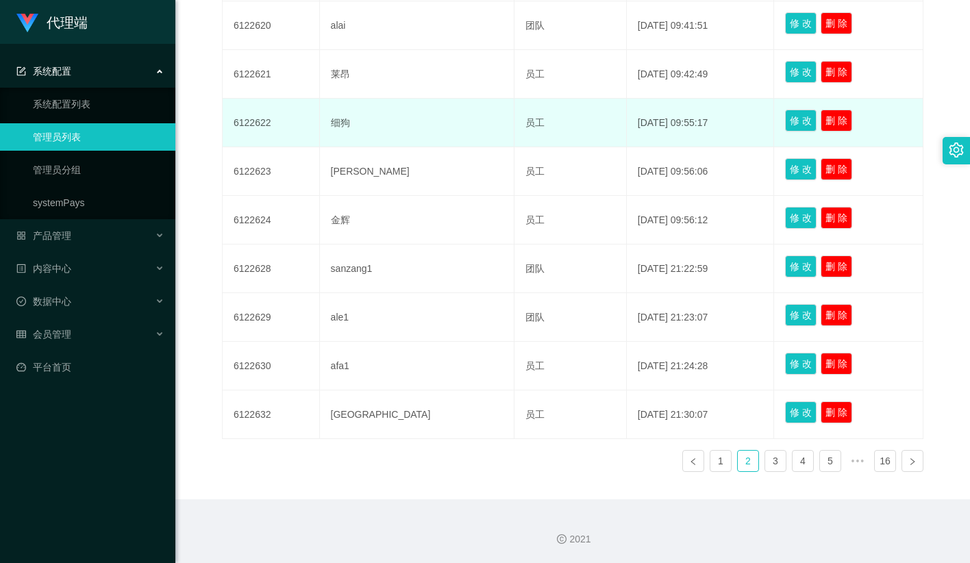
click at [514, 118] on td "员工" at bounding box center [570, 123] width 112 height 49
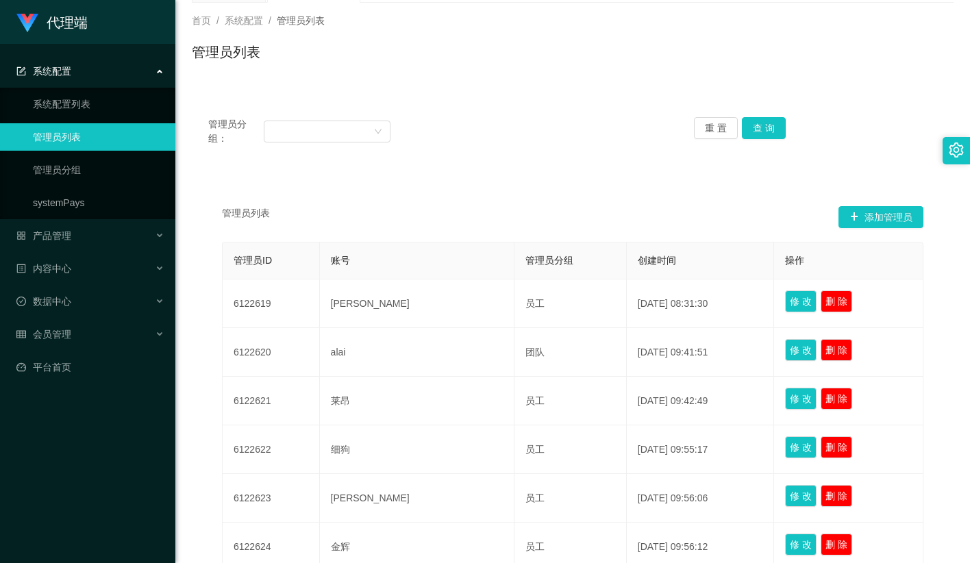
scroll to position [0, 0]
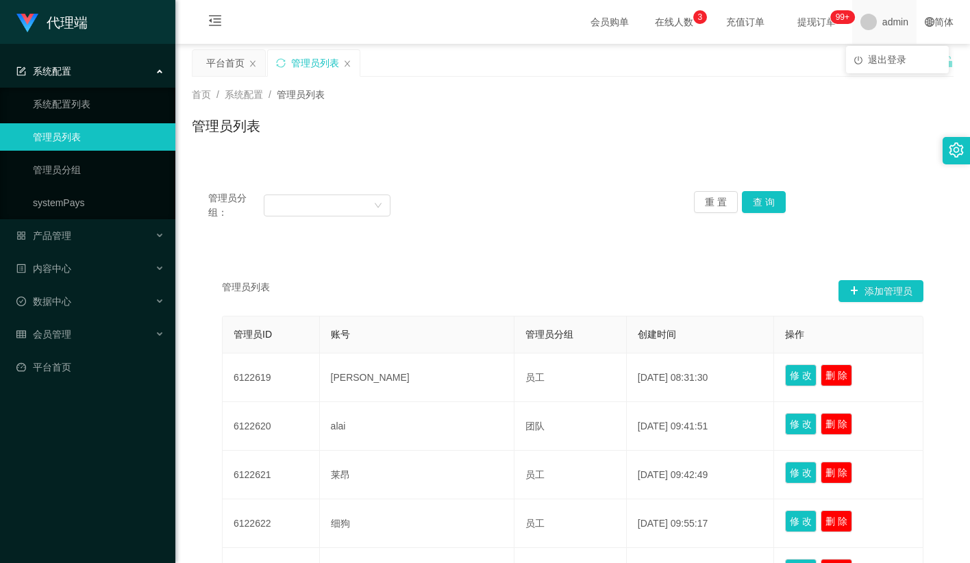
click at [882, 23] on span "admin" at bounding box center [895, 22] width 26 height 44
click at [886, 49] on li "退出登录" at bounding box center [897, 60] width 103 height 22
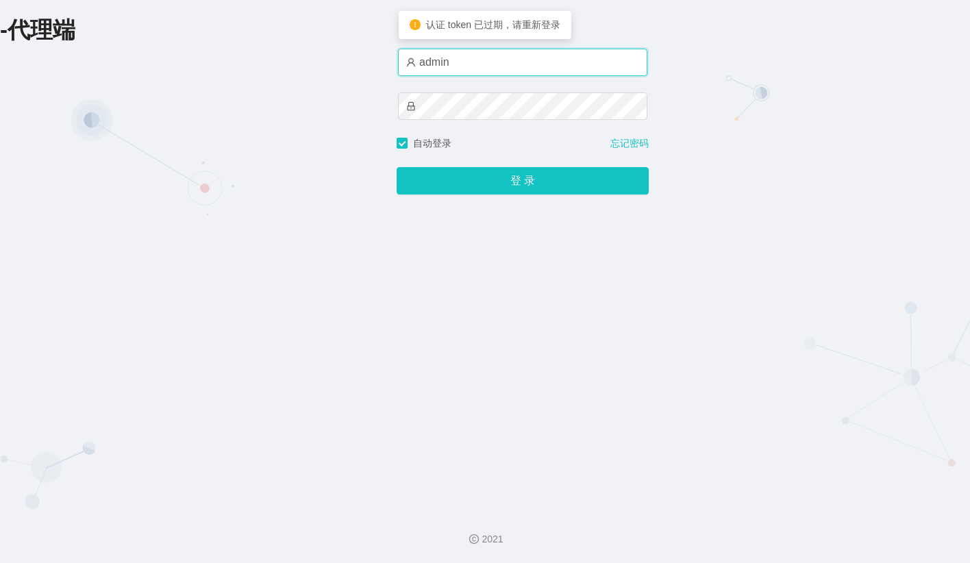
click at [479, 62] on input "admin" at bounding box center [522, 62] width 249 height 27
type input "金辉"
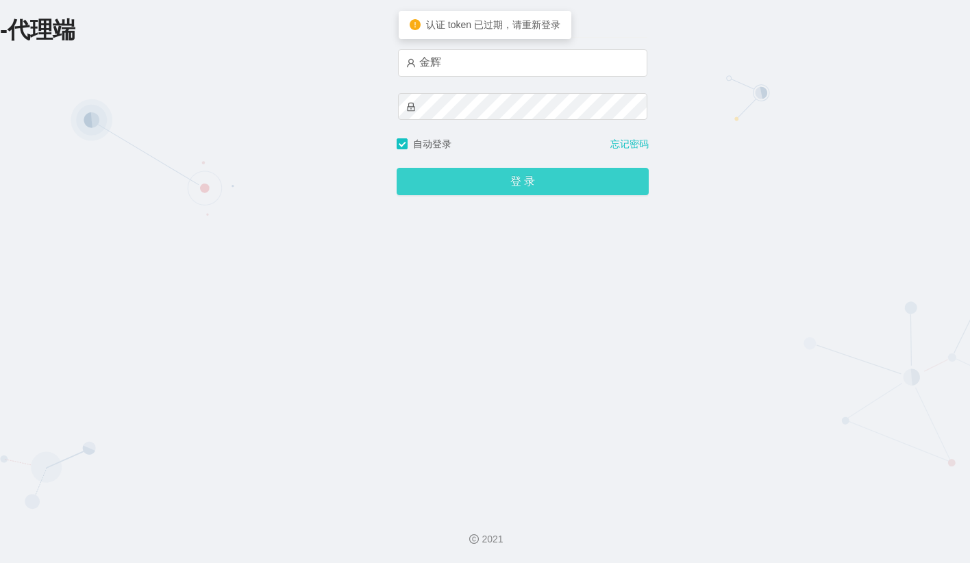
click at [487, 177] on button "登 录" at bounding box center [522, 181] width 252 height 27
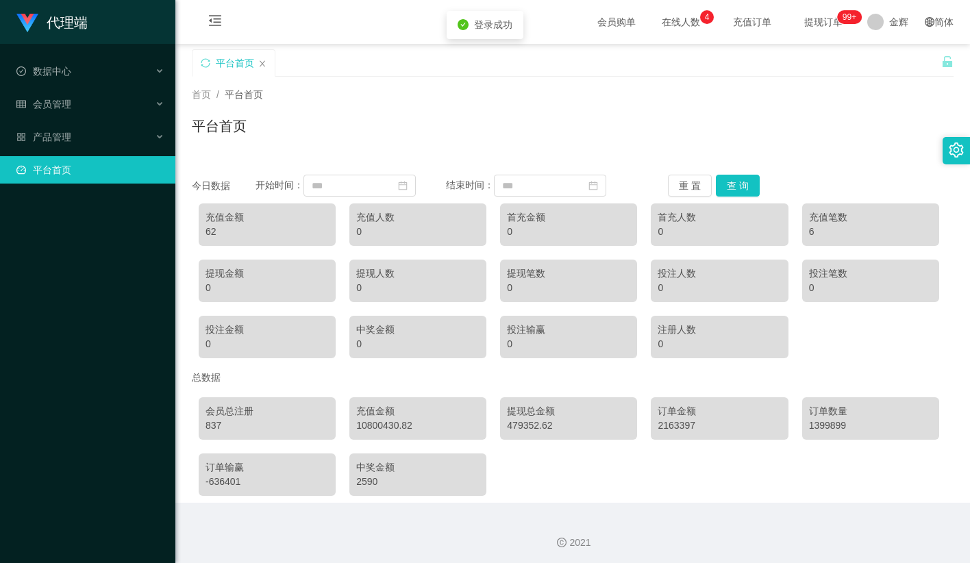
click at [389, 107] on div "首页 / 平台首页 / 平台首页" at bounding box center [572, 118] width 761 height 60
click at [405, 114] on div "首页 / 平台首页 / 平台首页" at bounding box center [572, 118] width 761 height 60
click at [92, 62] on div "数据中心" at bounding box center [87, 71] width 175 height 27
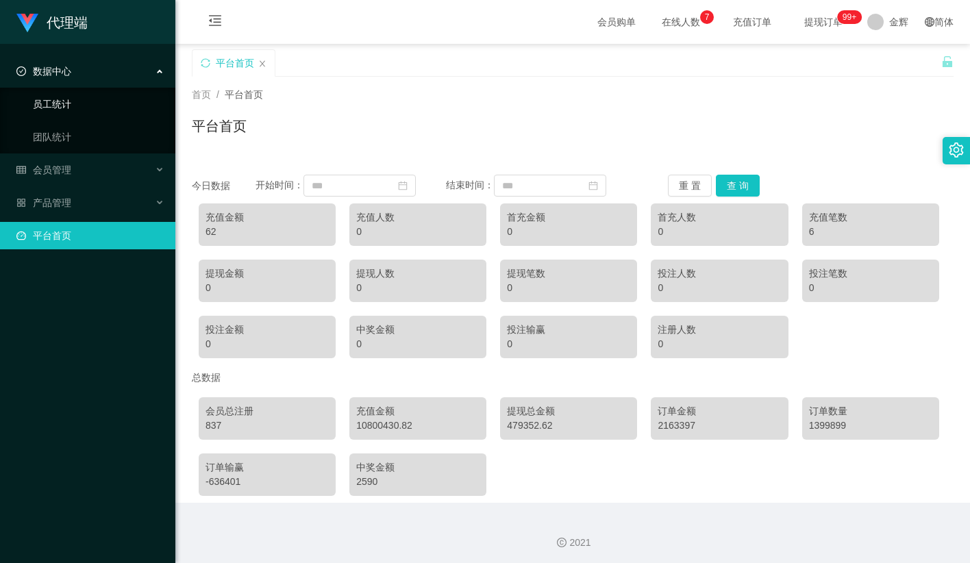
click at [76, 94] on link "员工统计" at bounding box center [98, 103] width 131 height 27
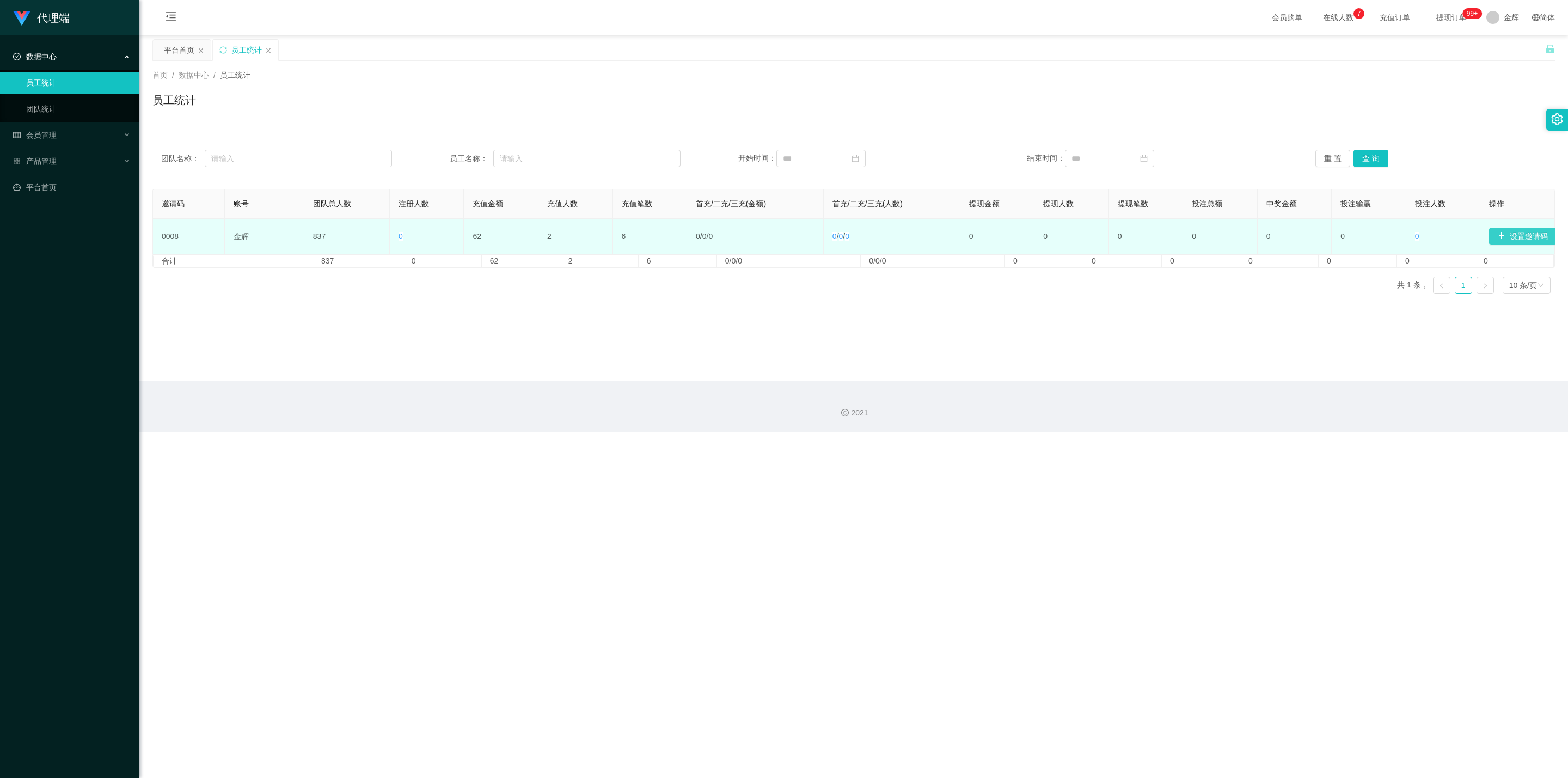
click at [770, 241] on button "设置邀请码" at bounding box center [1523, 236] width 68 height 18
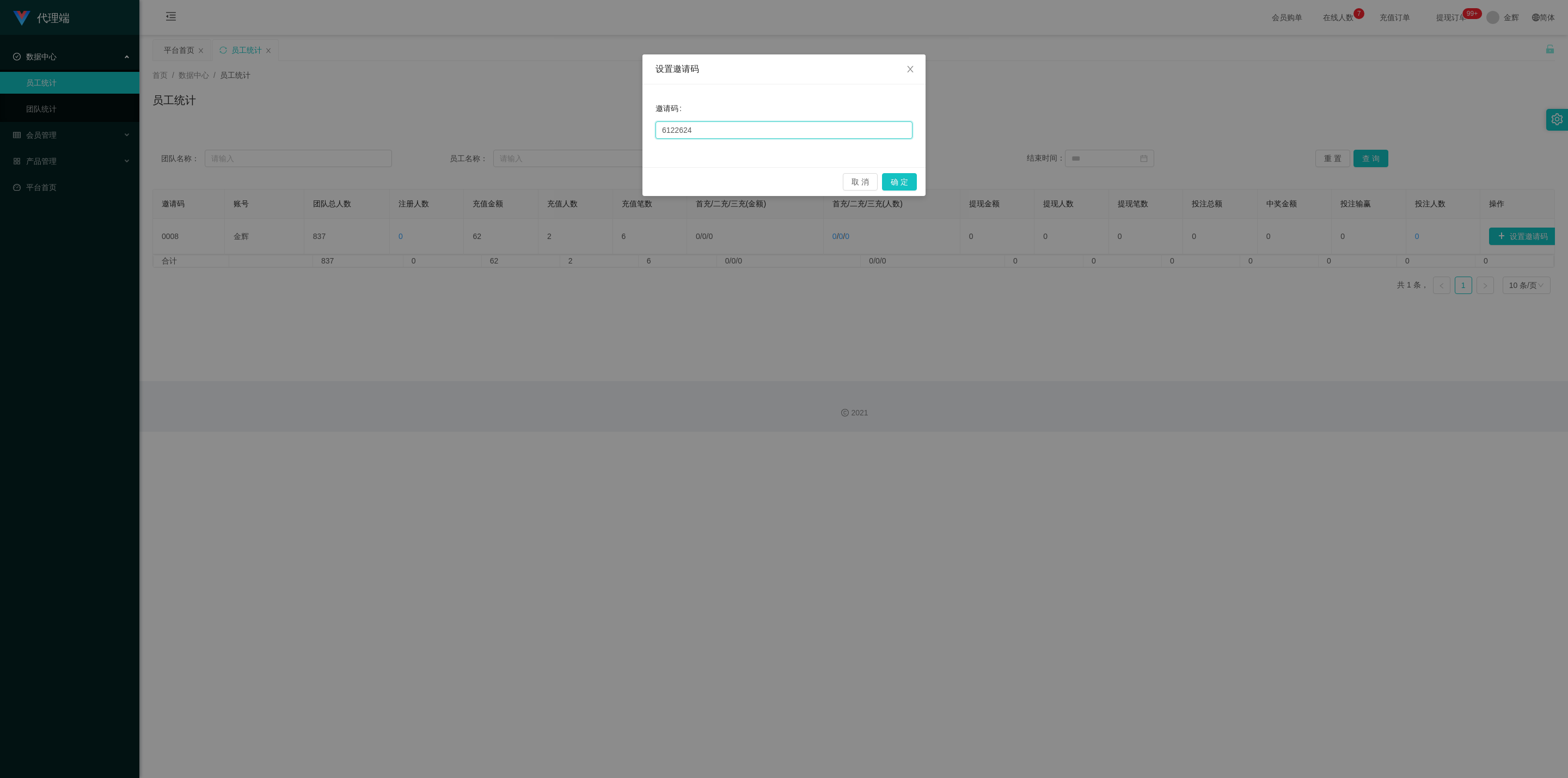
drag, startPoint x: 701, startPoint y: 124, endPoint x: 707, endPoint y: 130, distance: 8.5
click at [701, 124] on input "6122624" at bounding box center [783, 130] width 257 height 18
drag, startPoint x: 711, startPoint y: 130, endPoint x: 572, endPoint y: 129, distance: 139.0
click at [598, 127] on div "设置邀请码 邀请码 6122624 取 消 确 定" at bounding box center [784, 389] width 1568 height 778
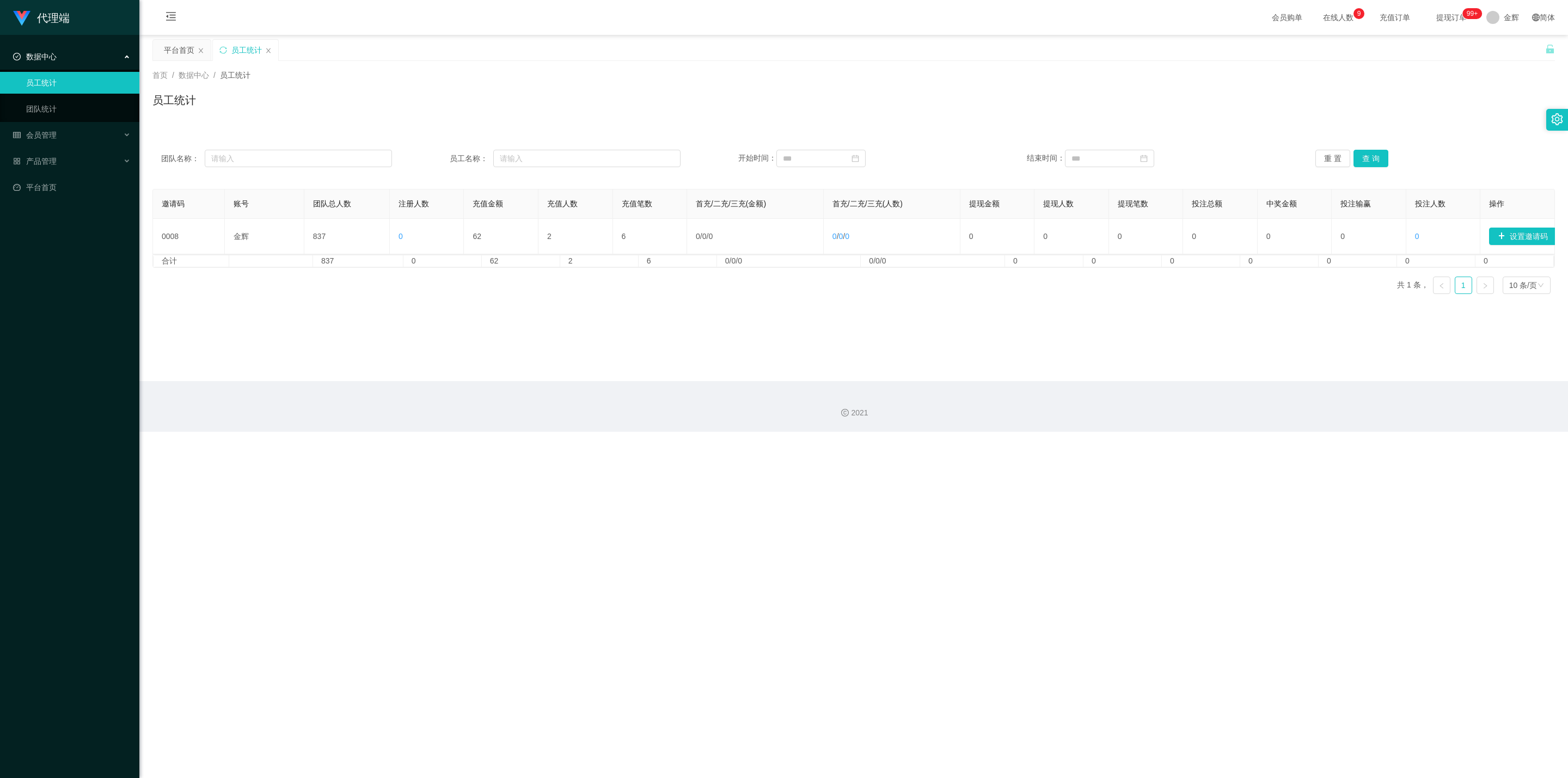
click at [531, 327] on main "关闭左侧 关闭右侧 关闭其它 刷新页面 平台首页 员工统计 首页 / 数据中心 / 员工统计 / 员工统计 团队名称： 员工名称： 开始时间： 结束时间： 重…" at bounding box center [853, 208] width 1429 height 346
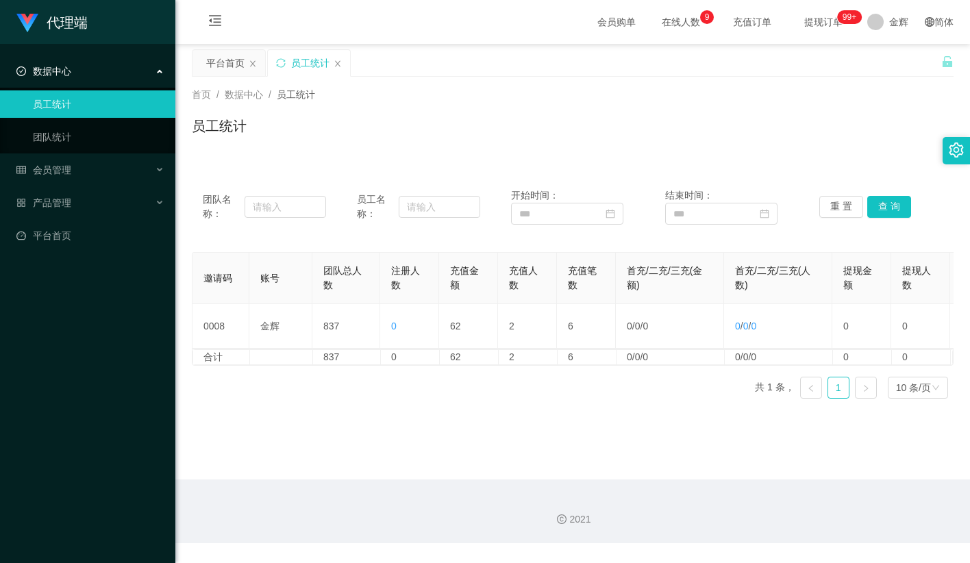
click at [596, 132] on div "员工统计" at bounding box center [572, 131] width 761 height 31
drag, startPoint x: 776, startPoint y: 130, endPoint x: 776, endPoint y: 94, distance: 35.6
click at [776, 130] on div "员工统计" at bounding box center [572, 131] width 761 height 31
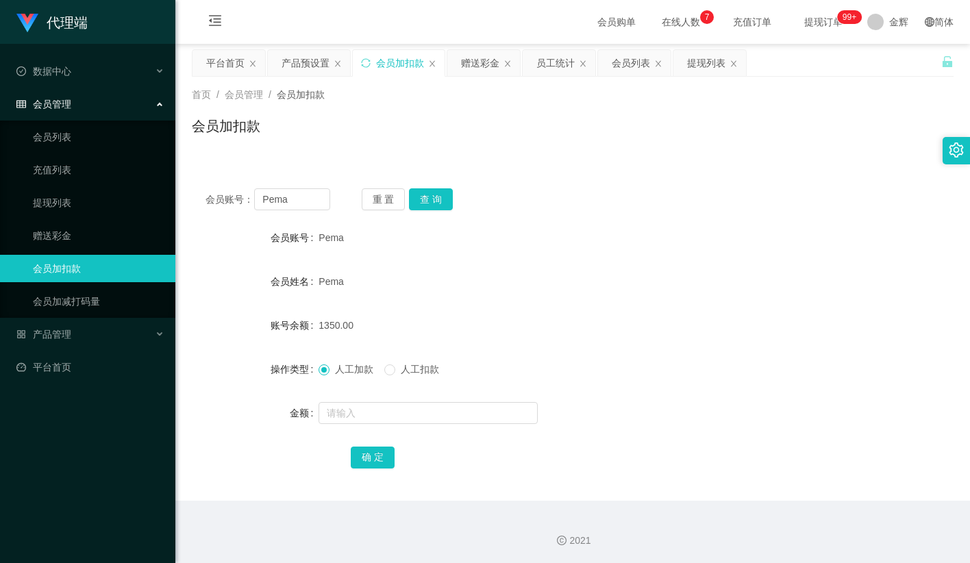
drag, startPoint x: 550, startPoint y: 144, endPoint x: 492, endPoint y: 179, distance: 68.1
click at [550, 144] on div "会员加扣款" at bounding box center [572, 131] width 761 height 31
click at [430, 196] on button "查 询" at bounding box center [431, 199] width 44 height 22
click at [882, 68] on li "退出登录" at bounding box center [905, 60] width 103 height 22
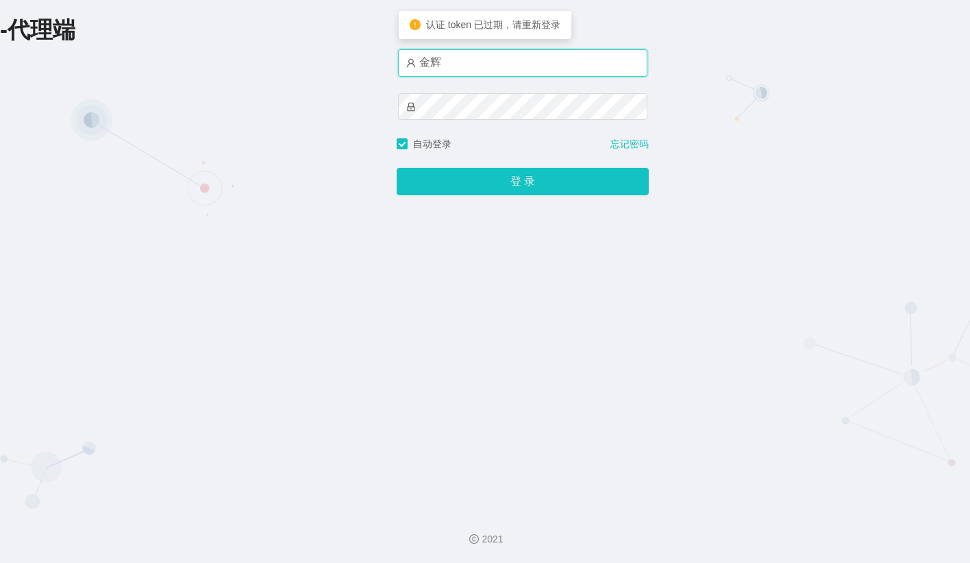
drag, startPoint x: 446, startPoint y: 62, endPoint x: 323, endPoint y: 64, distance: 123.3
click at [341, 64] on div "-代理端 账户密码登录 [PERSON_NAME] 自动登录 忘记密码 登 录" at bounding box center [485, 249] width 970 height 499
paste input "焦皮"
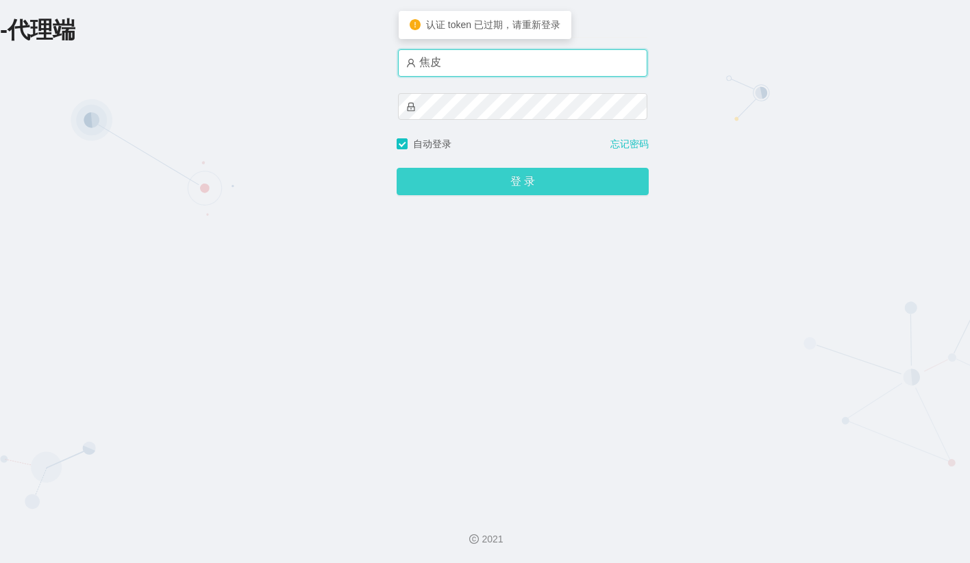
type input "焦皮"
click at [477, 179] on button "登 录" at bounding box center [522, 181] width 252 height 27
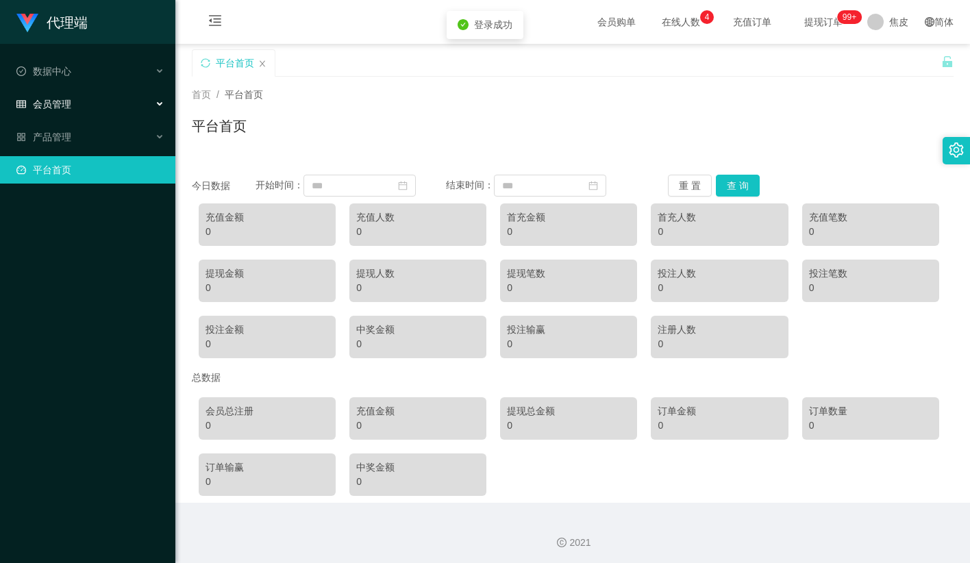
click at [72, 95] on div "会员管理" at bounding box center [87, 103] width 175 height 27
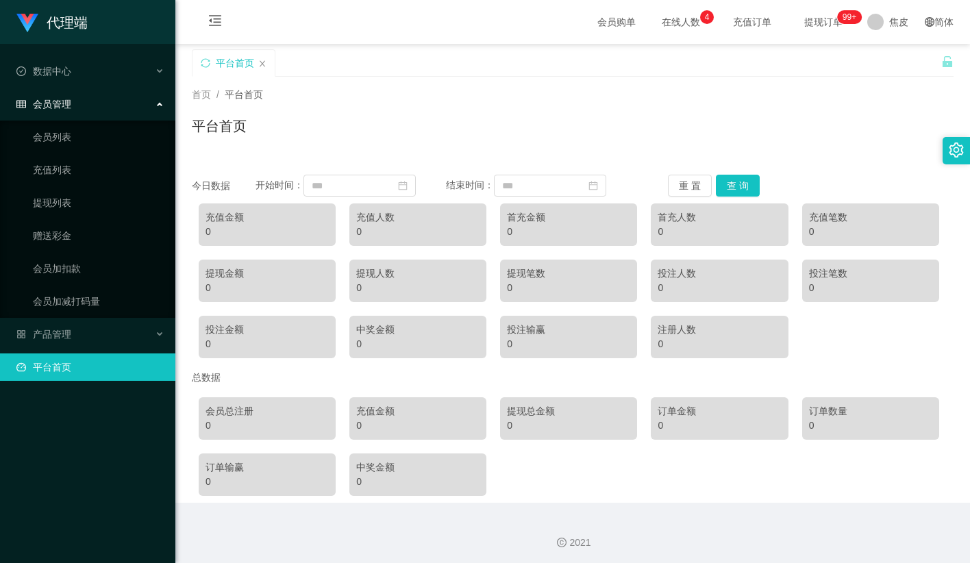
click at [828, 101] on div "首页 / 平台首页 /" at bounding box center [572, 95] width 761 height 14
drag, startPoint x: 528, startPoint y: 93, endPoint x: 713, endPoint y: 0, distance: 207.6
click at [530, 93] on div "首页 / 平台首页 /" at bounding box center [572, 95] width 761 height 14
click at [824, 110] on div "首页 / 平台首页 / 平台首页" at bounding box center [572, 118] width 761 height 60
click at [892, 60] on span "退出登录" at bounding box center [895, 59] width 38 height 11
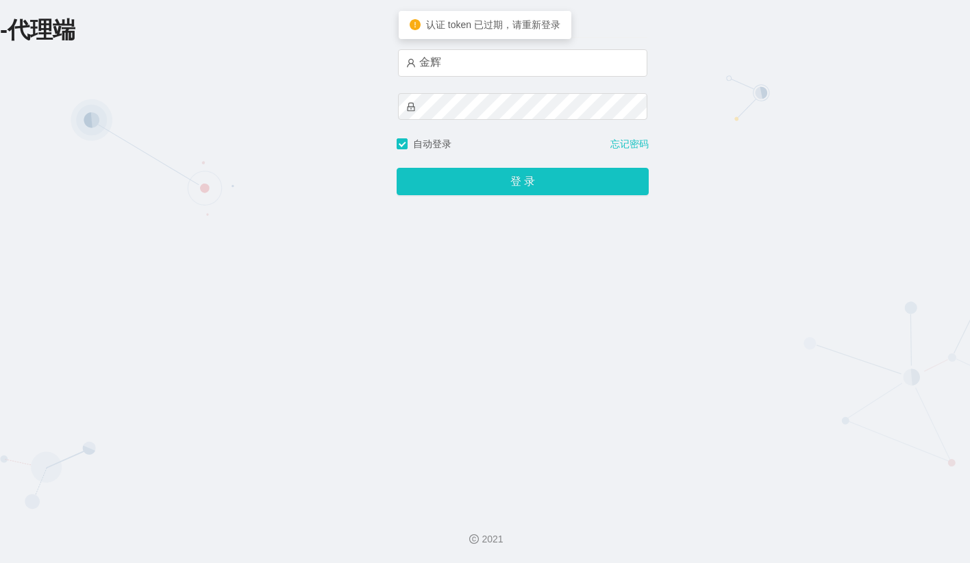
click at [500, 79] on div "金辉" at bounding box center [522, 93] width 249 height 88
click at [503, 70] on input "金辉" at bounding box center [522, 62] width 249 height 27
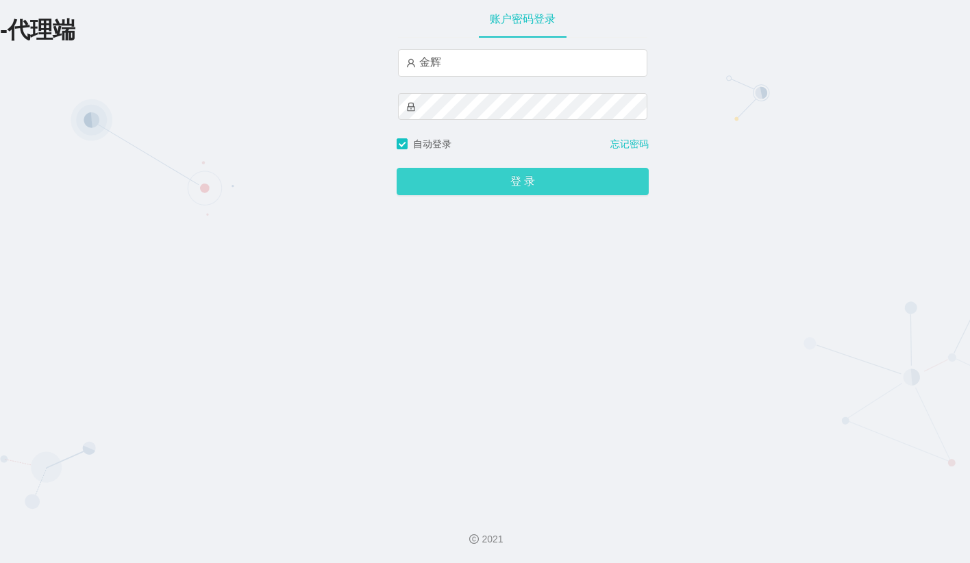
click at [481, 191] on button "登 录" at bounding box center [522, 181] width 252 height 27
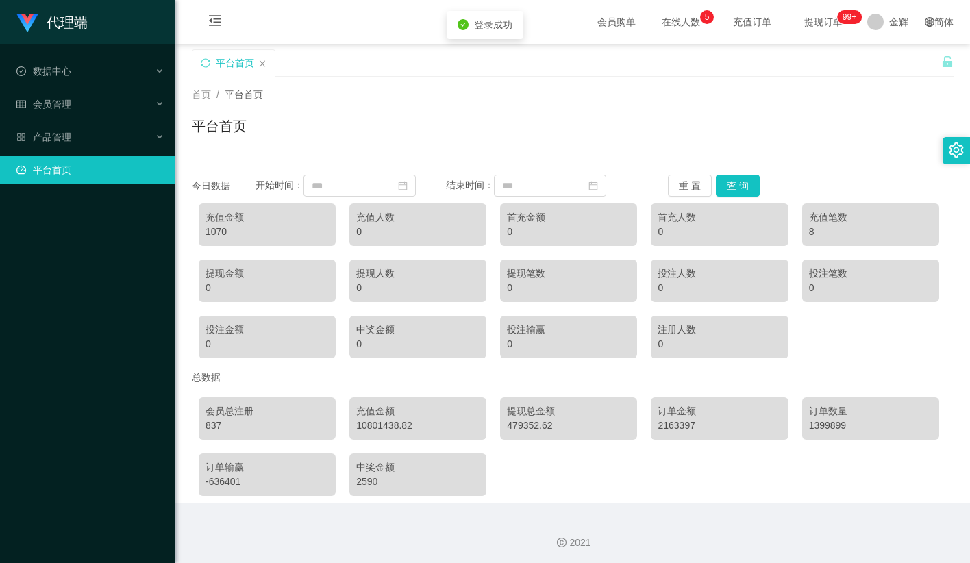
click at [709, 107] on div "首页 / 平台首页 / 平台首页" at bounding box center [572, 118] width 761 height 60
